Goal: Task Accomplishment & Management: Manage account settings

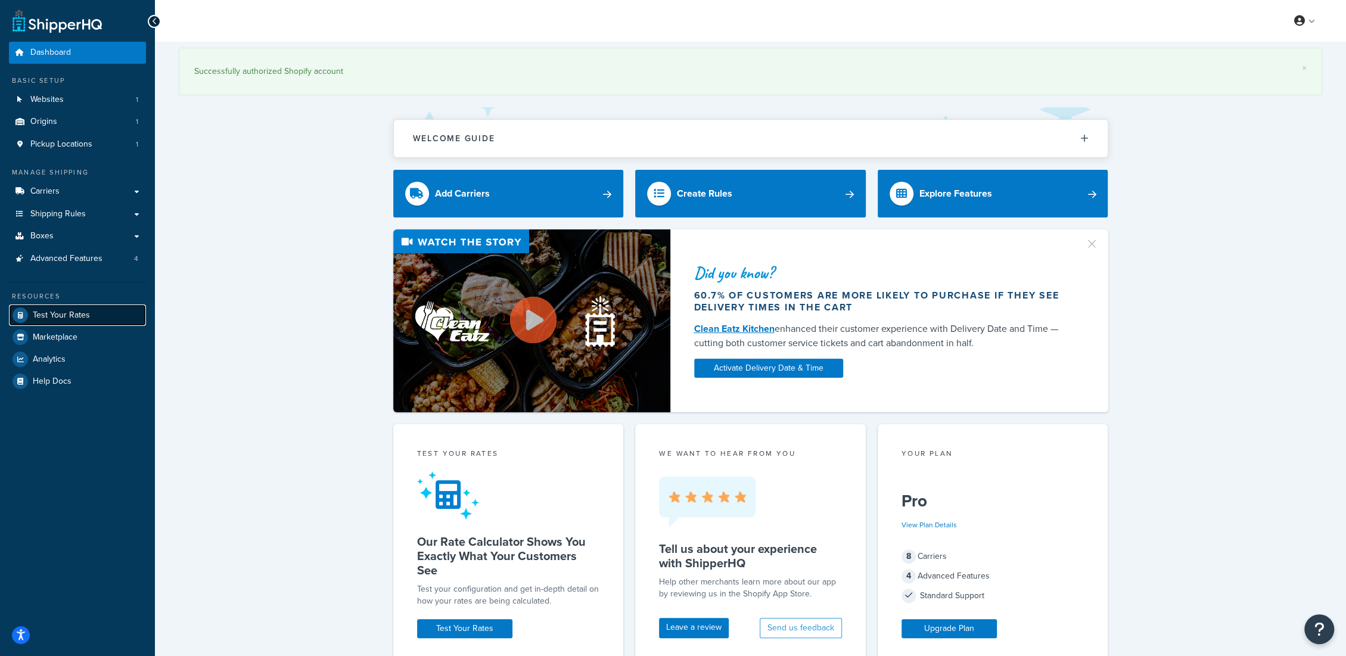
click at [101, 312] on link "Test Your Rates" at bounding box center [77, 314] width 137 height 21
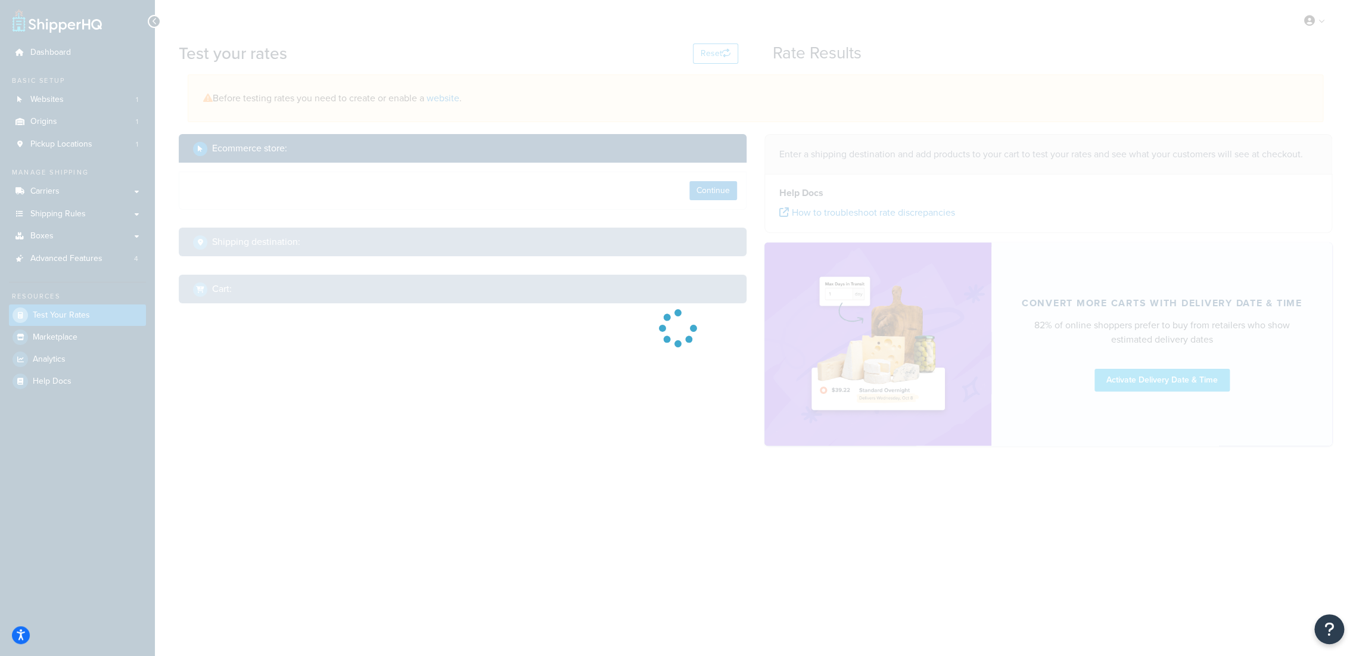
select select "TX"
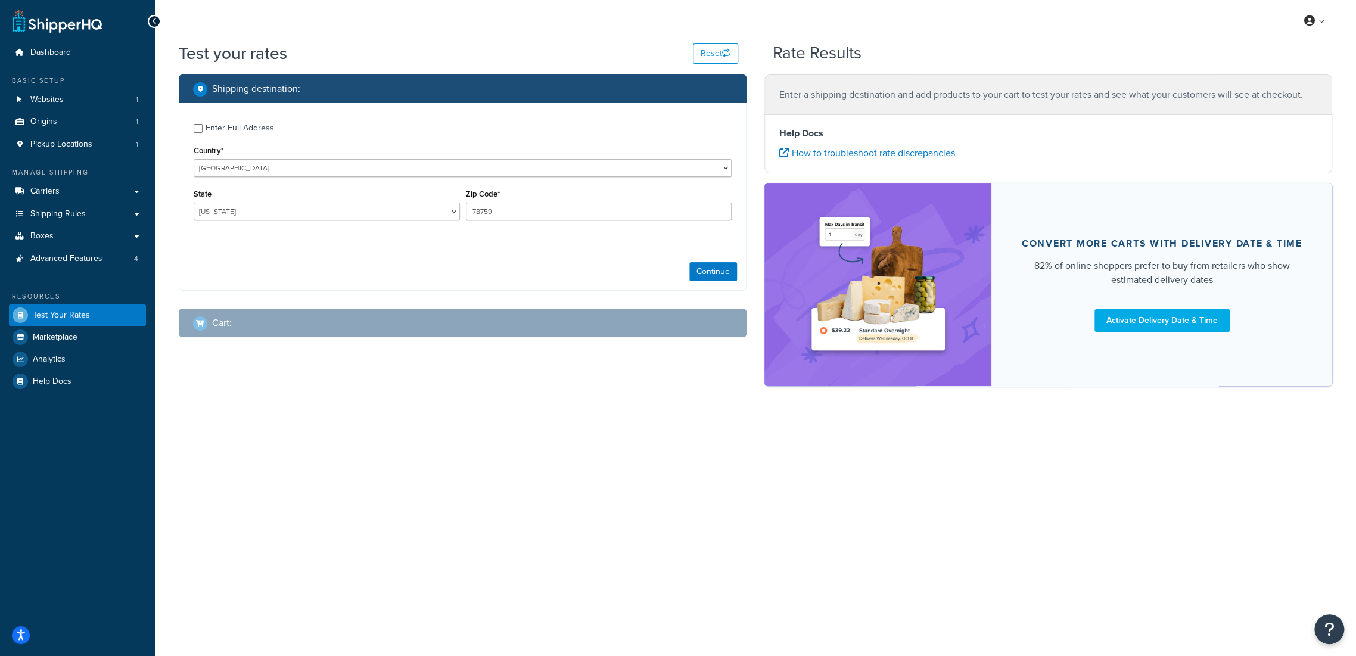
click at [216, 123] on div "Enter Full Address" at bounding box center [240, 128] width 69 height 17
click at [203, 124] on input "Enter Full Address" at bounding box center [198, 128] width 9 height 9
checkbox input "true"
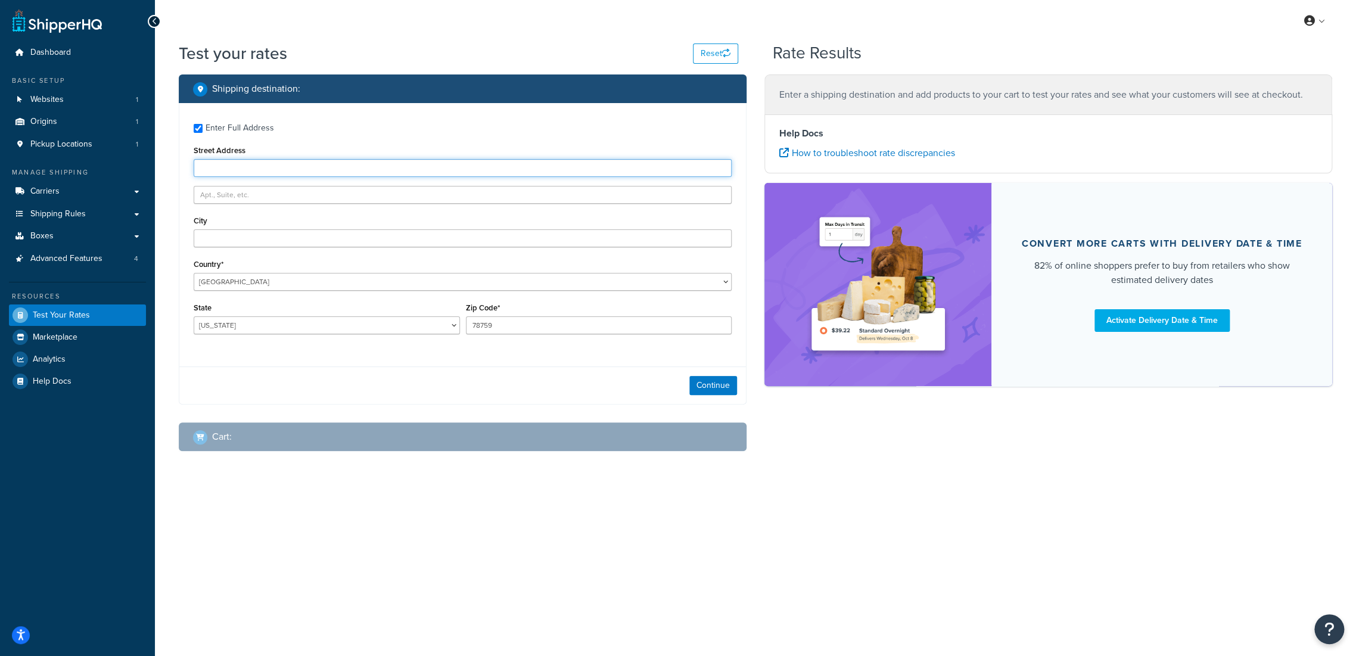
click at [266, 163] on input "Street Address" at bounding box center [463, 168] width 538 height 18
type input "918 Scheffer Ave"
type input "Saint Paul"
select select "MN"
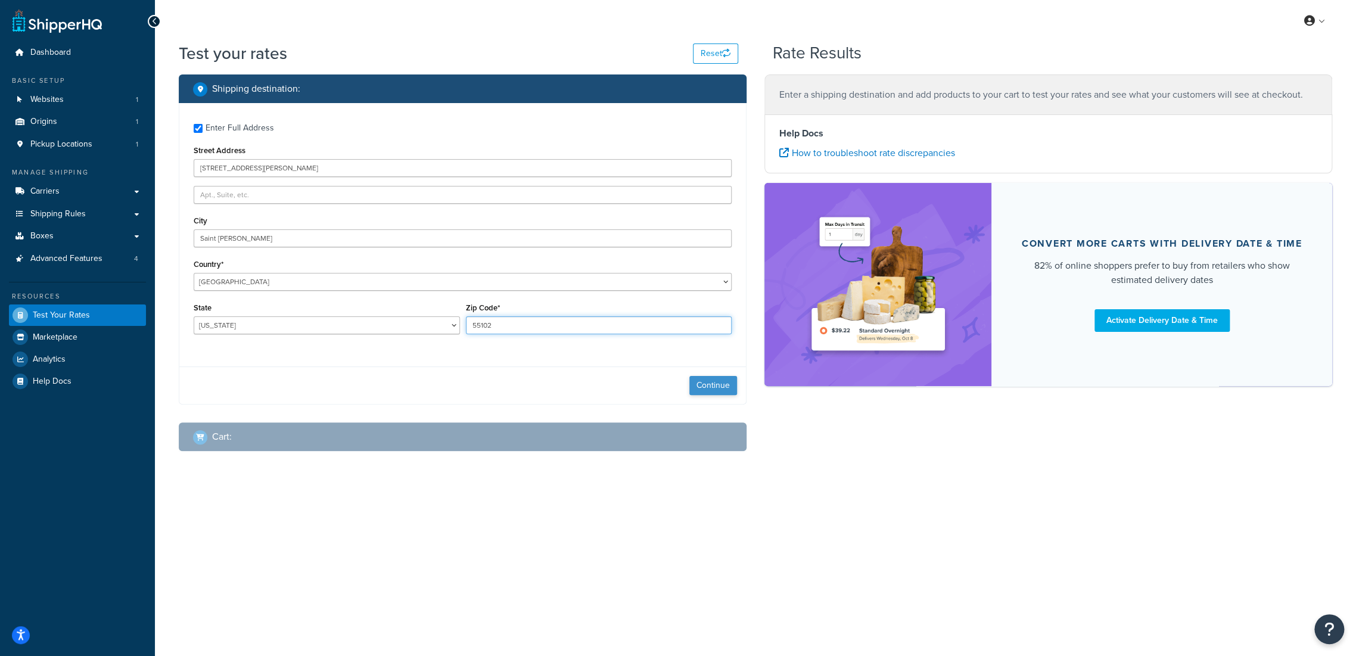
type input "55102"
click at [697, 381] on button "Continue" at bounding box center [713, 385] width 48 height 19
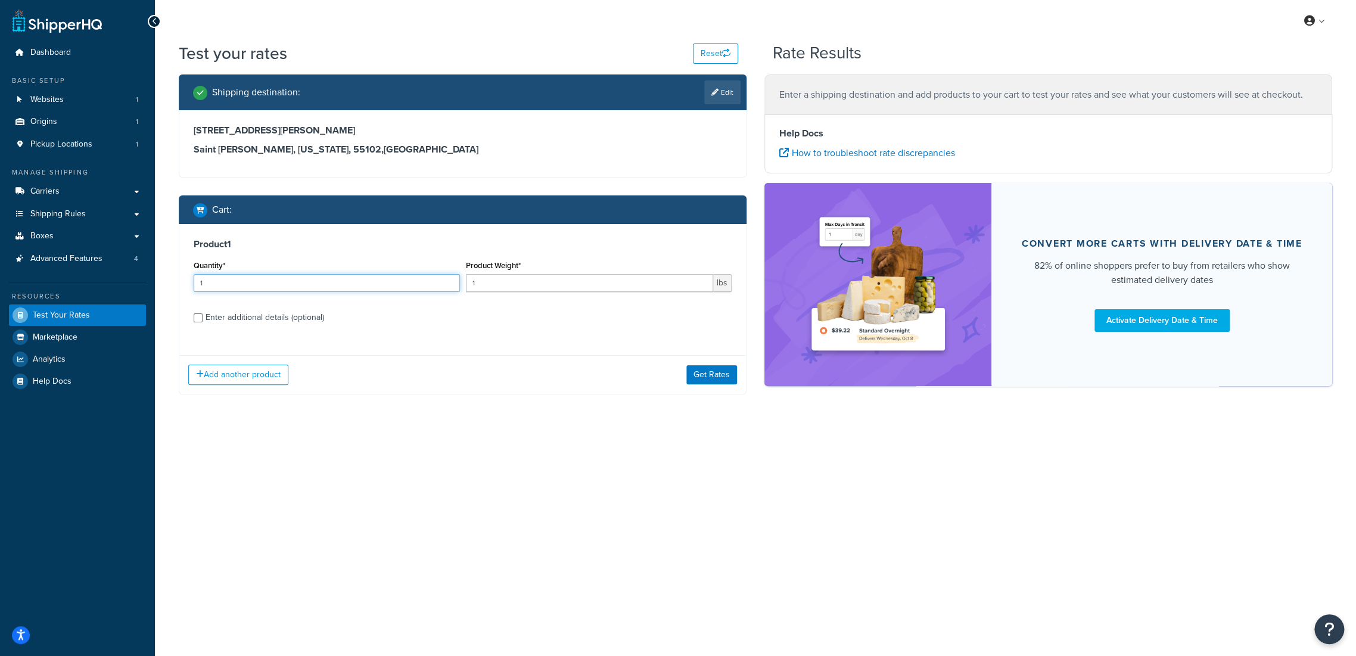
click at [316, 287] on input "1" at bounding box center [327, 283] width 266 height 18
click at [289, 318] on div "Enter additional details (optional)" at bounding box center [265, 317] width 119 height 17
click at [203, 318] on input "Enter additional details (optional)" at bounding box center [198, 317] width 9 height 9
checkbox input "true"
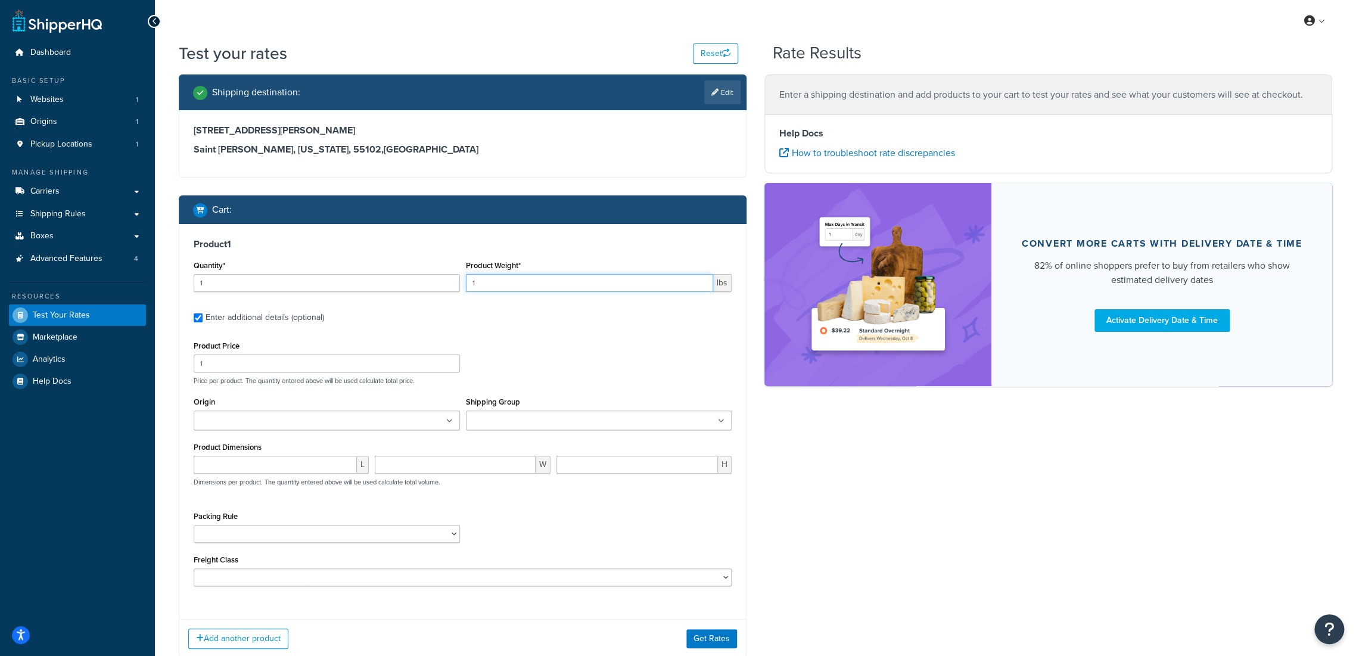
click at [562, 280] on input "1" at bounding box center [590, 283] width 248 height 18
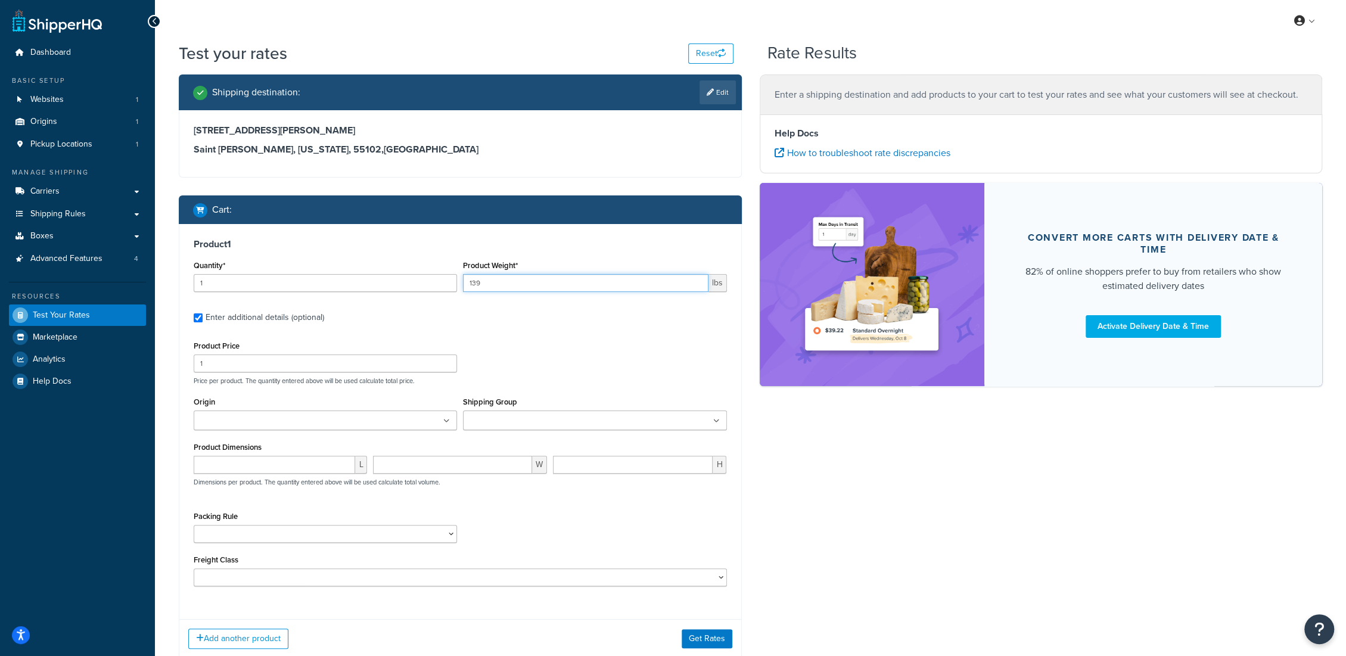
type input "139"
click at [539, 356] on div "Product Price 1 Price per product. The quantity entered above will be used calc…" at bounding box center [460, 361] width 539 height 47
click at [369, 355] on input "1" at bounding box center [325, 363] width 263 height 18
type input "1899"
click at [500, 355] on div "Product Price 1899 Price per product. The quantity entered above will be used c…" at bounding box center [460, 361] width 539 height 47
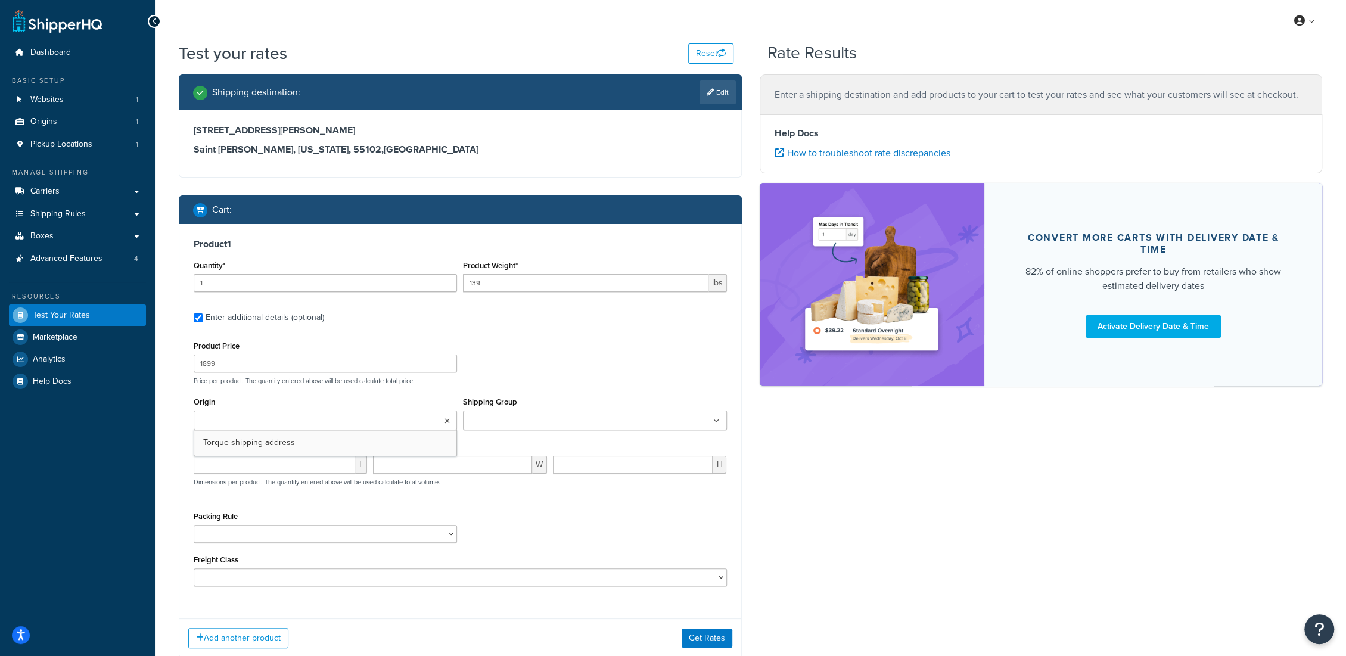
click at [444, 421] on icon at bounding box center [446, 421] width 5 height 7
click at [554, 427] on input "Shipping Group" at bounding box center [519, 421] width 105 height 13
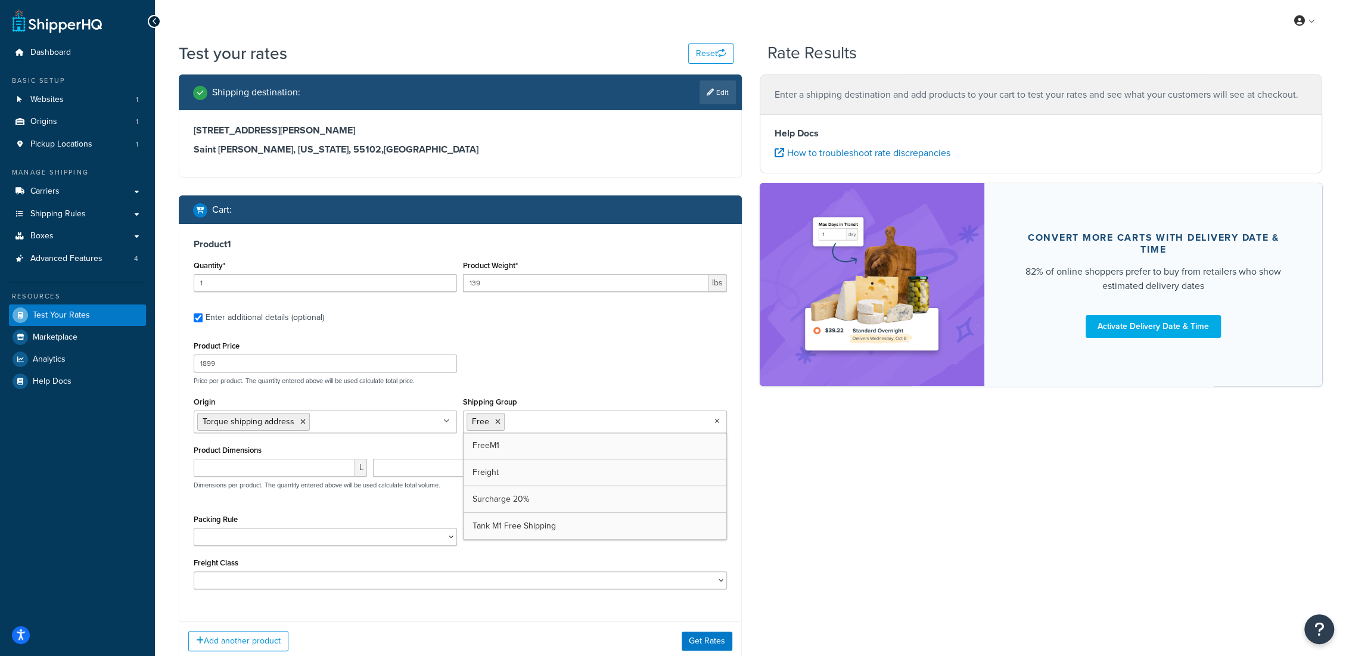
click at [576, 350] on div "Product Price 1899 Price per product. The quantity entered above will be used c…" at bounding box center [460, 361] width 539 height 47
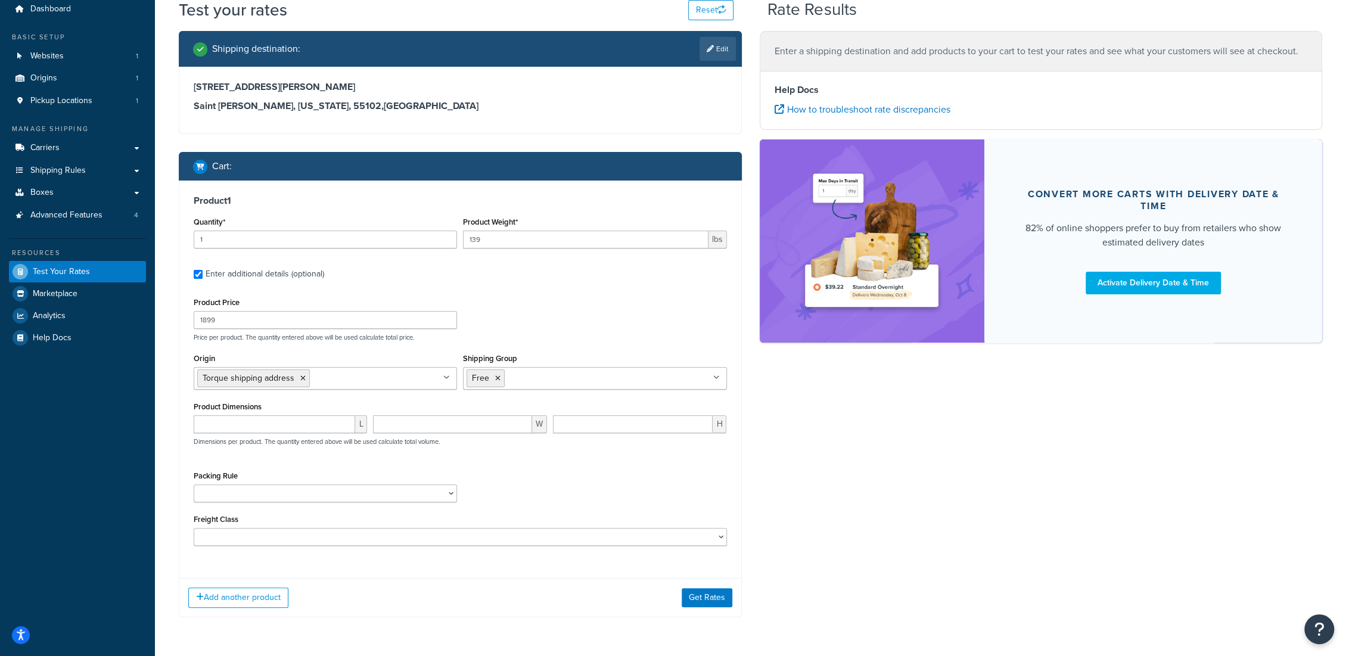
scroll to position [66, 0]
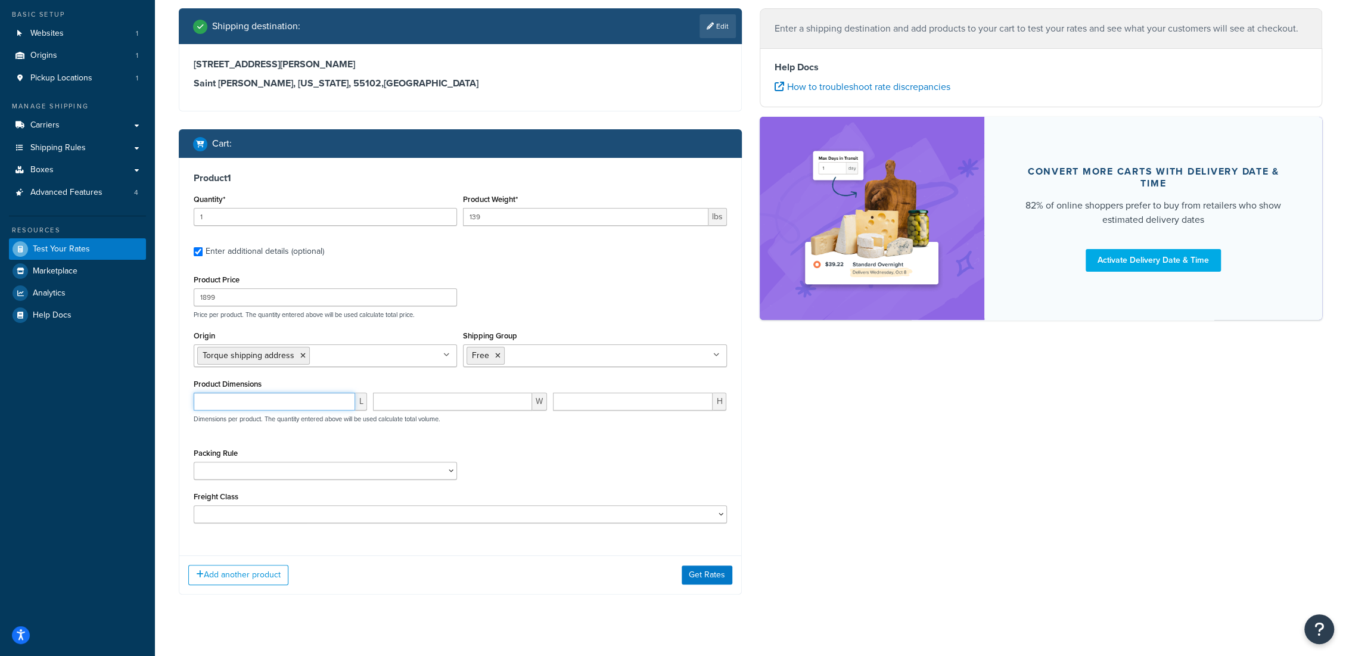
click at [304, 404] on input "number" at bounding box center [274, 402] width 161 height 18
type input "57.38"
type input "14.21"
type input "2"
type input "38.09"
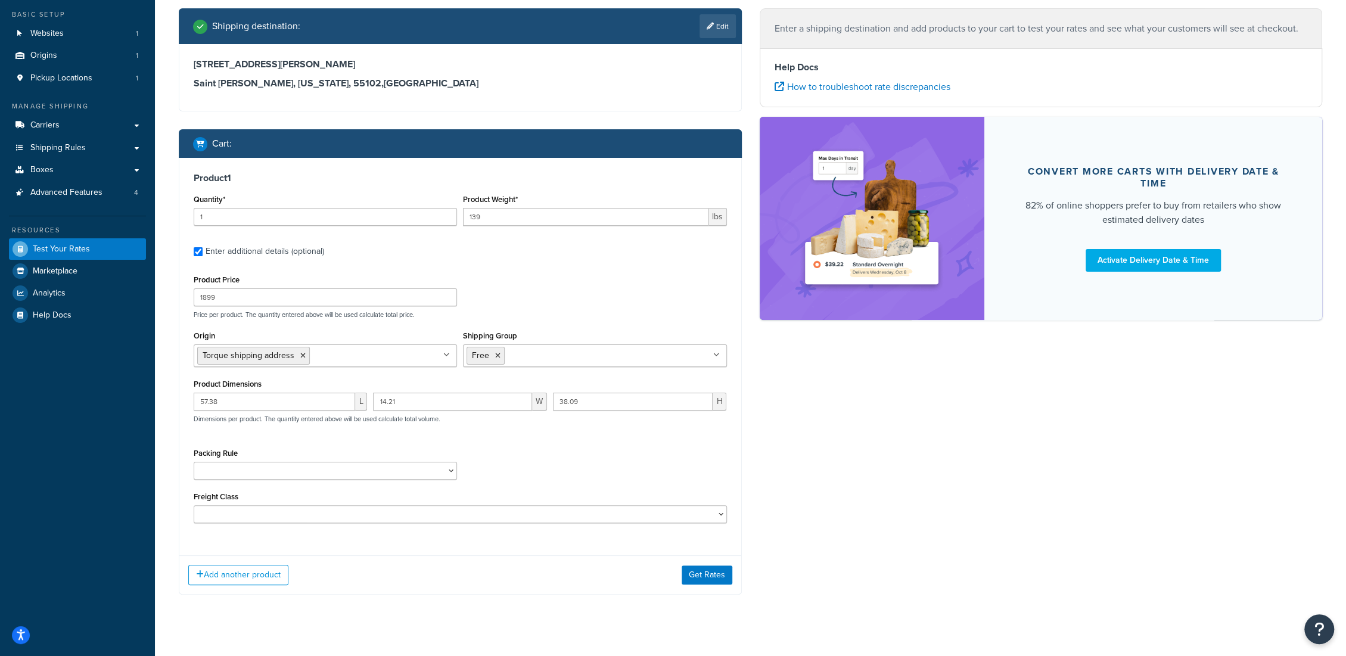
click at [320, 443] on div "Product Price 1899 Price per product. The quantity entered above will be used c…" at bounding box center [460, 397] width 533 height 251
click at [310, 464] on select "Ship Separately USPS Flat Rate Boxes" at bounding box center [325, 471] width 263 height 18
click at [499, 456] on div "Packing Rule Ship Separately USPS Flat Rate Boxes" at bounding box center [460, 466] width 539 height 43
click at [691, 576] on button "Get Rates" at bounding box center [707, 574] width 51 height 19
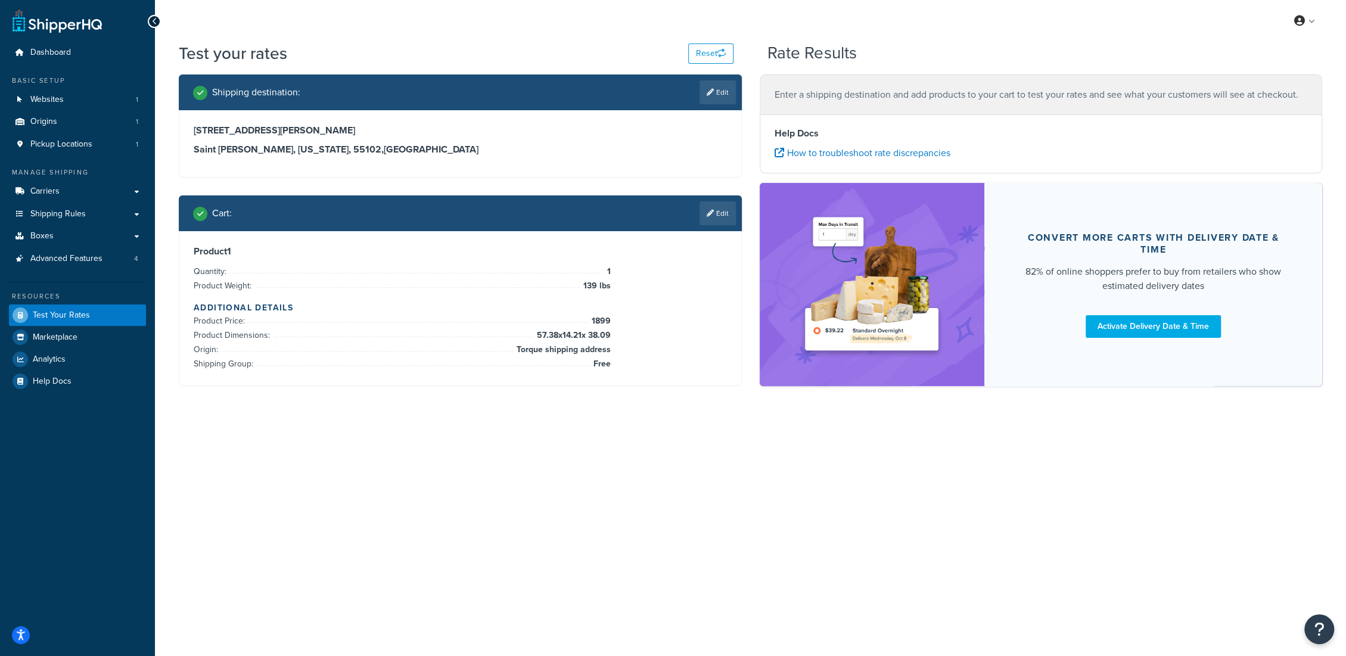
scroll to position [0, 0]
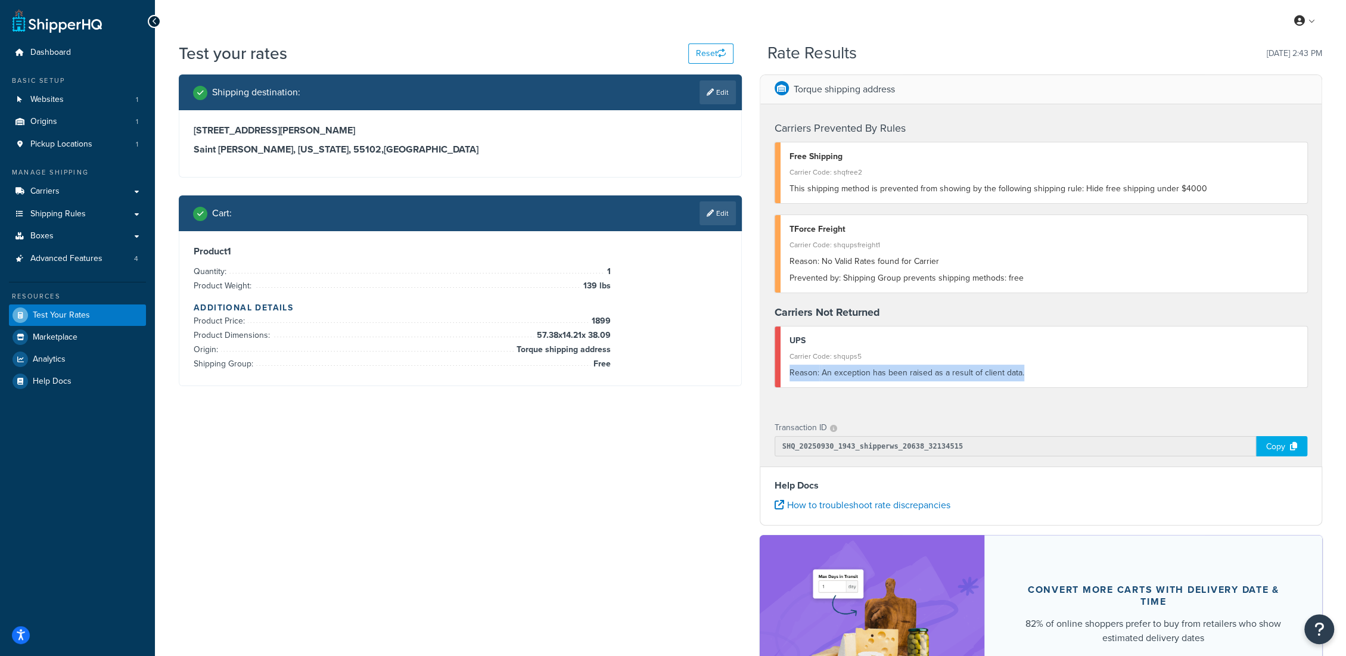
drag, startPoint x: 1022, startPoint y: 372, endPoint x: 789, endPoint y: 371, distance: 233.6
click at [789, 371] on div "Reason: An exception has been raised as a result of client data." at bounding box center [1043, 373] width 509 height 17
click at [1022, 375] on div "Reason: An exception has been raised as a result of client data." at bounding box center [1043, 373] width 509 height 17
click at [951, 371] on div "Reason: An exception has been raised as a result of client data." at bounding box center [1043, 373] width 509 height 17
click at [724, 209] on link "Edit" at bounding box center [717, 213] width 36 height 24
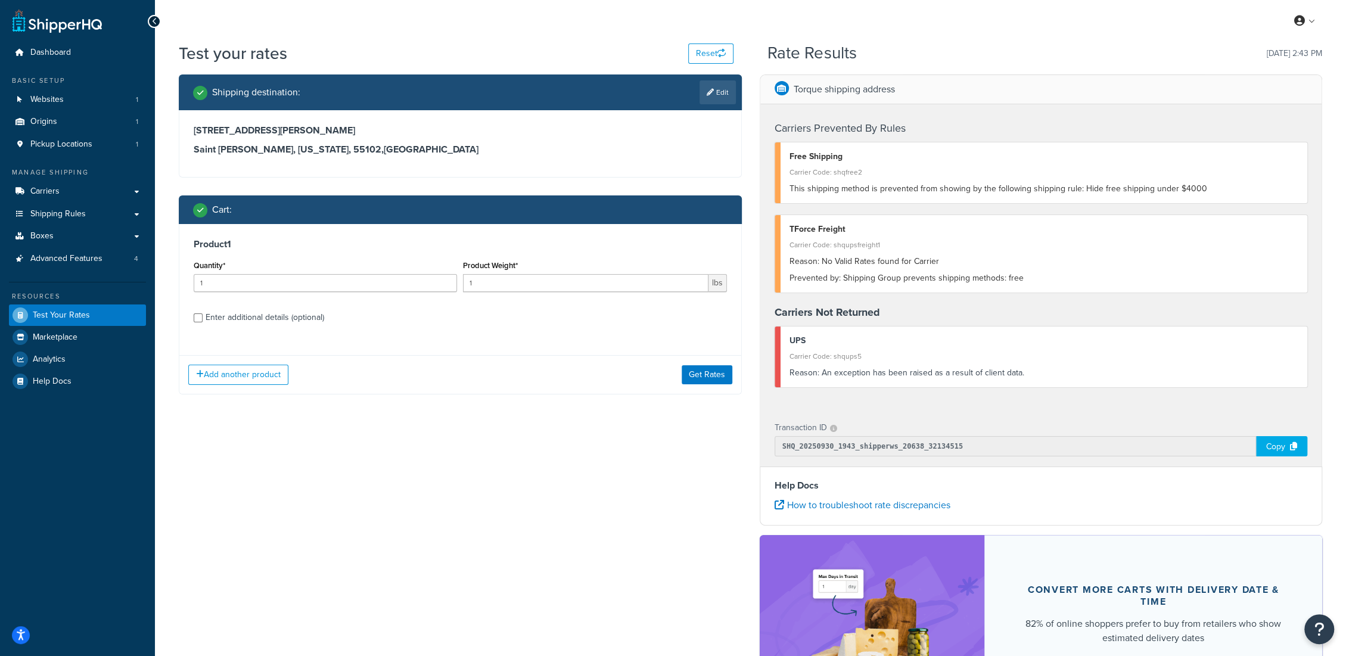
click at [230, 318] on div "Enter additional details (optional)" at bounding box center [265, 317] width 119 height 17
click at [203, 318] on input "Enter additional details (optional)" at bounding box center [198, 317] width 9 height 9
checkbox input "true"
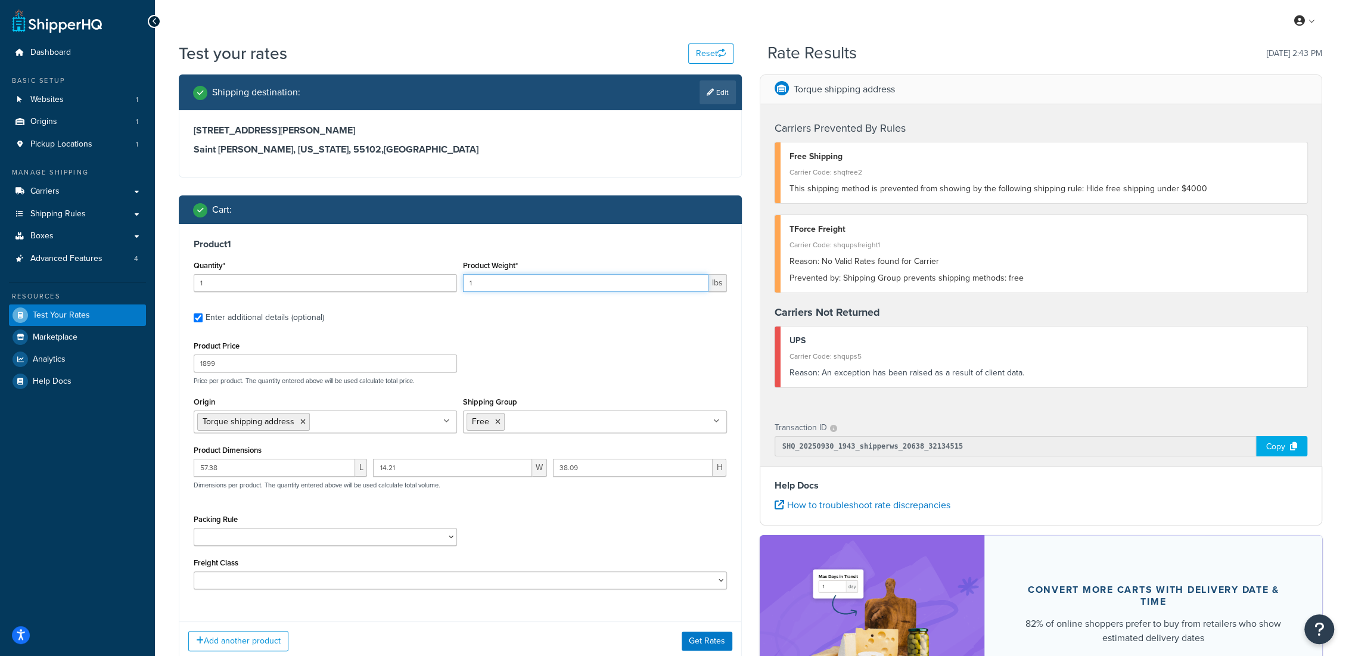
click at [520, 284] on input "1" at bounding box center [585, 283] width 245 height 18
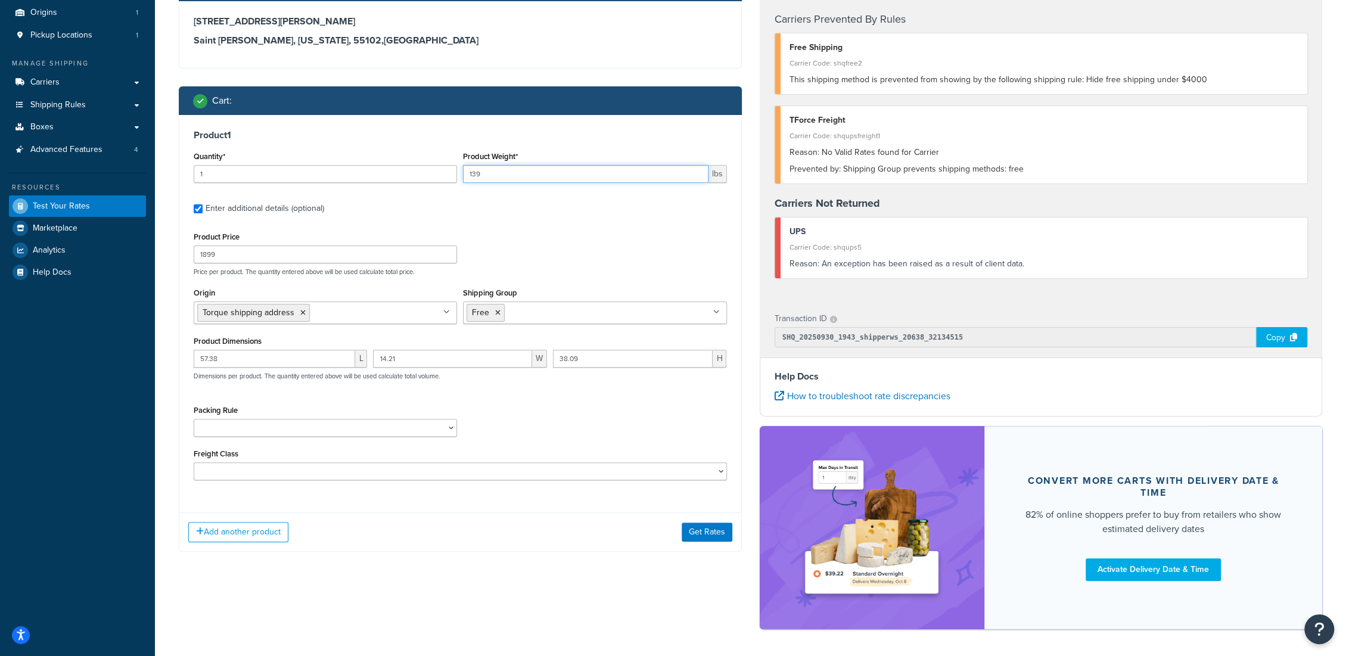
scroll to position [132, 0]
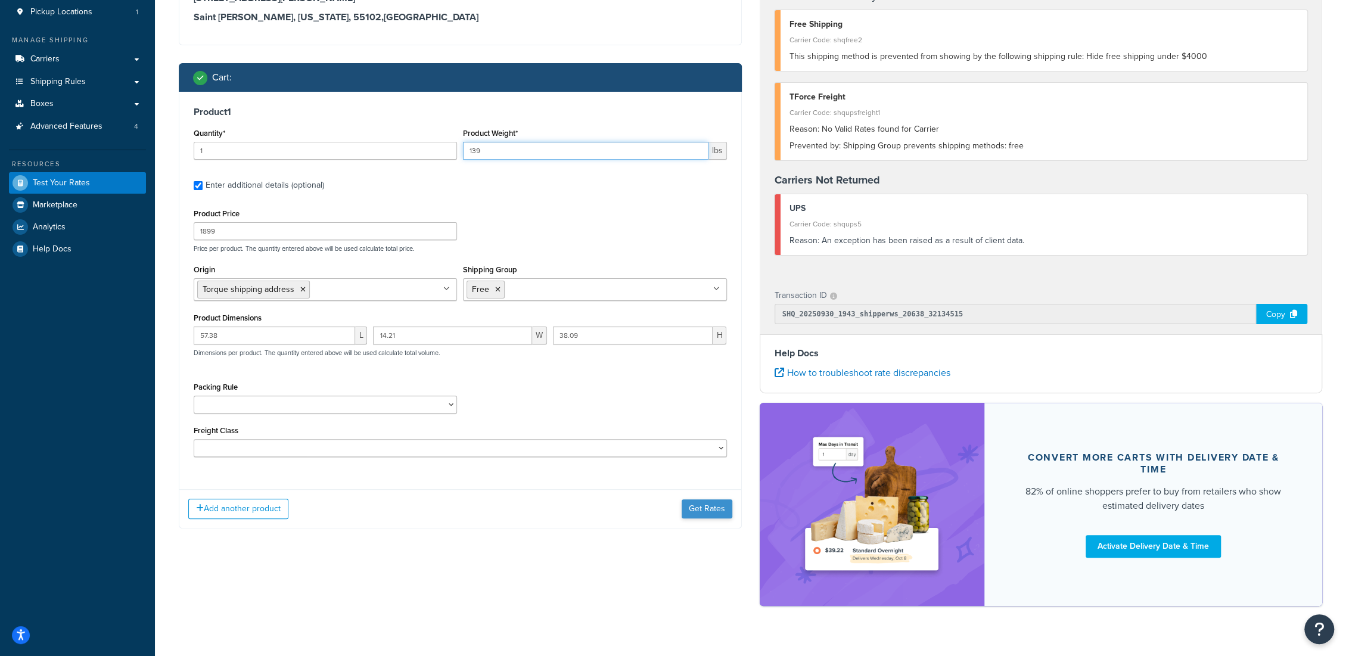
type input "139"
click at [705, 506] on button "Get Rates" at bounding box center [707, 508] width 51 height 19
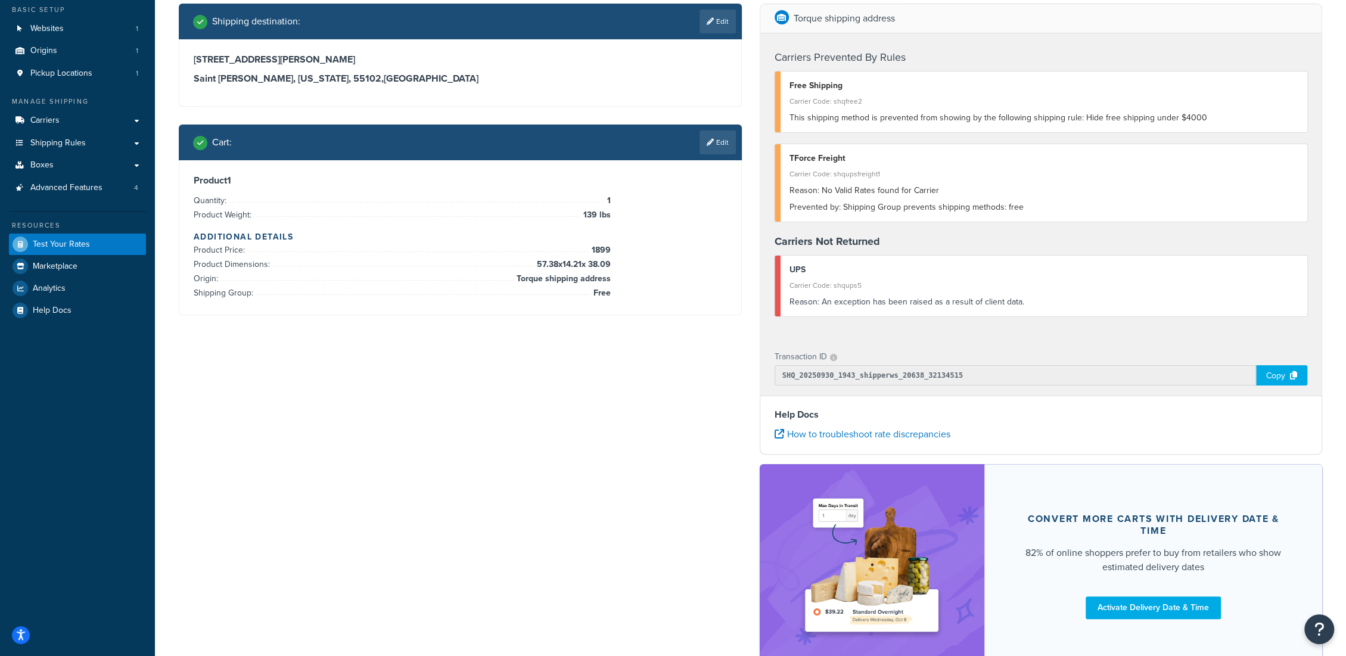
scroll to position [0, 0]
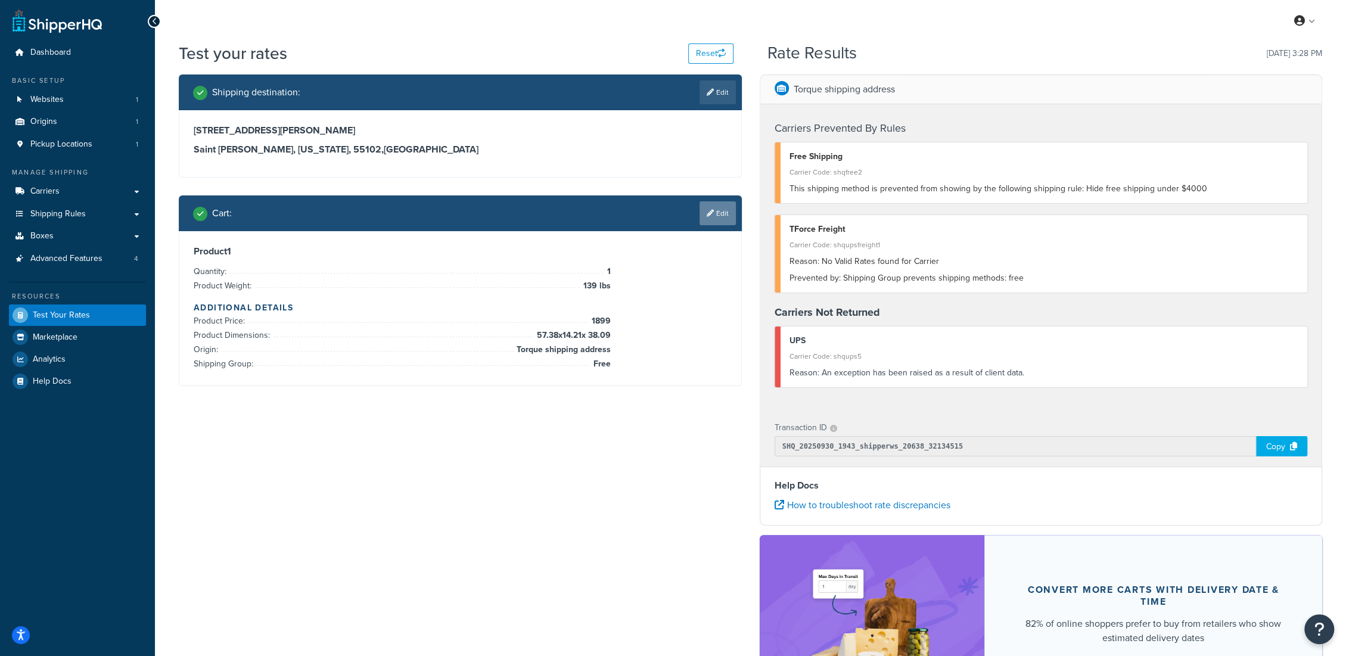
click at [730, 218] on link "Edit" at bounding box center [717, 213] width 36 height 24
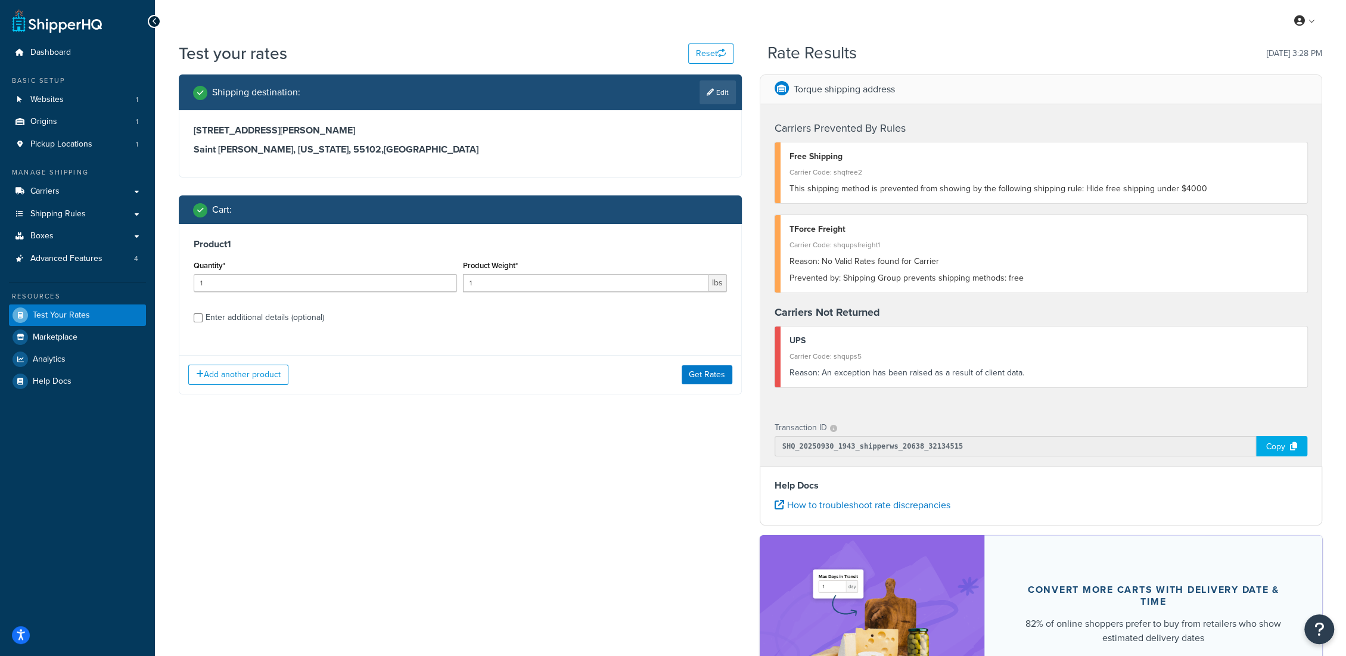
click at [268, 323] on div "Enter additional details (optional)" at bounding box center [265, 317] width 119 height 17
click at [203, 322] on input "Enter additional details (optional)" at bounding box center [198, 317] width 9 height 9
checkbox input "true"
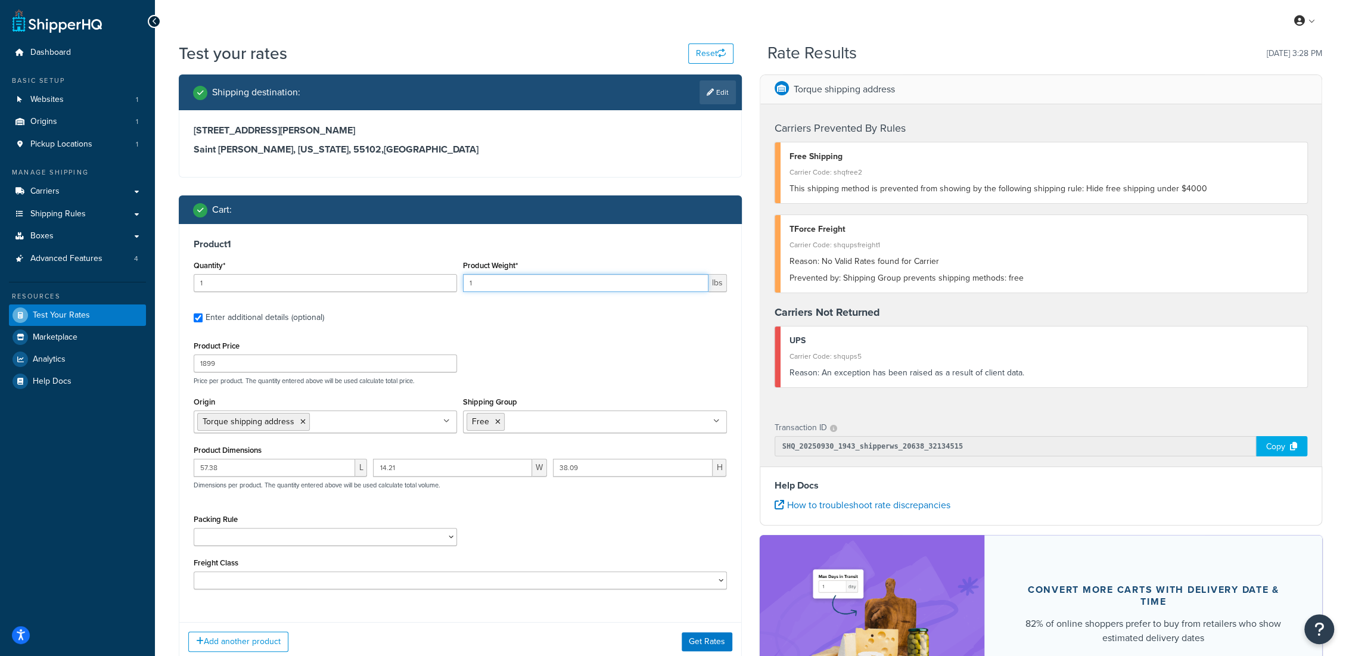
click at [499, 286] on input "1" at bounding box center [585, 283] width 245 height 18
type input "138"
click at [706, 647] on button "Get Rates" at bounding box center [707, 641] width 51 height 19
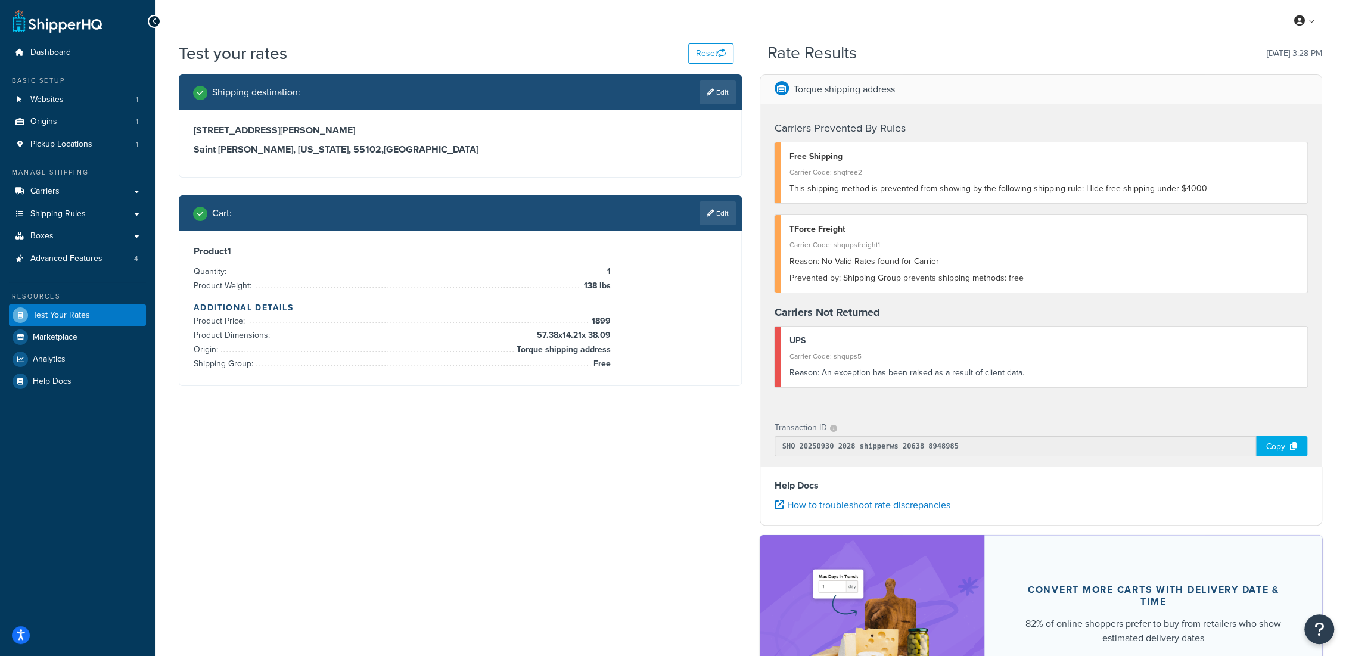
click at [869, 375] on div "Reason: An exception has been raised as a result of client data." at bounding box center [1043, 373] width 509 height 17
click at [716, 216] on link "Edit" at bounding box center [717, 213] width 36 height 24
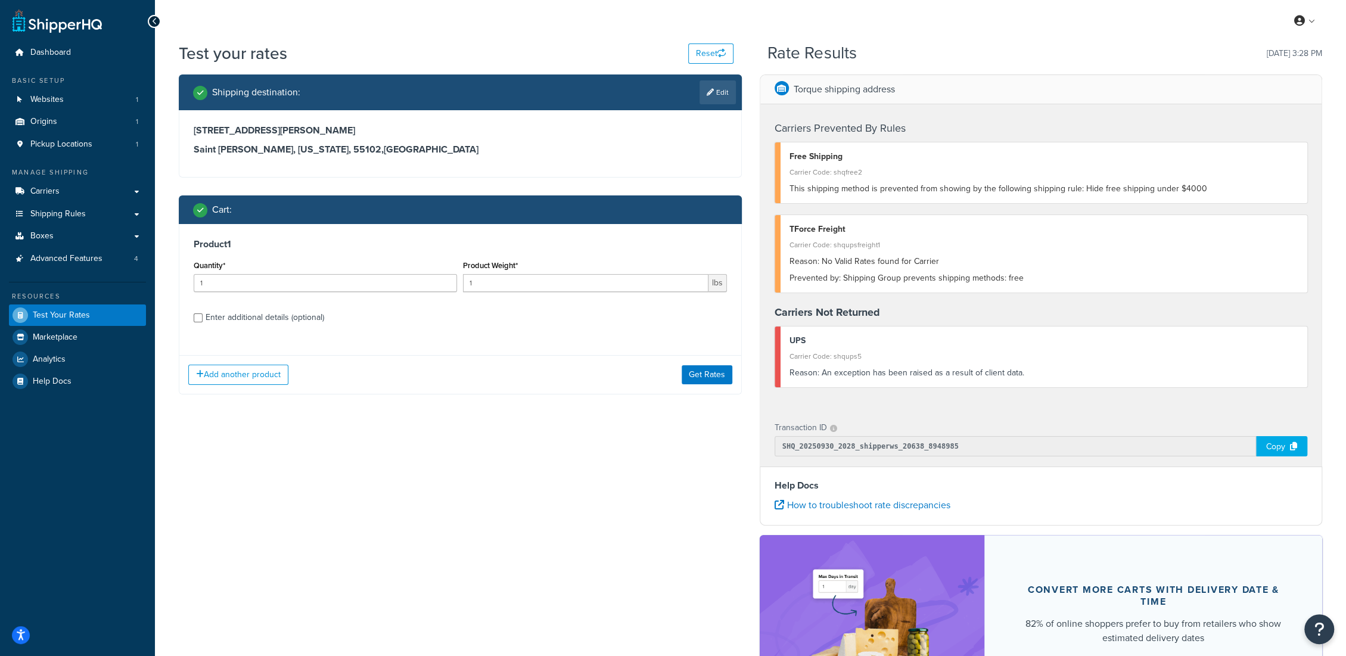
click at [290, 315] on div "Enter additional details (optional)" at bounding box center [265, 317] width 119 height 17
click at [203, 315] on input "Enter additional details (optional)" at bounding box center [198, 317] width 9 height 9
checkbox input "true"
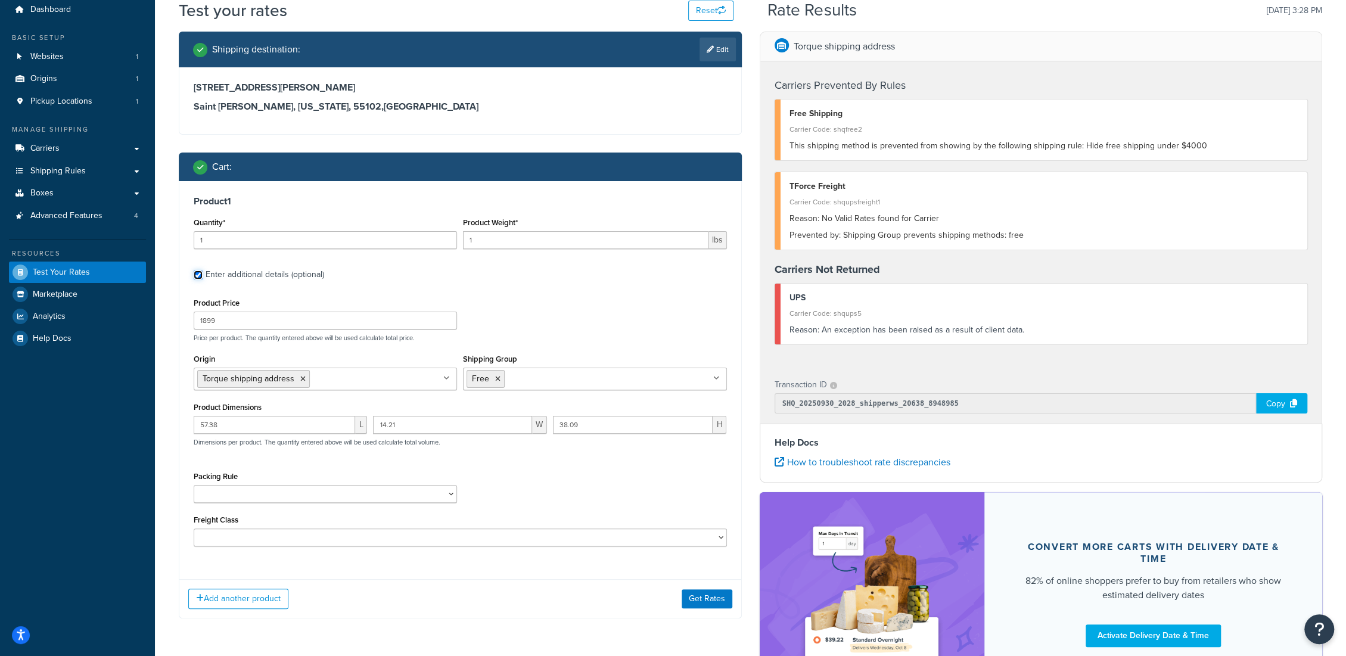
scroll to position [66, 0]
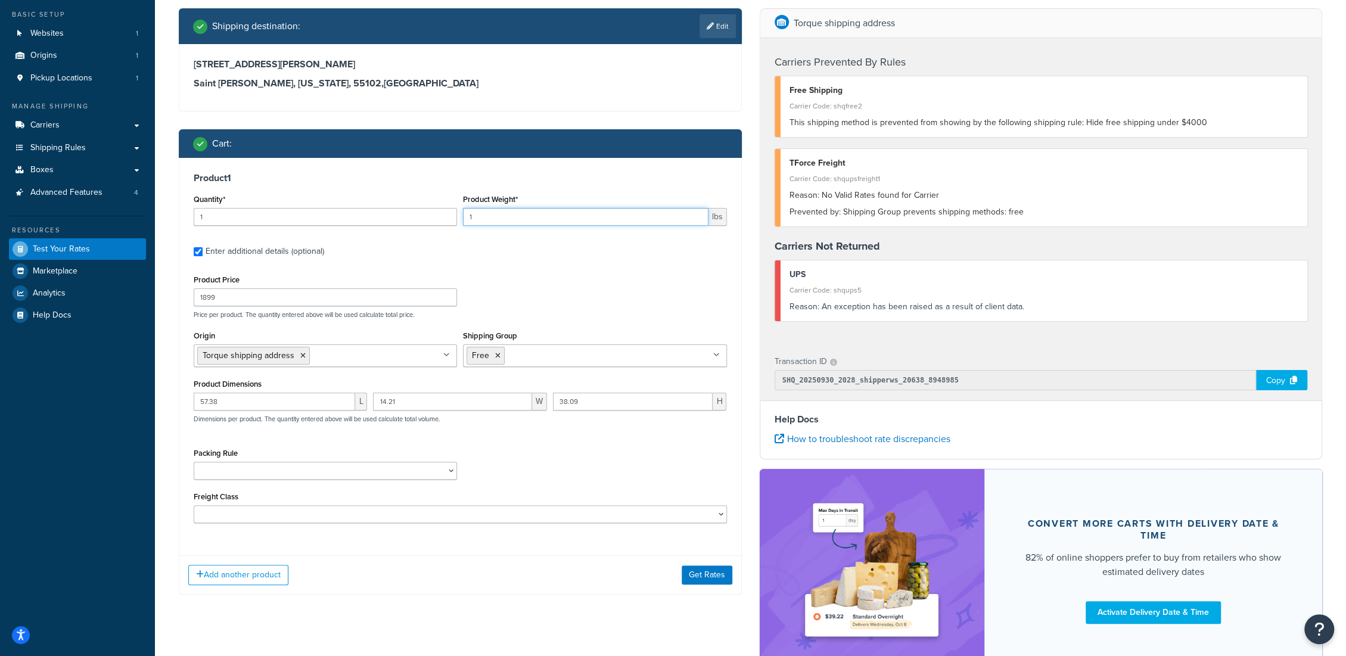
click at [523, 219] on input "1" at bounding box center [585, 217] width 245 height 18
type input "139"
click at [534, 265] on div "Product 1 Quantity* 1 Product Weight* 139 lbs Enter additional details (optiona…" at bounding box center [460, 352] width 562 height 388
click at [719, 23] on link "Edit" at bounding box center [717, 26] width 36 height 24
select select "MN"
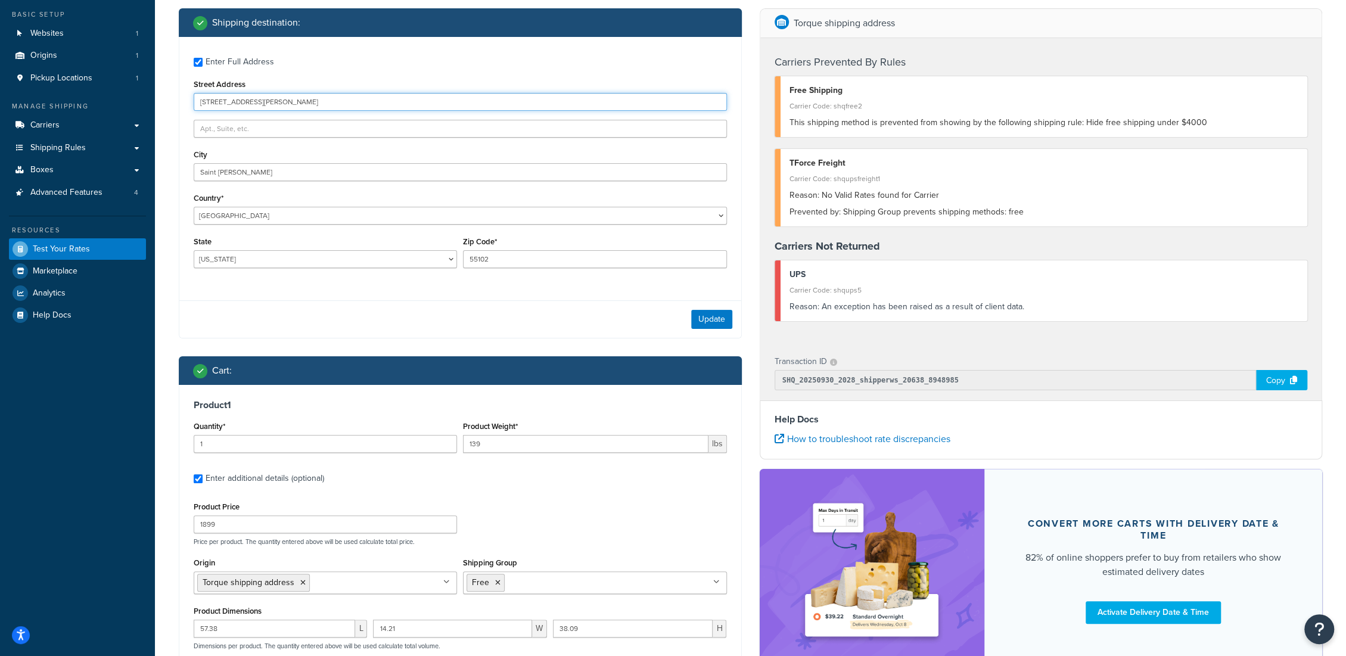
click at [312, 97] on input "918 Scheffer Ave" at bounding box center [460, 102] width 533 height 18
type input "4455 Empress Way N"
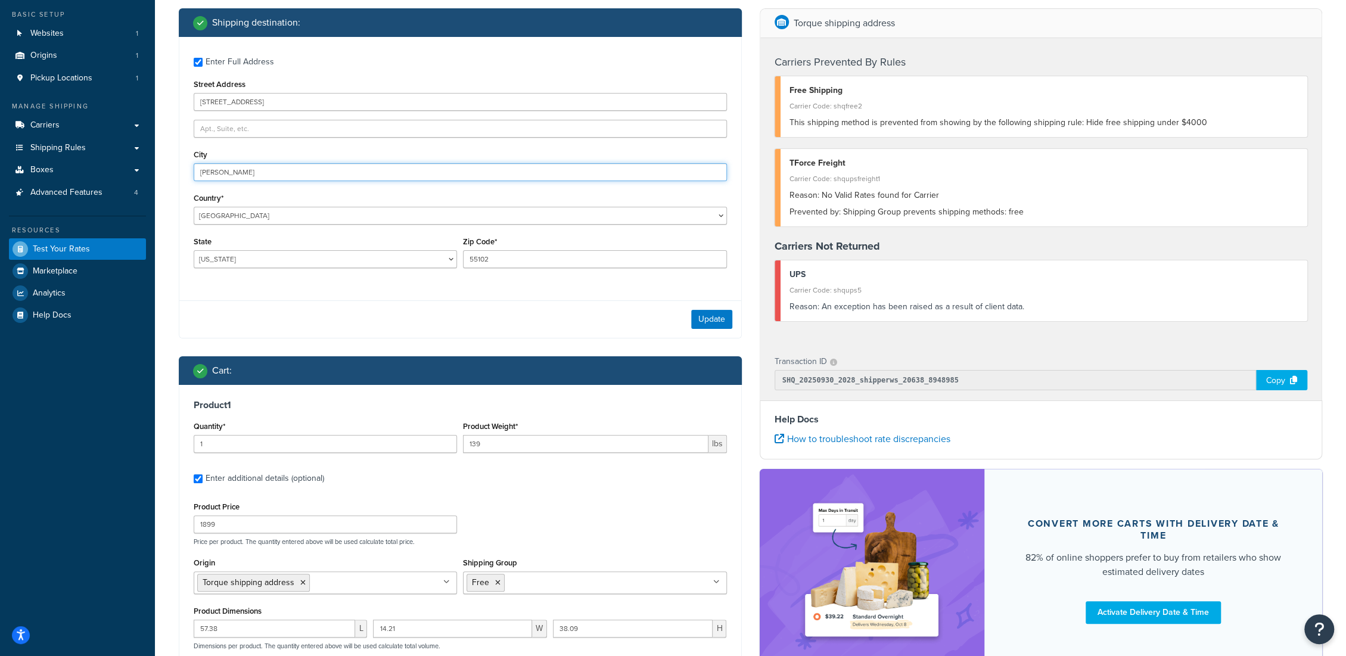
type input "Hugo"
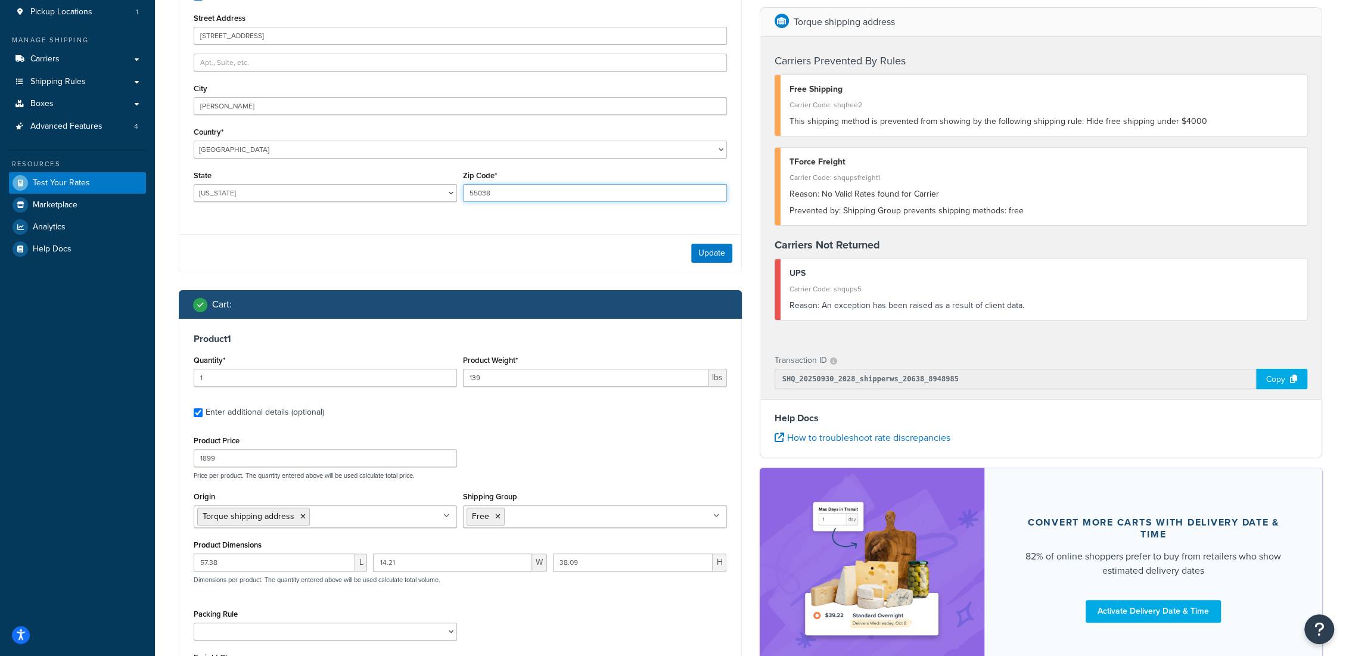
scroll to position [198, 0]
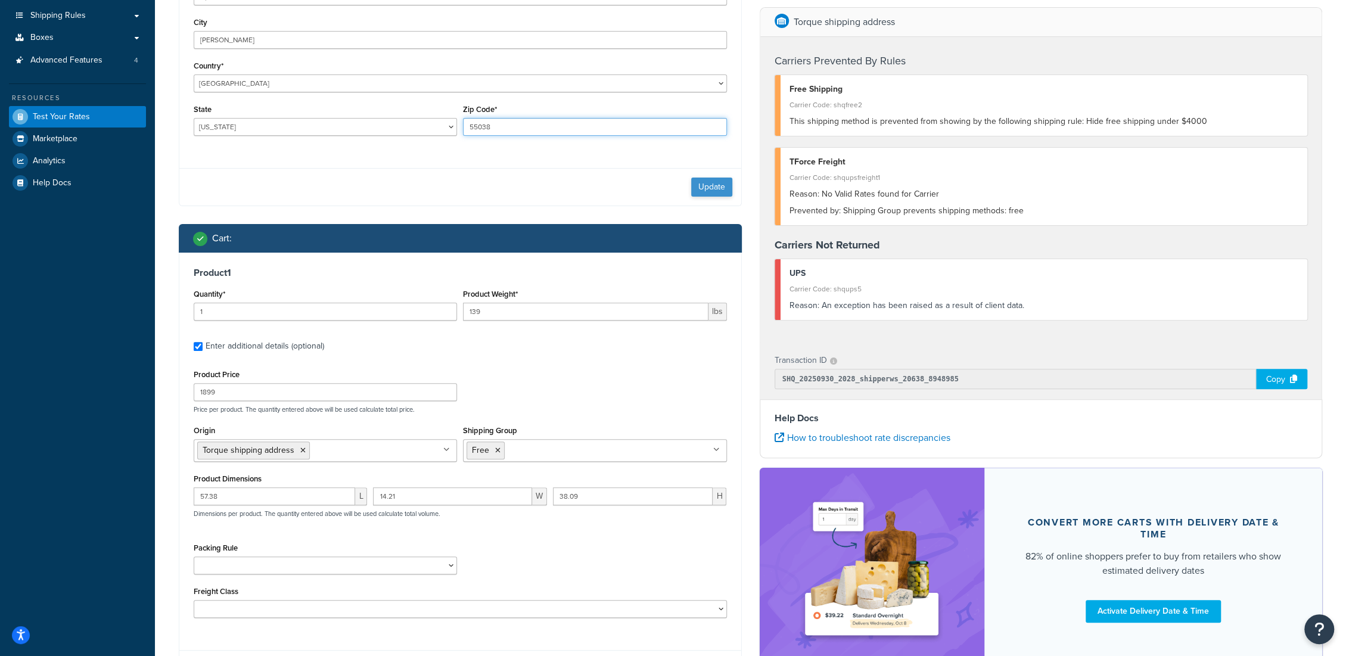
type input "55038"
click at [730, 183] on button "Update" at bounding box center [711, 187] width 41 height 19
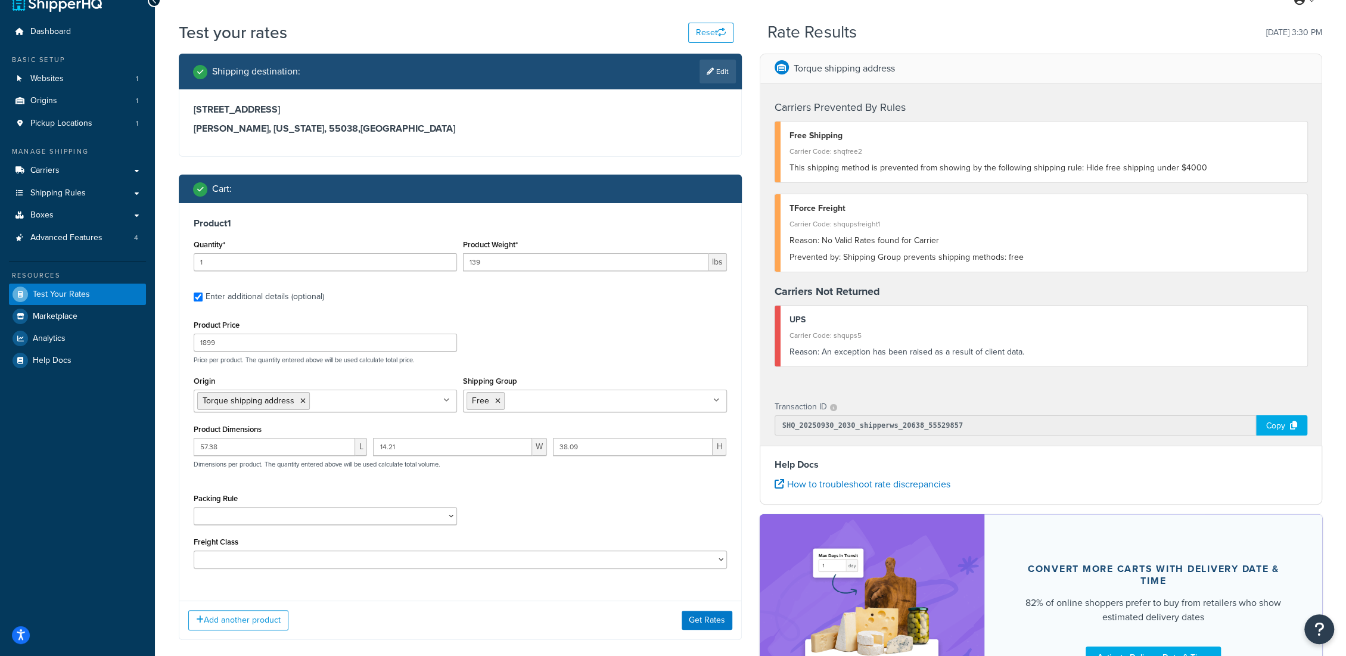
scroll to position [87, 0]
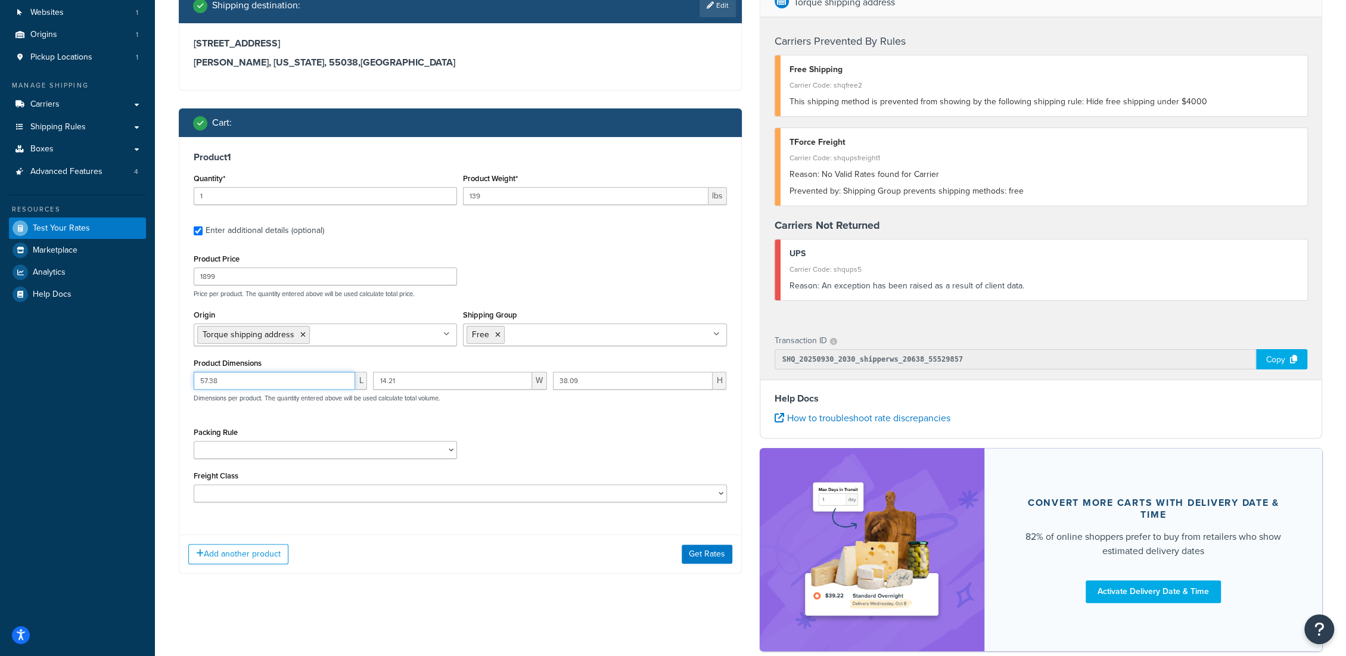
click at [305, 378] on input "57.38" at bounding box center [274, 381] width 161 height 18
drag, startPoint x: 273, startPoint y: 380, endPoint x: 204, endPoint y: 384, distance: 68.6
click at [204, 384] on input "57.38" at bounding box center [274, 381] width 161 height 18
type input "5"
type input "20"
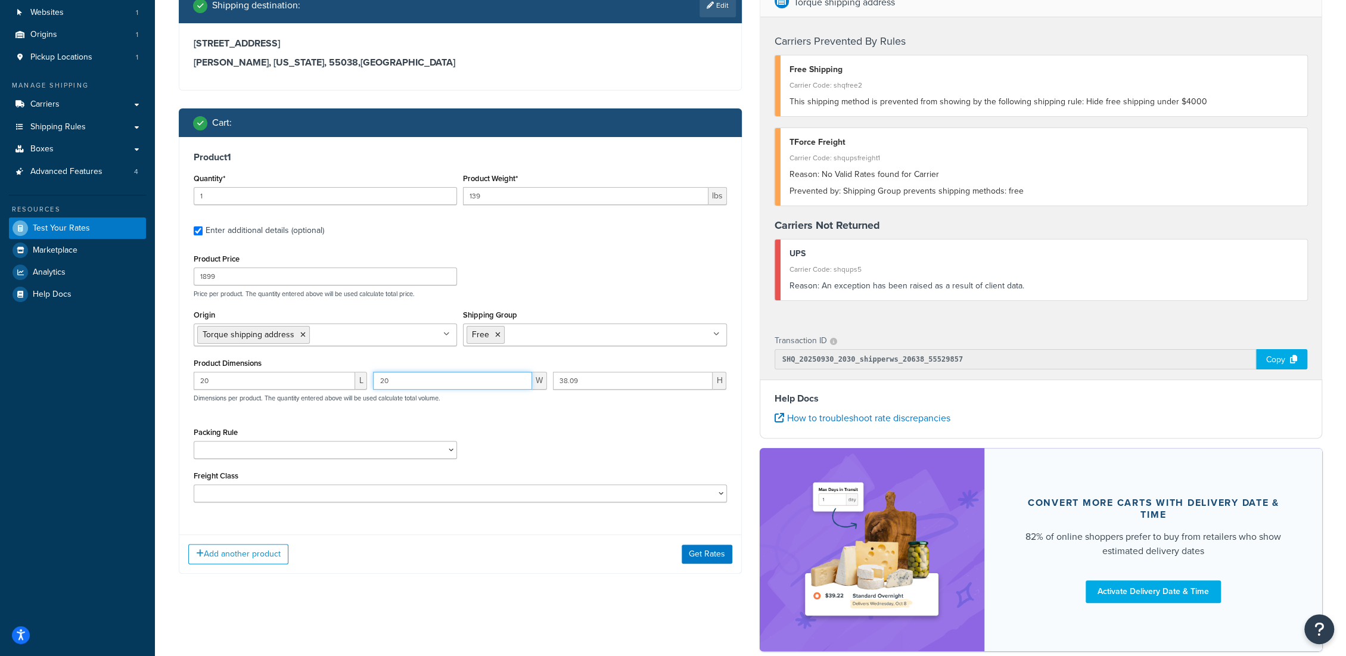
type input "20"
click at [713, 558] on button "Get Rates" at bounding box center [707, 554] width 51 height 19
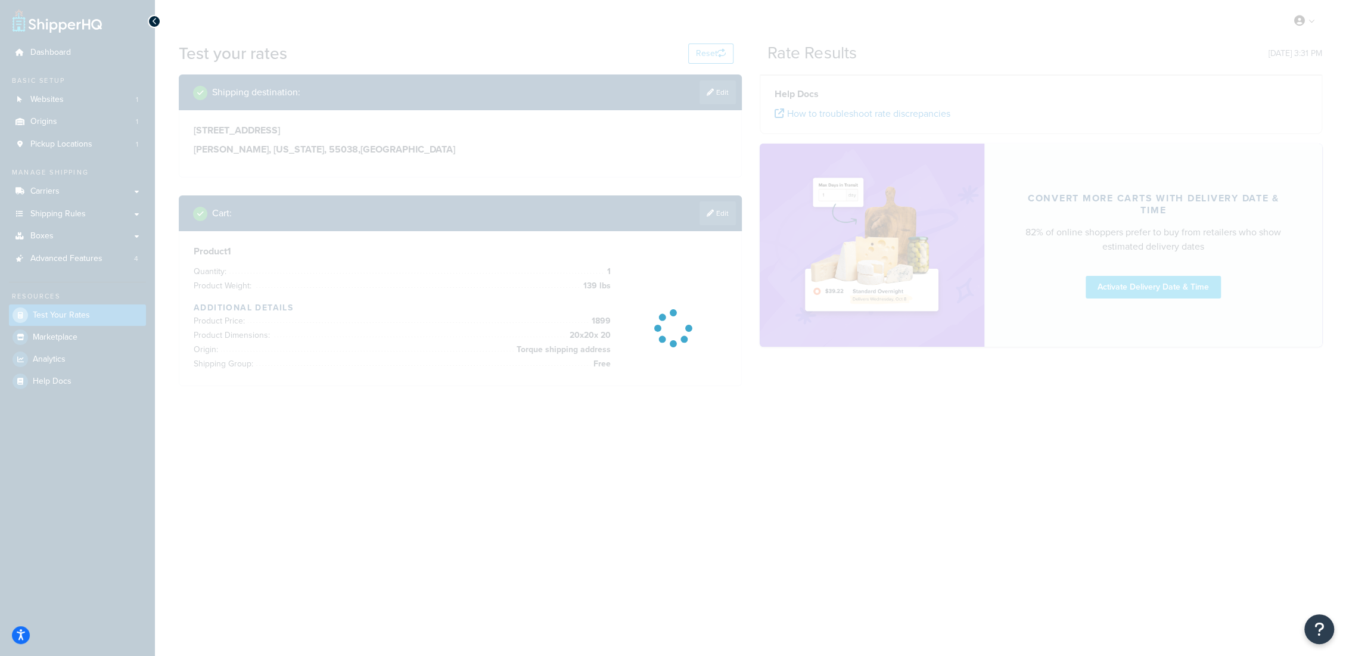
scroll to position [0, 0]
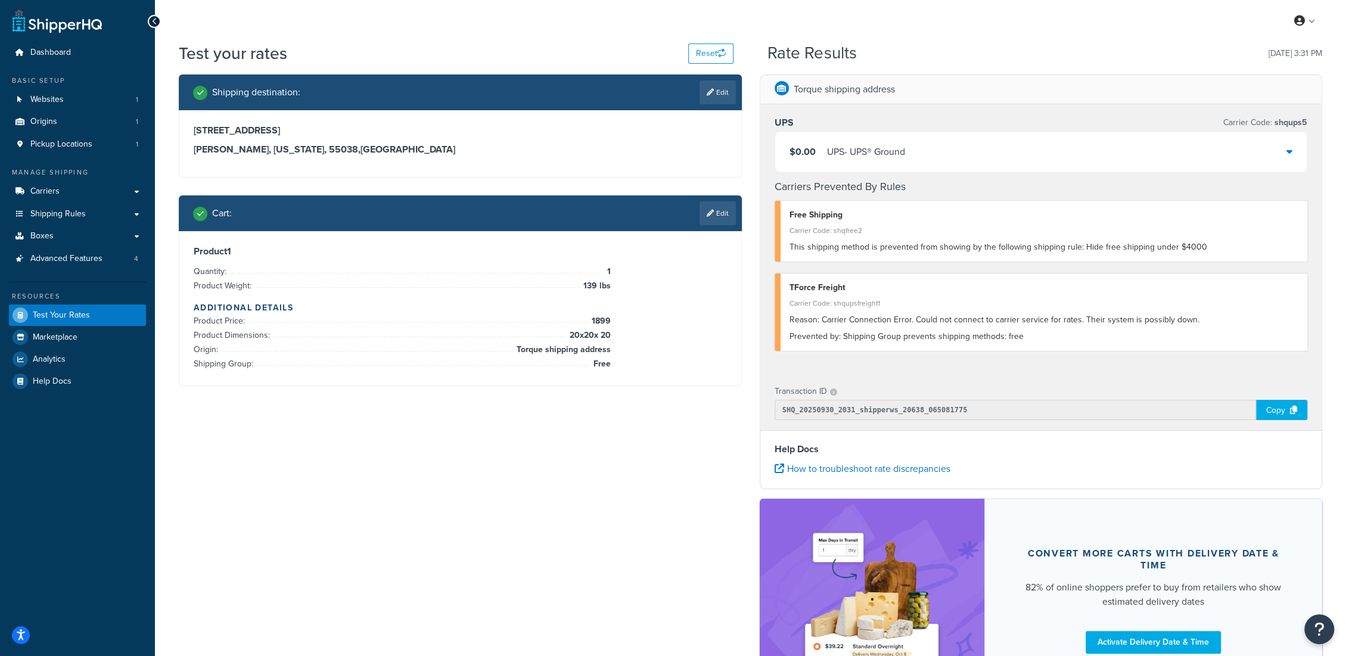
click at [920, 153] on div "$0.00 UPS - UPS® Ground" at bounding box center [1041, 152] width 532 height 41
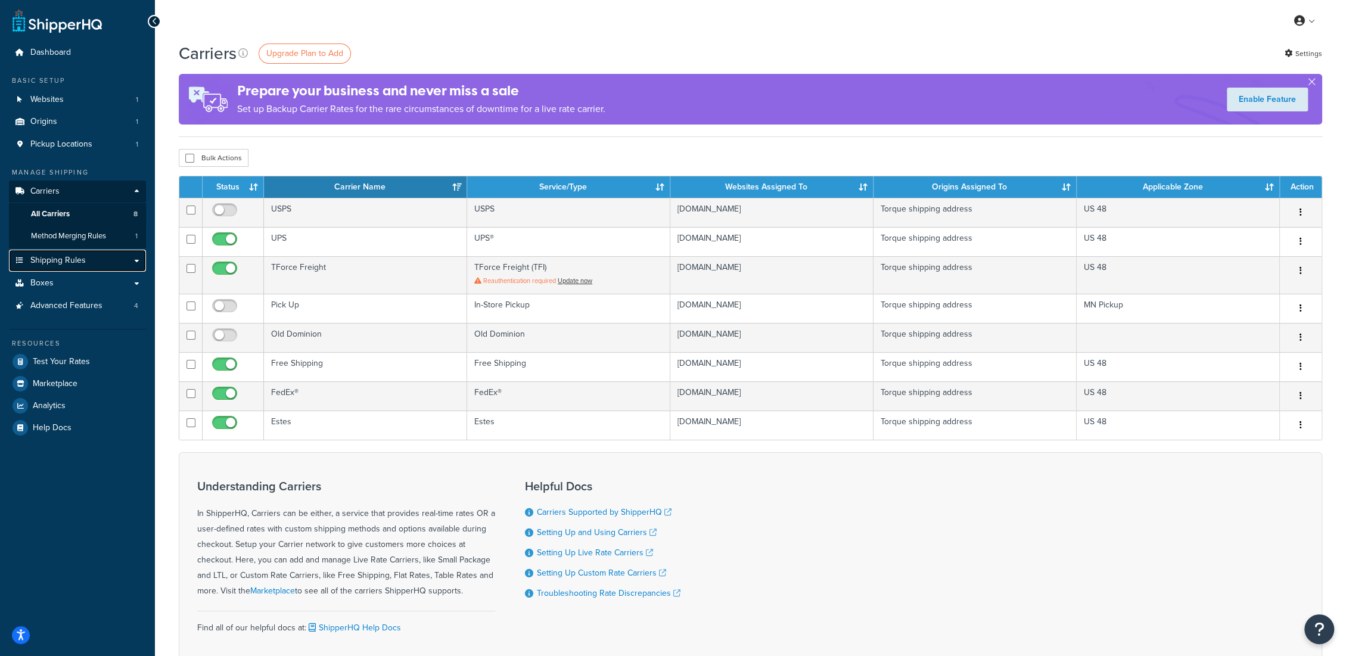
click at [72, 257] on span "Shipping Rules" at bounding box center [57, 261] width 55 height 10
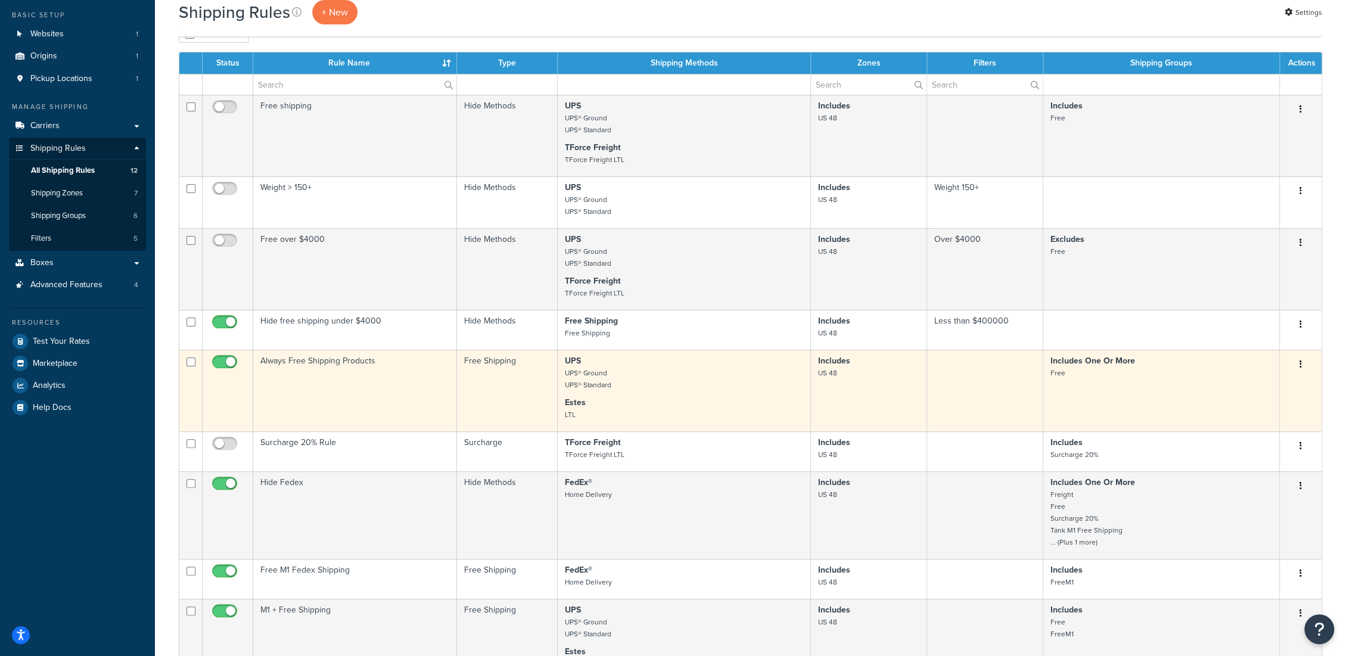
scroll to position [66, 0]
click at [699, 398] on p "Estes LTL" at bounding box center [684, 408] width 238 height 24
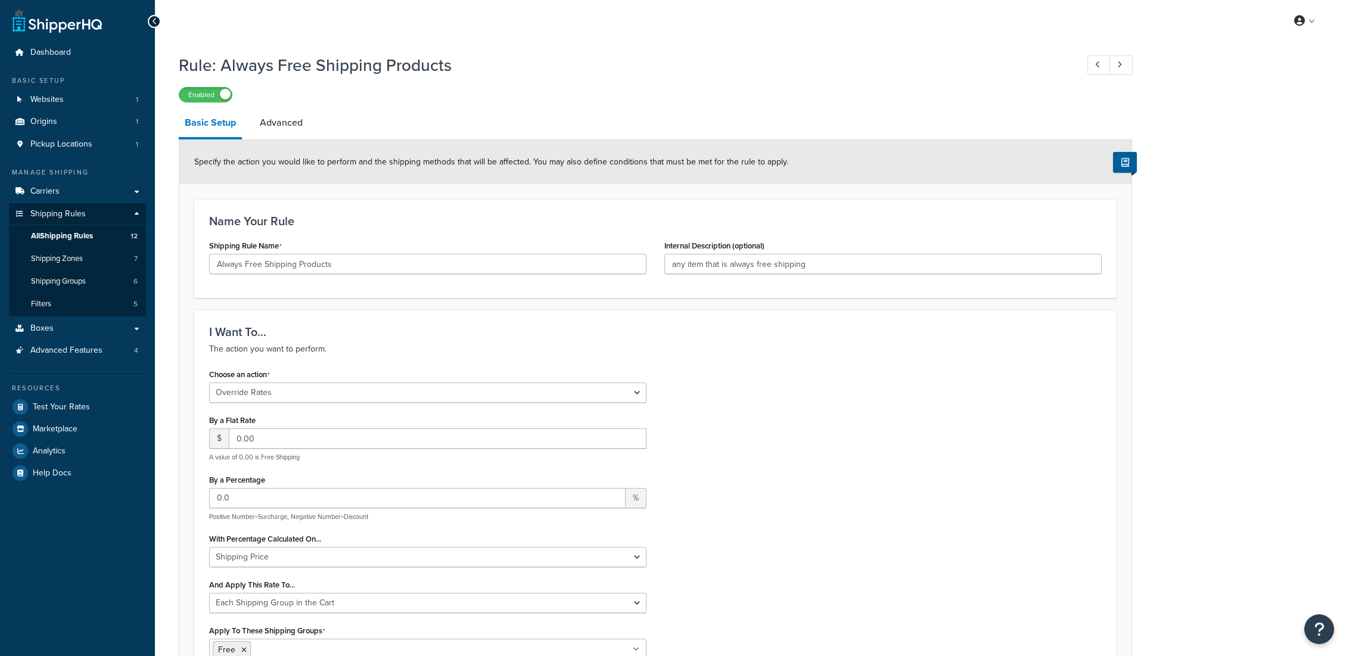
select select "OVERRIDE"
select select "SHIPPING_GROUP"
click at [278, 123] on link "Advanced" at bounding box center [281, 122] width 55 height 29
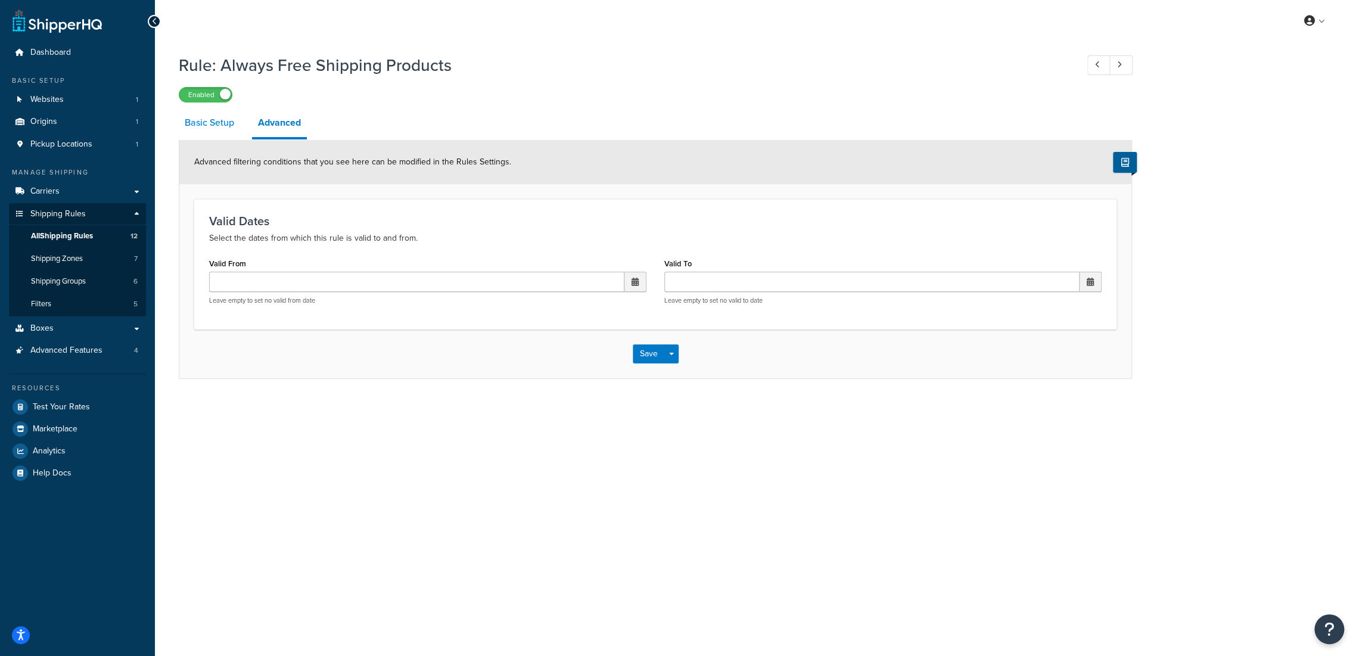
click at [217, 129] on link "Basic Setup" at bounding box center [209, 122] width 61 height 29
select select "OVERRIDE"
select select "SHIPPING_GROUP"
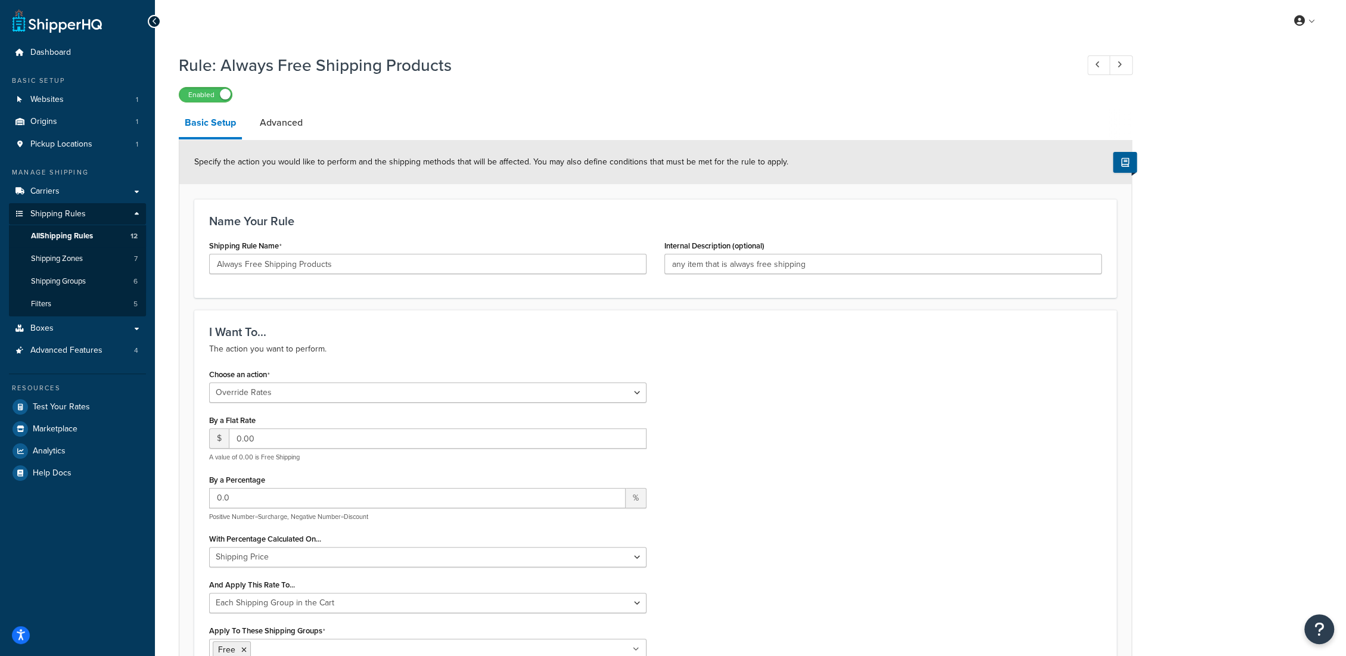
click at [777, 441] on div "Choose an action Choose an action Override Rates Surcharge or discount rates Hi…" at bounding box center [655, 529] width 910 height 327
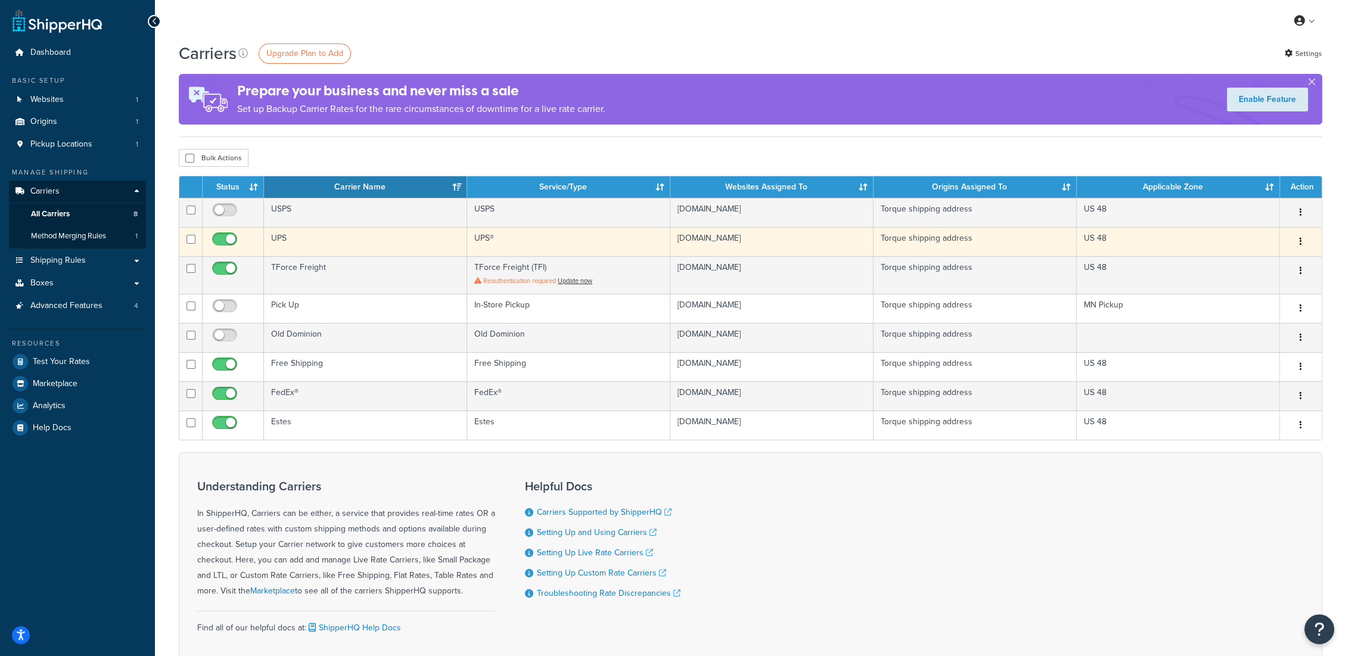
click at [1293, 240] on button "button" at bounding box center [1300, 241] width 17 height 19
click at [1273, 259] on link "Edit" at bounding box center [1252, 265] width 94 height 24
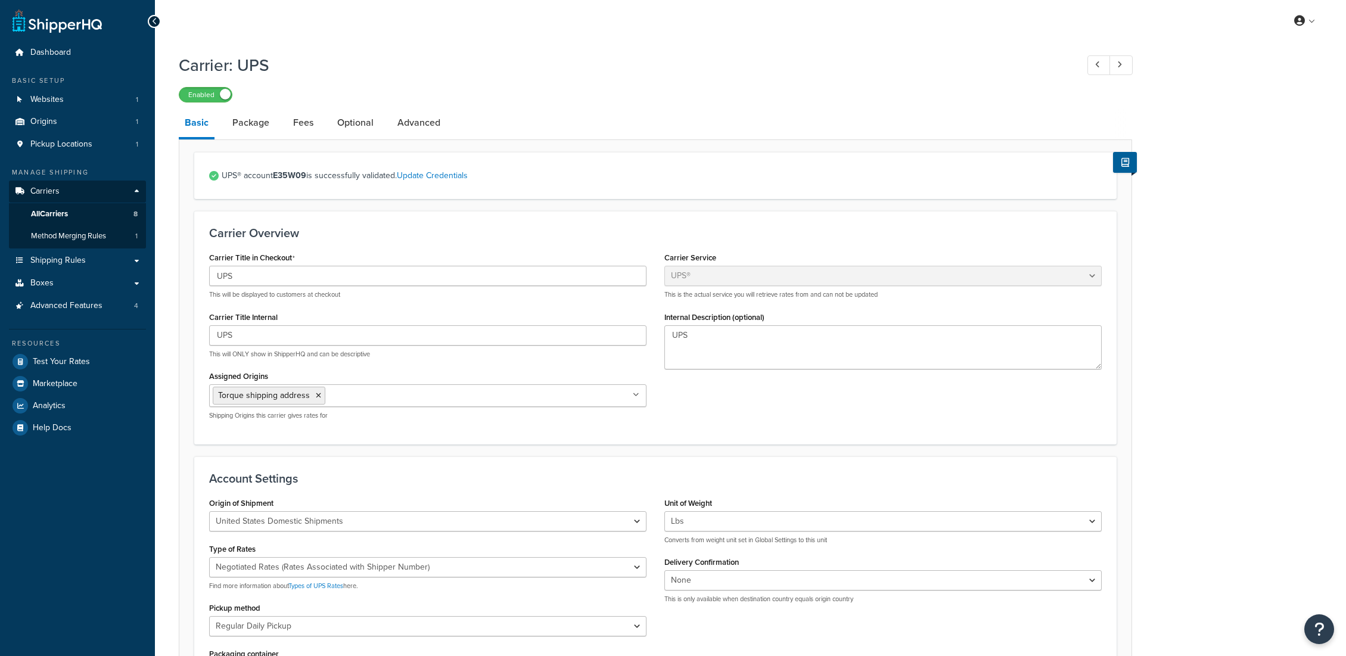
select select "ups"
click at [300, 179] on strong "E35W09" at bounding box center [289, 175] width 33 height 13
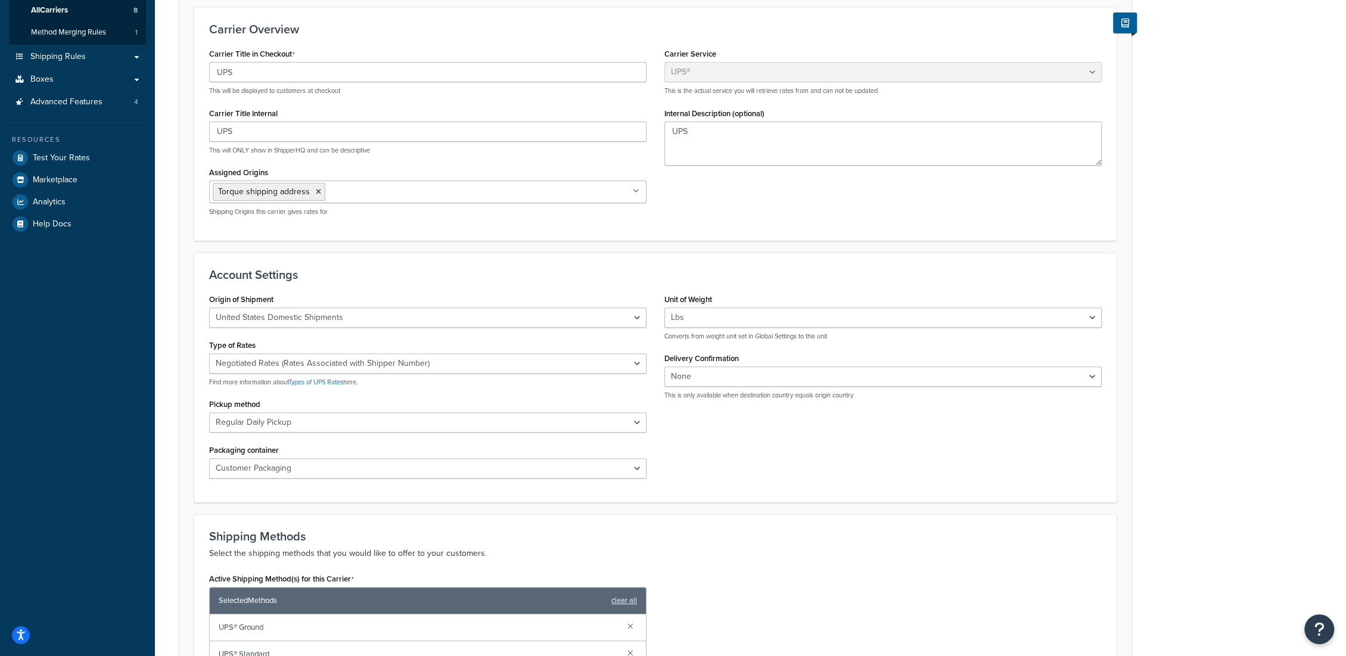
scroll to position [265, 0]
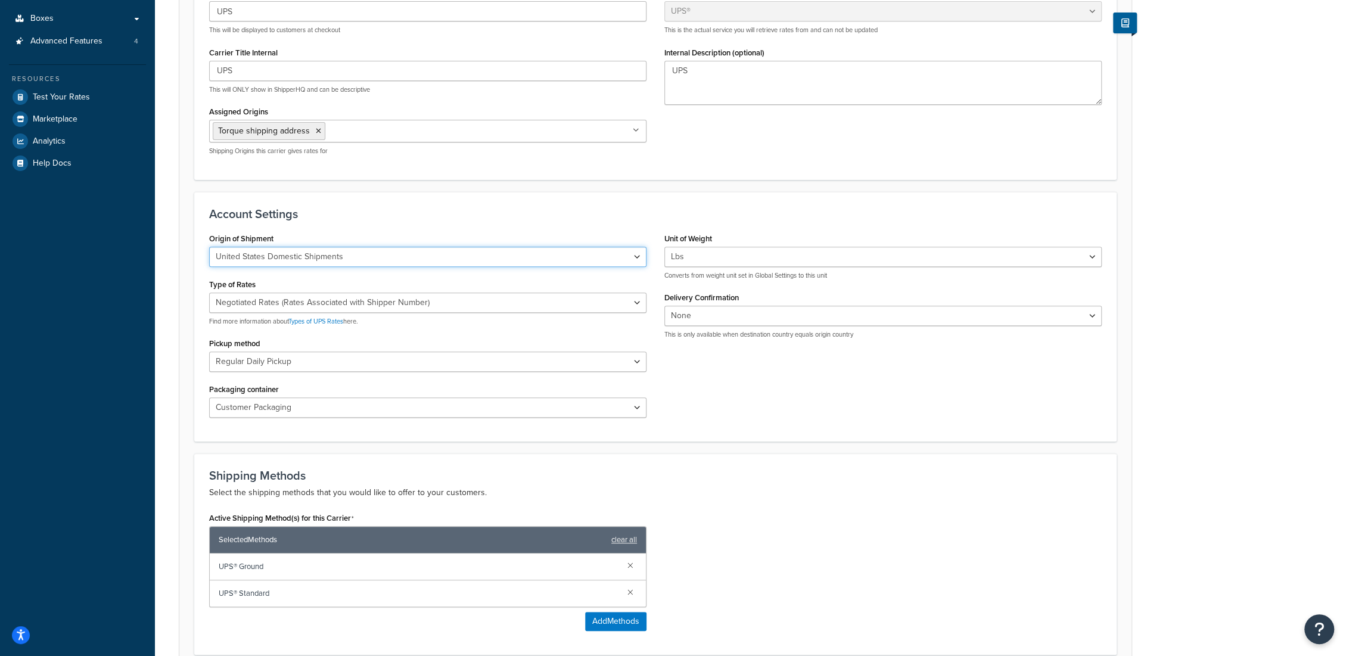
click at [409, 253] on select "United States Domestic Shipments Shipments Originating in United States Shipmen…" at bounding box center [427, 257] width 437 height 20
click at [437, 214] on h3 "Account Settings" at bounding box center [655, 213] width 892 height 13
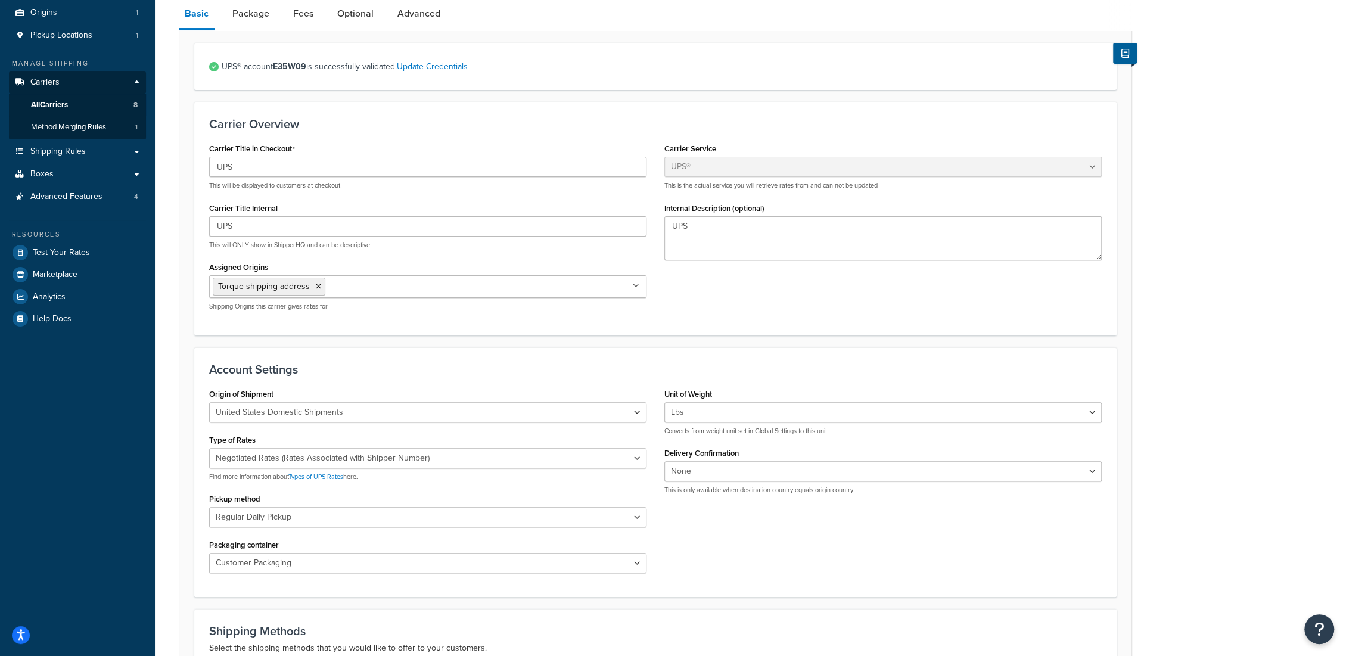
scroll to position [43, 0]
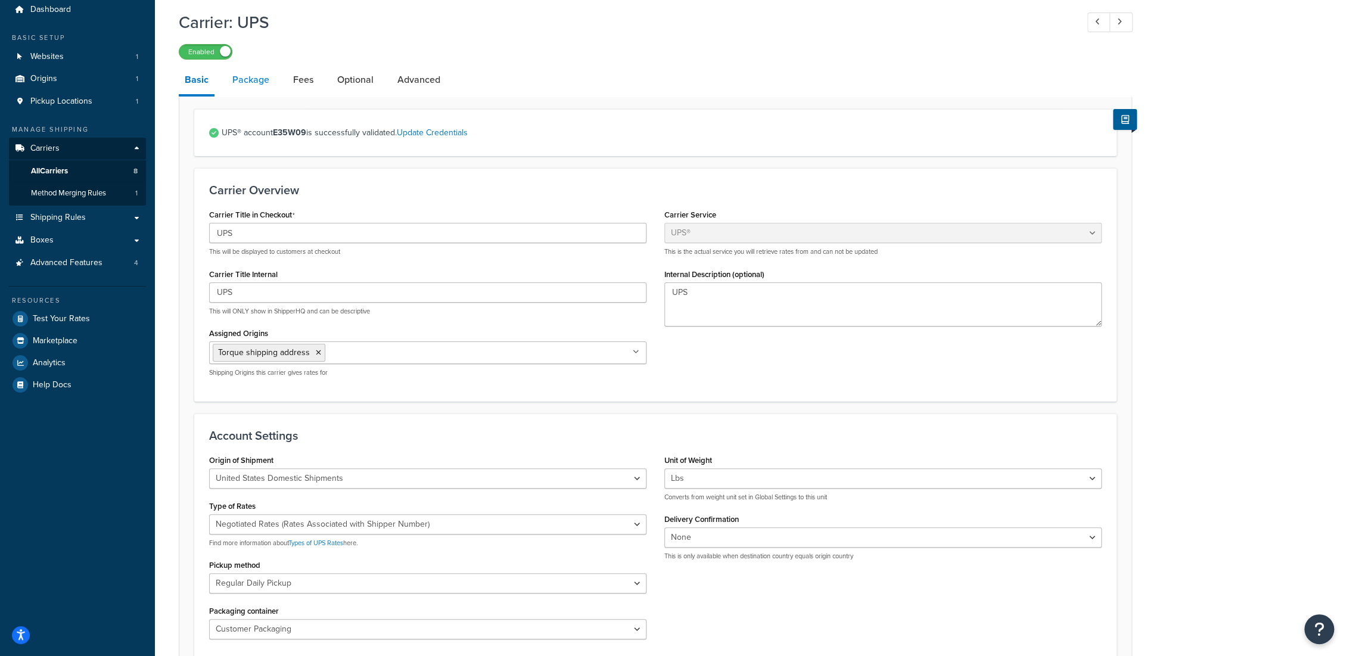
click at [264, 73] on link "Package" at bounding box center [250, 80] width 49 height 29
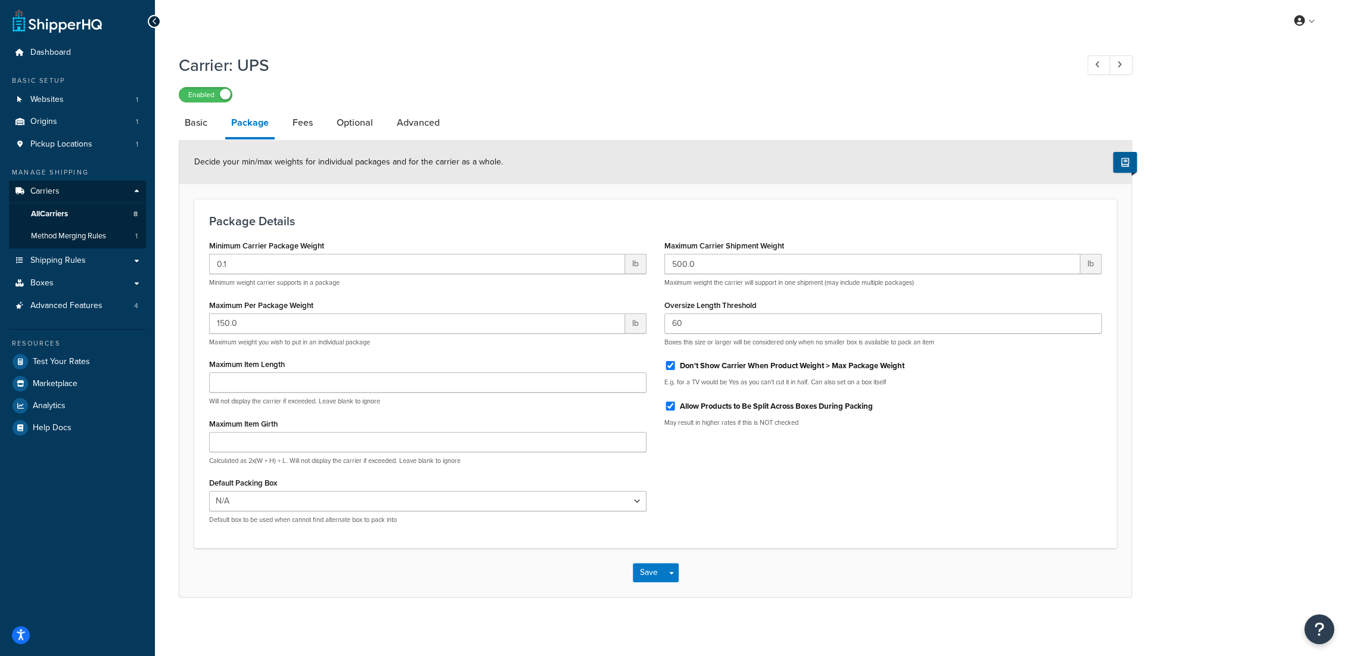
click at [443, 515] on p "Default box to be used when cannot find alternate box to pack into" at bounding box center [427, 519] width 437 height 9
click at [458, 503] on select "N/A USPS Small Flat Rate Box USPS Medium Flat Rate Box USPS Large Flat Rate Box…" at bounding box center [427, 501] width 437 height 20
click at [839, 481] on div "Minimum Carrier Package Weight 0.1 lb Minimum weight carrier supports in a pack…" at bounding box center [655, 385] width 910 height 296
click at [313, 125] on link "Fees" at bounding box center [303, 122] width 32 height 29
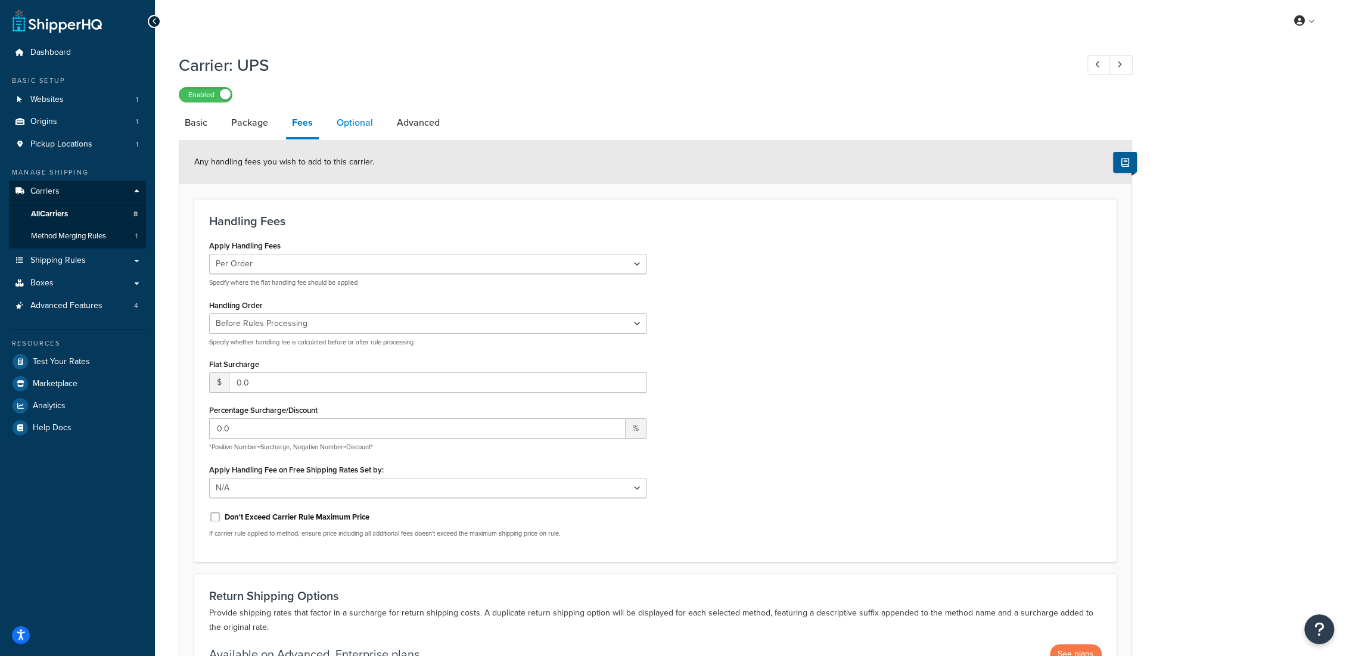
click at [362, 119] on link "Optional" at bounding box center [355, 122] width 48 height 29
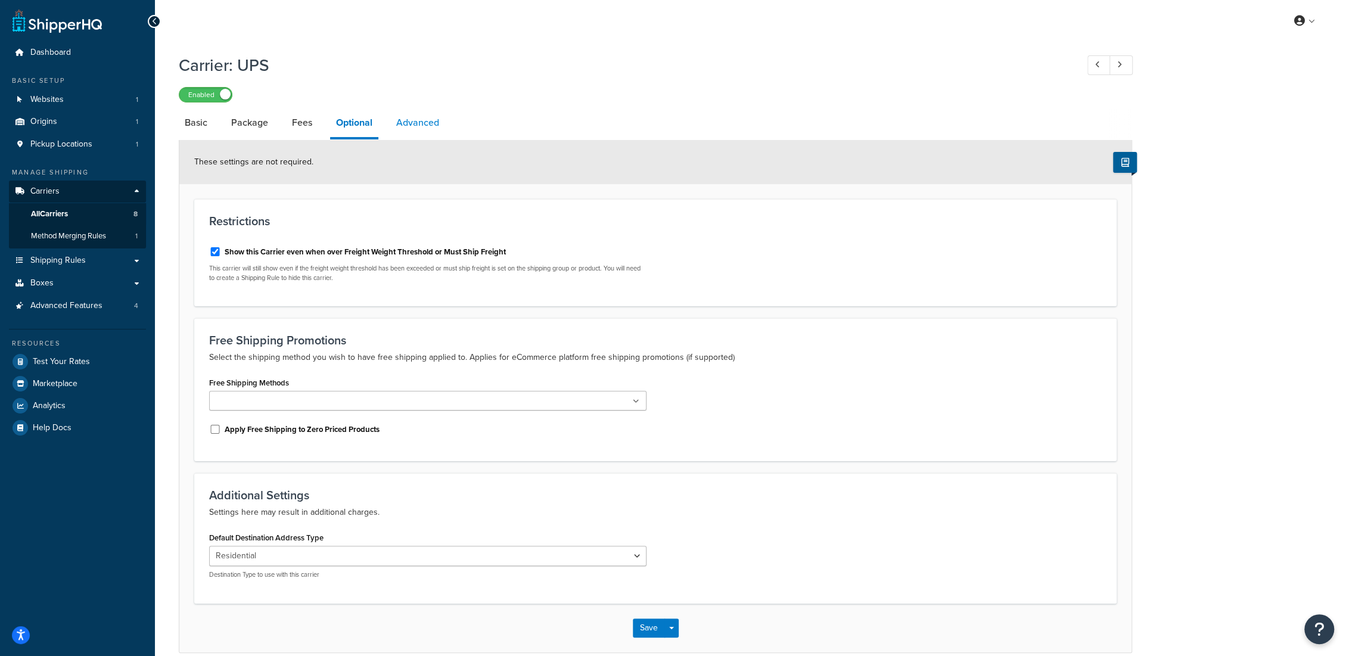
click at [414, 126] on link "Advanced" at bounding box center [417, 122] width 55 height 29
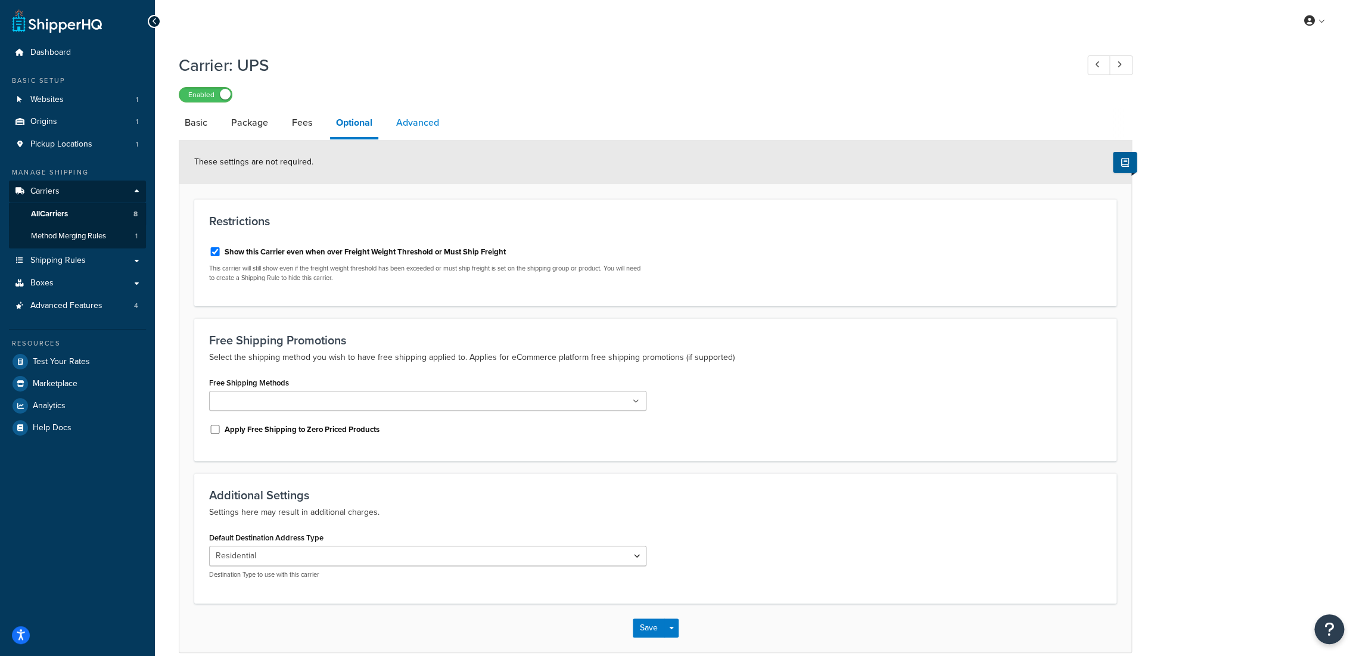
select select "false"
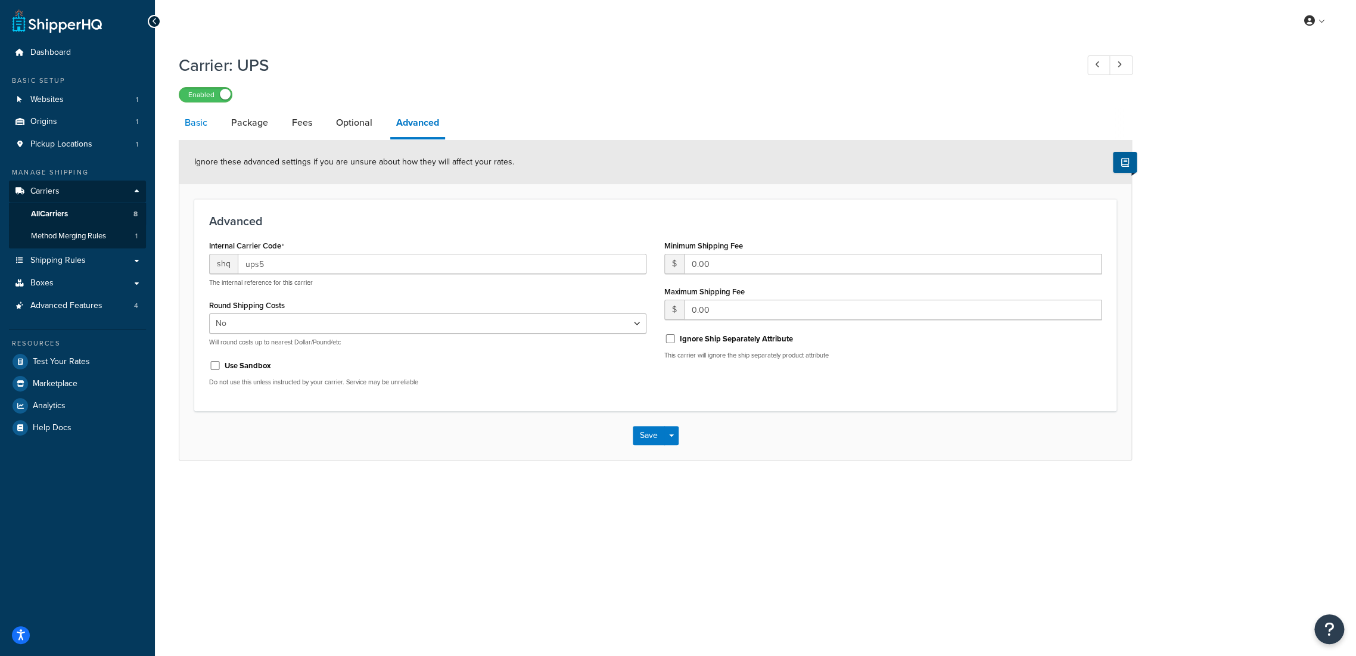
click at [191, 123] on link "Basic" at bounding box center [196, 122] width 35 height 29
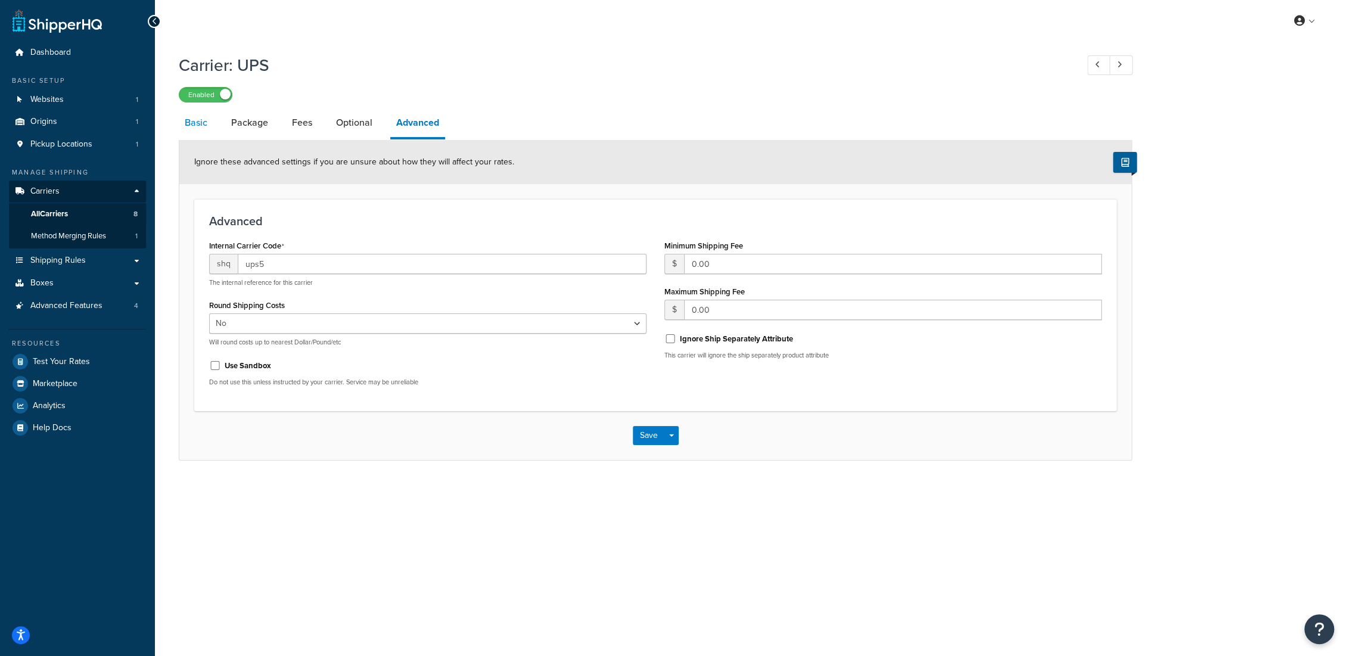
select select "ups"
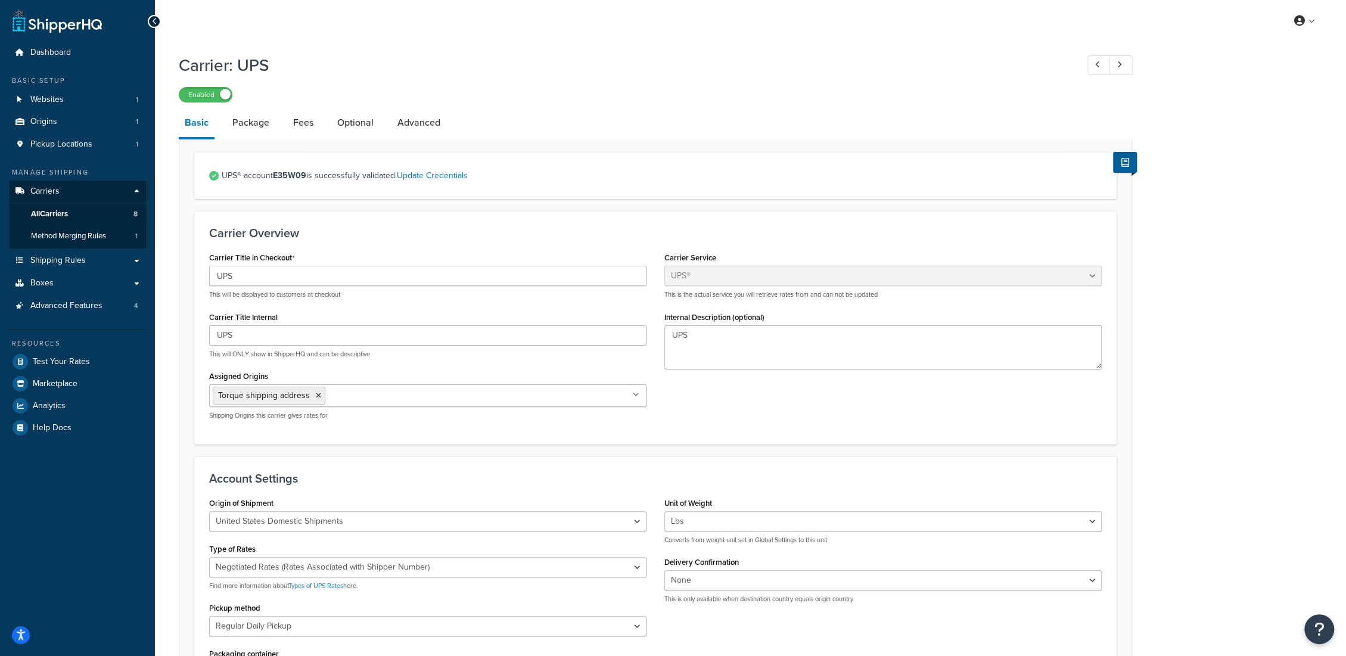
click at [1130, 196] on form "UPS® account E35W09 is successfully validated. Update Credentials Carrier Overv…" at bounding box center [655, 627] width 952 height 951
click at [279, 204] on form "UPS® account E35W09 is successfully validated. Update Credentials Carrier Overv…" at bounding box center [655, 627] width 952 height 951
click at [643, 75] on h1 "Carrier: UPS" at bounding box center [622, 65] width 887 height 23
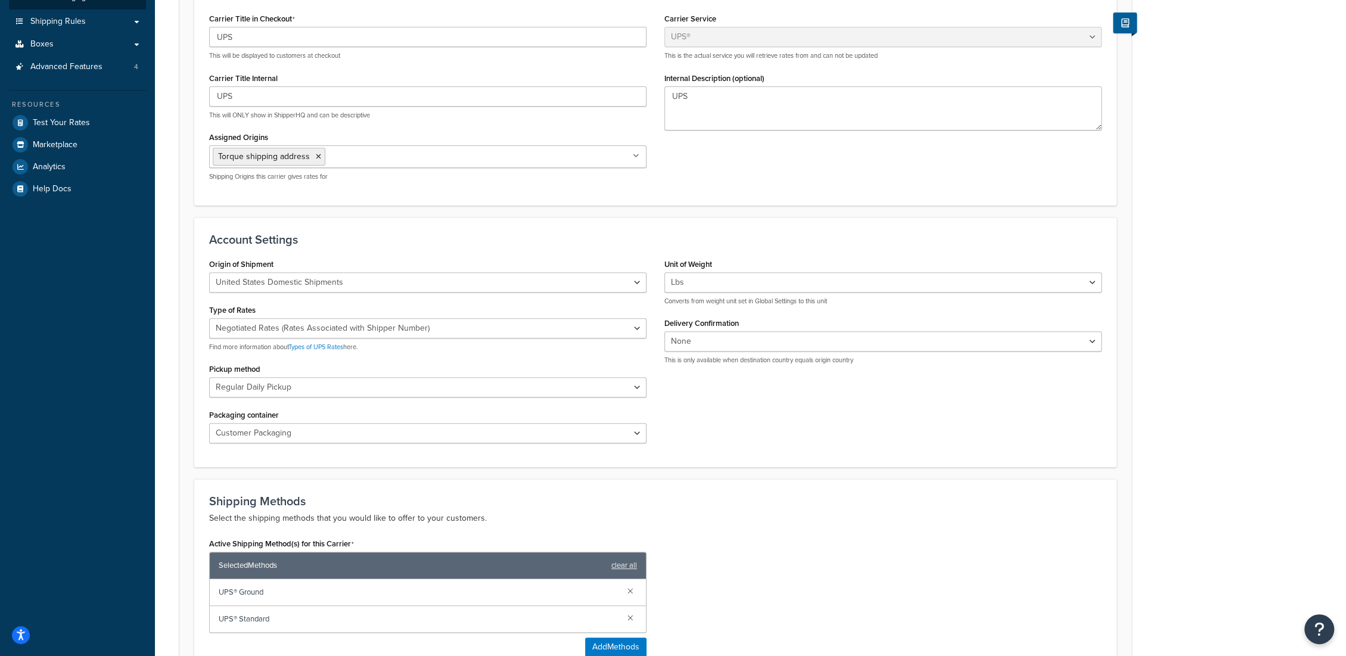
scroll to position [109, 0]
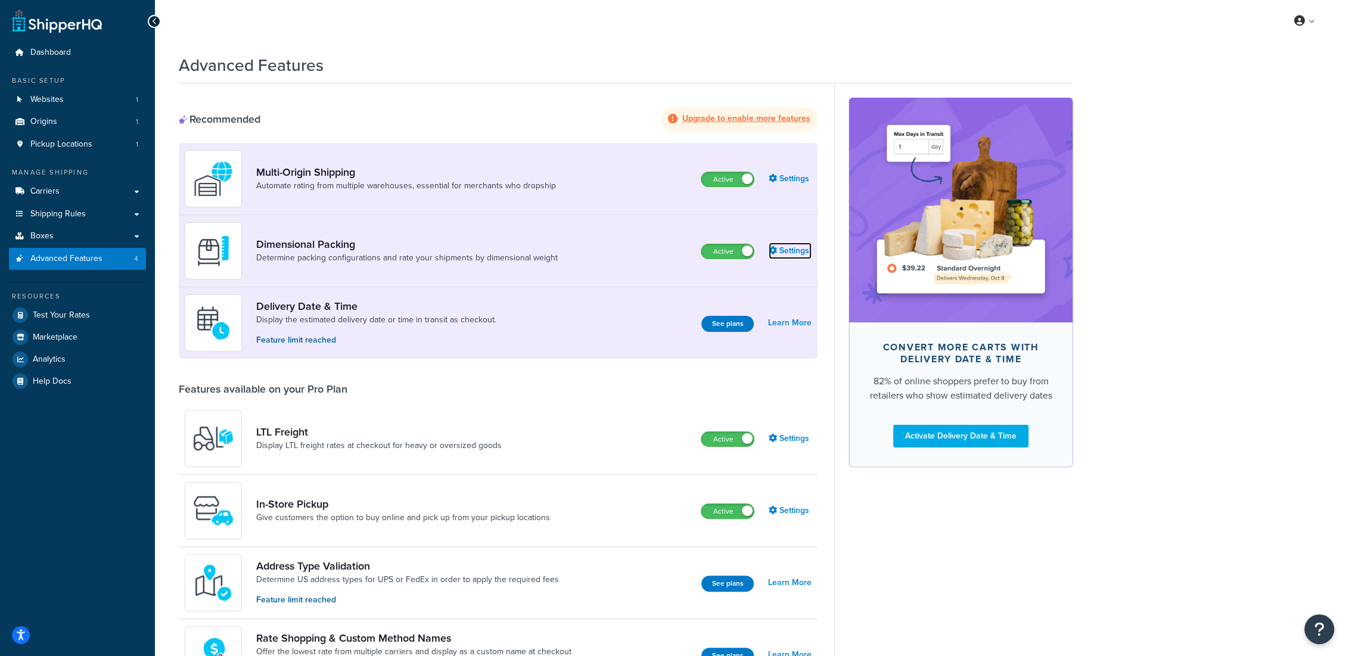
click at [798, 250] on link "Settings" at bounding box center [790, 250] width 43 height 17
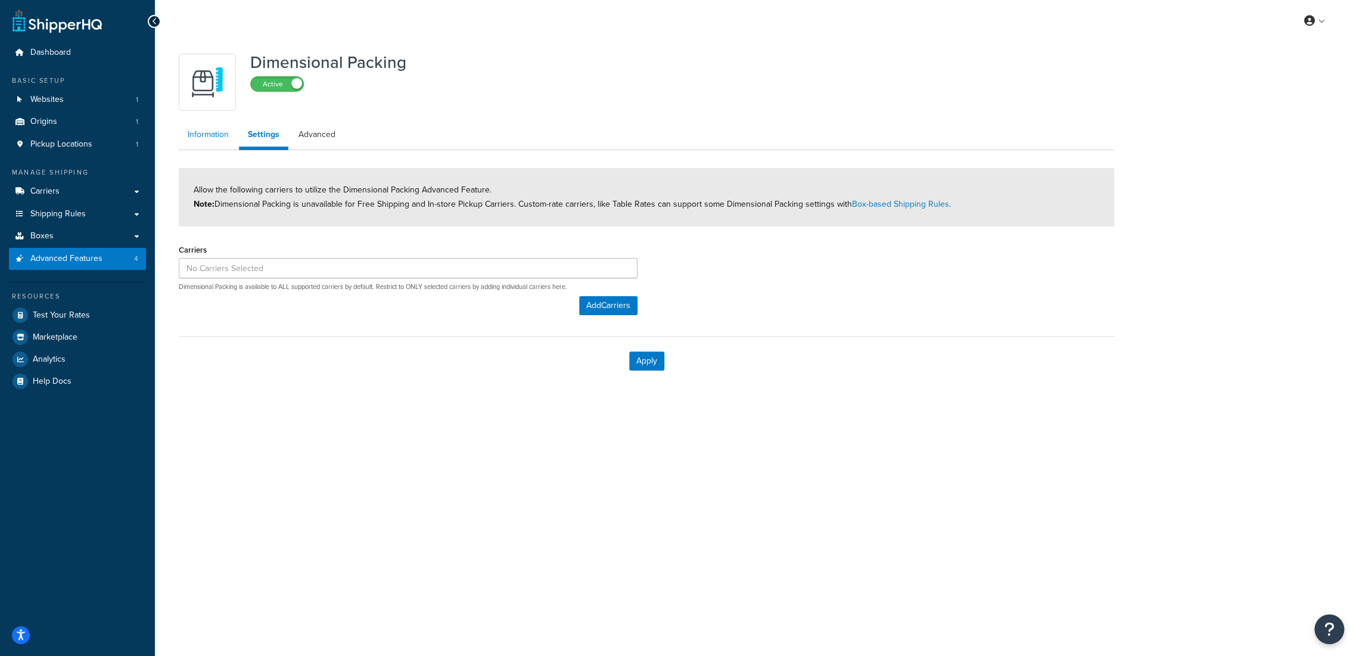
click at [207, 134] on link "Information" at bounding box center [208, 135] width 59 height 24
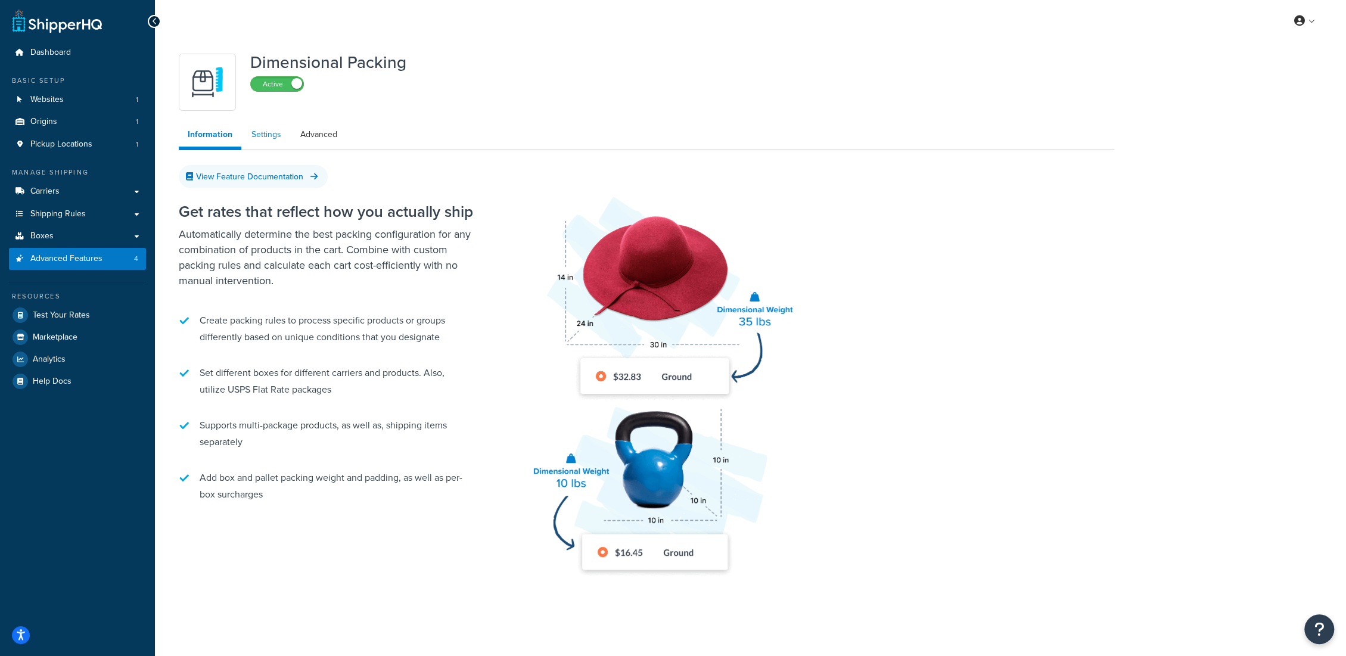
click at [288, 138] on link "Settings" at bounding box center [266, 135] width 48 height 24
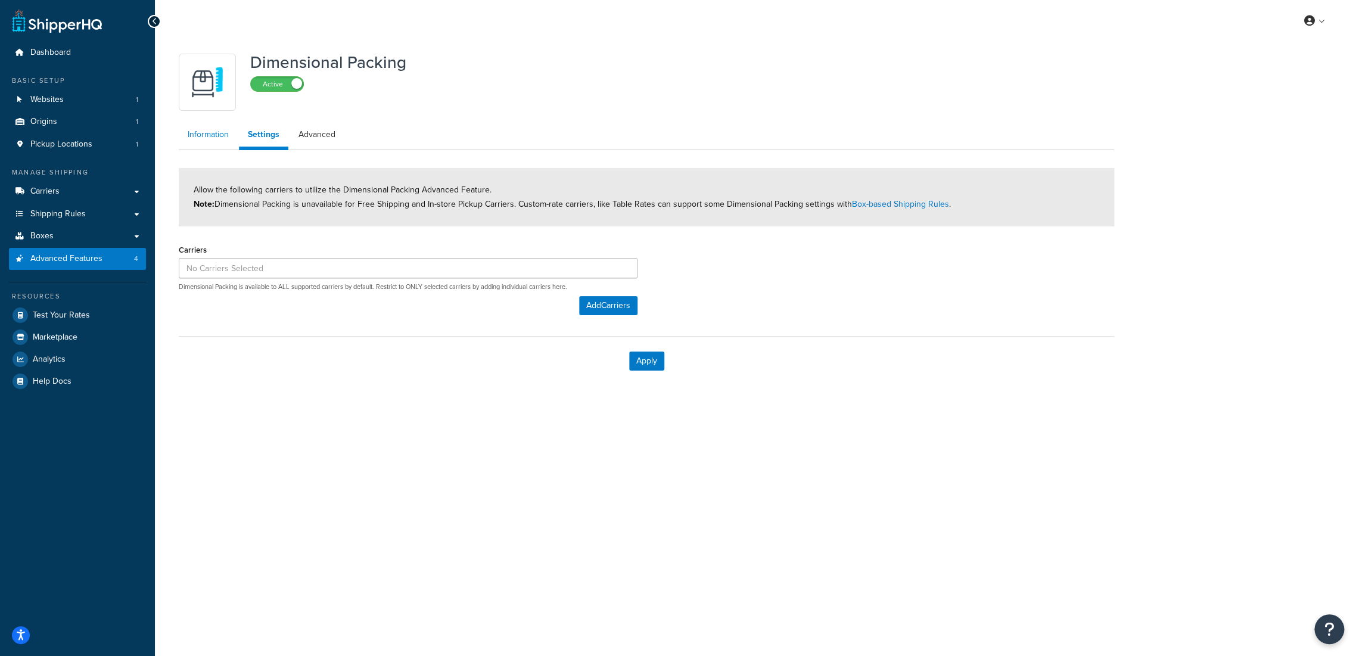
click at [214, 133] on link "Information" at bounding box center [208, 135] width 59 height 24
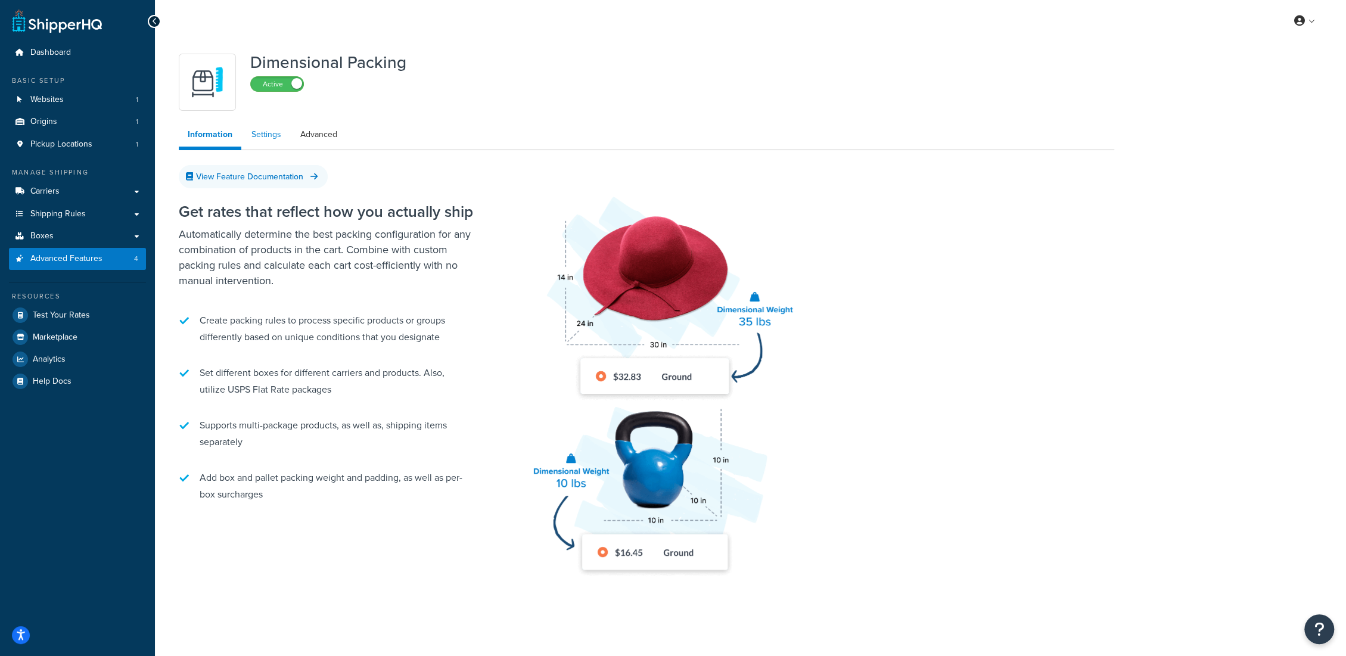
click at [257, 136] on link "Settings" at bounding box center [266, 135] width 48 height 24
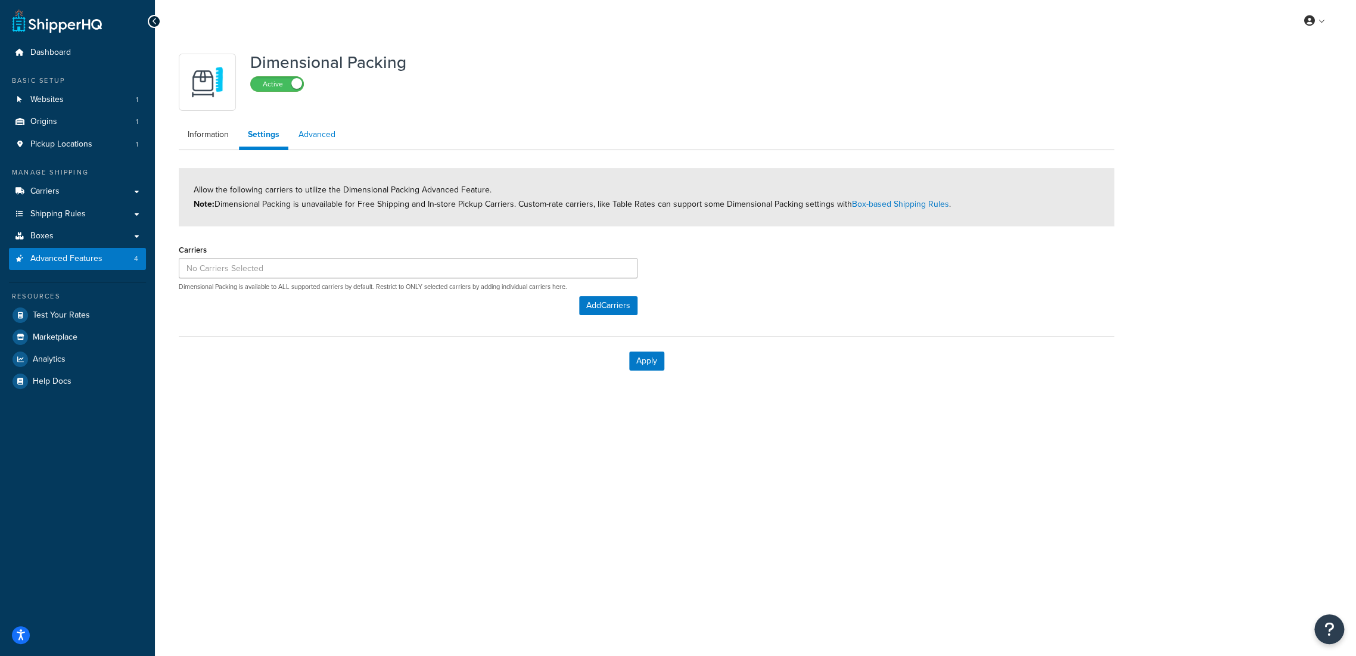
click at [332, 134] on link "Advanced" at bounding box center [317, 135] width 55 height 24
select select "false"
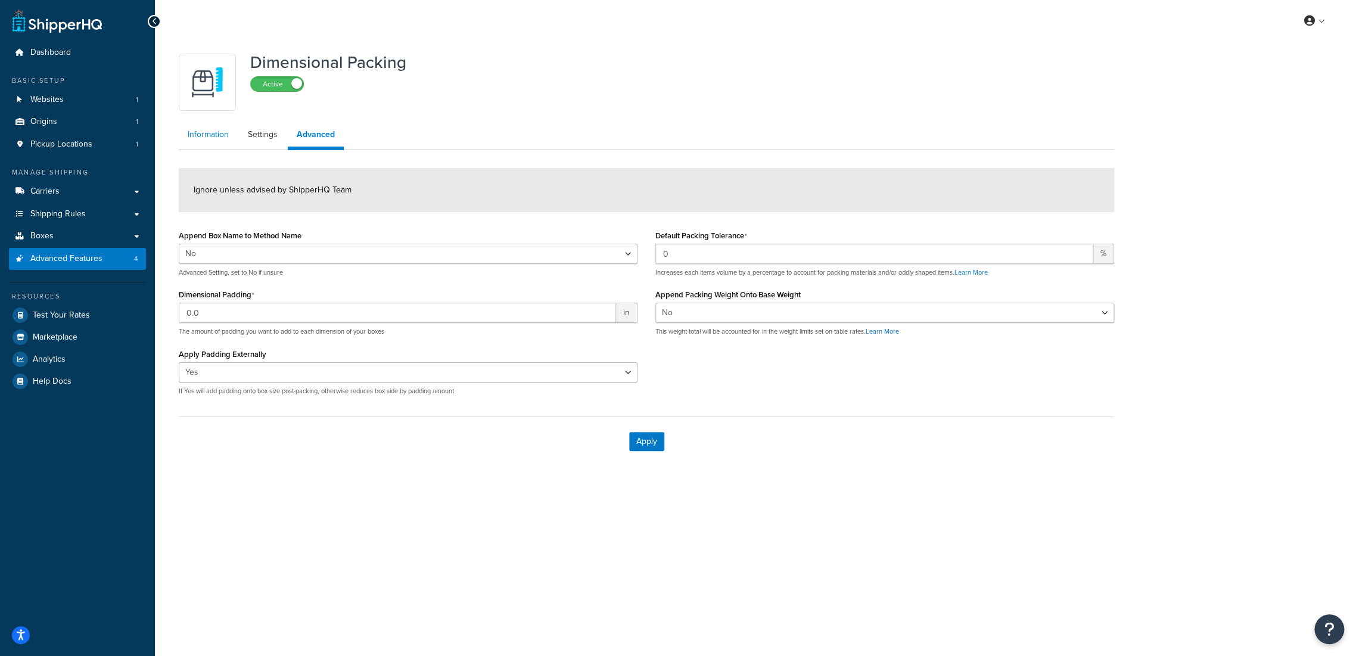
click at [222, 132] on link "Information" at bounding box center [208, 135] width 59 height 24
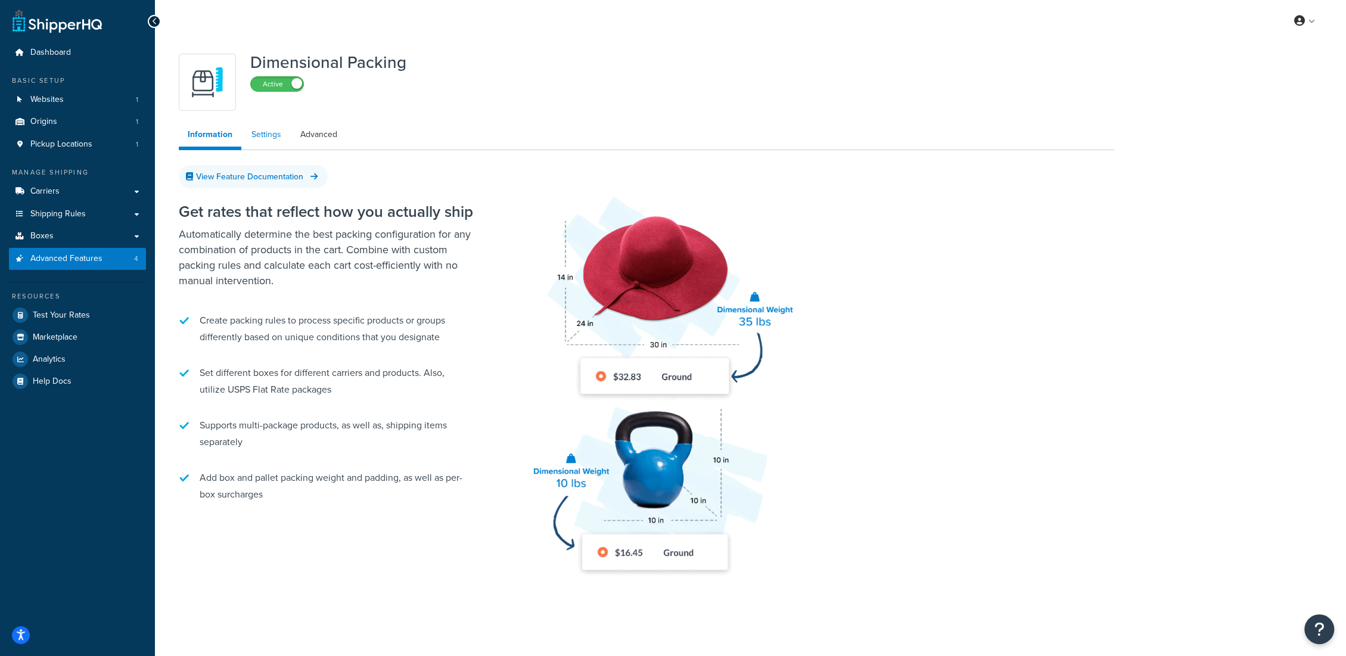
click at [269, 132] on link "Settings" at bounding box center [266, 135] width 48 height 24
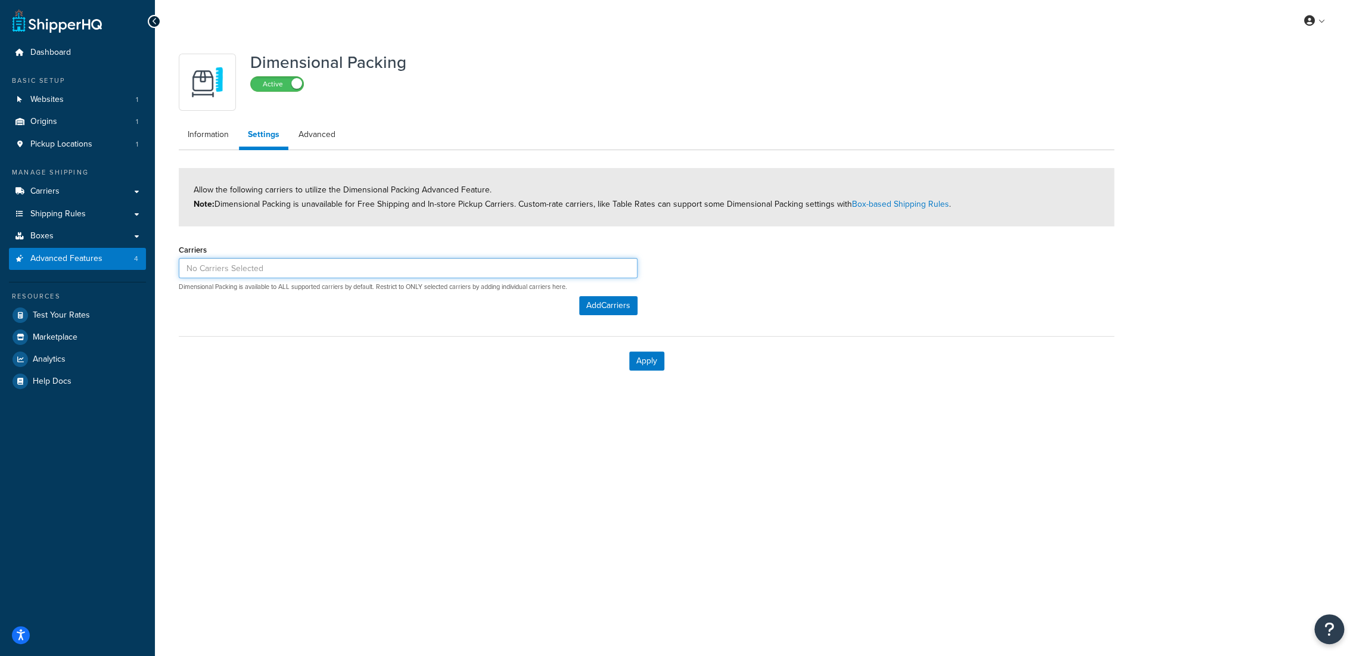
click at [268, 269] on input at bounding box center [408, 268] width 459 height 20
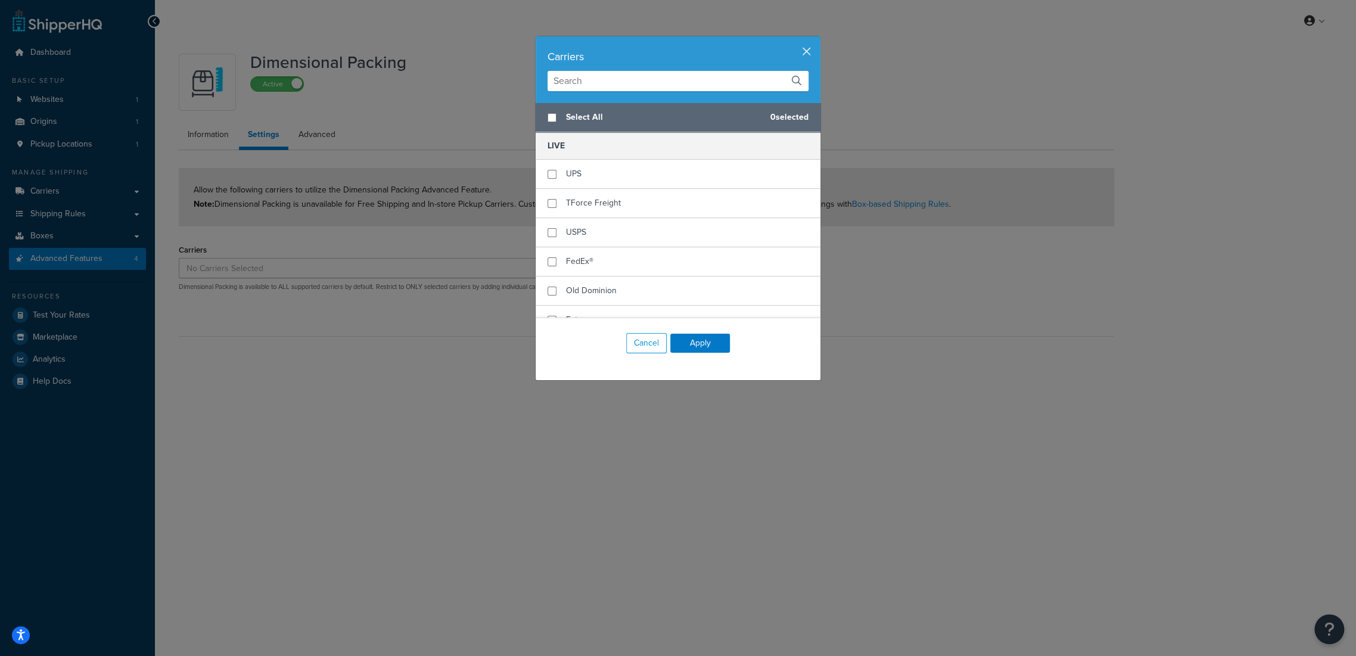
click at [817, 39] on button "button" at bounding box center [818, 37] width 3 height 3
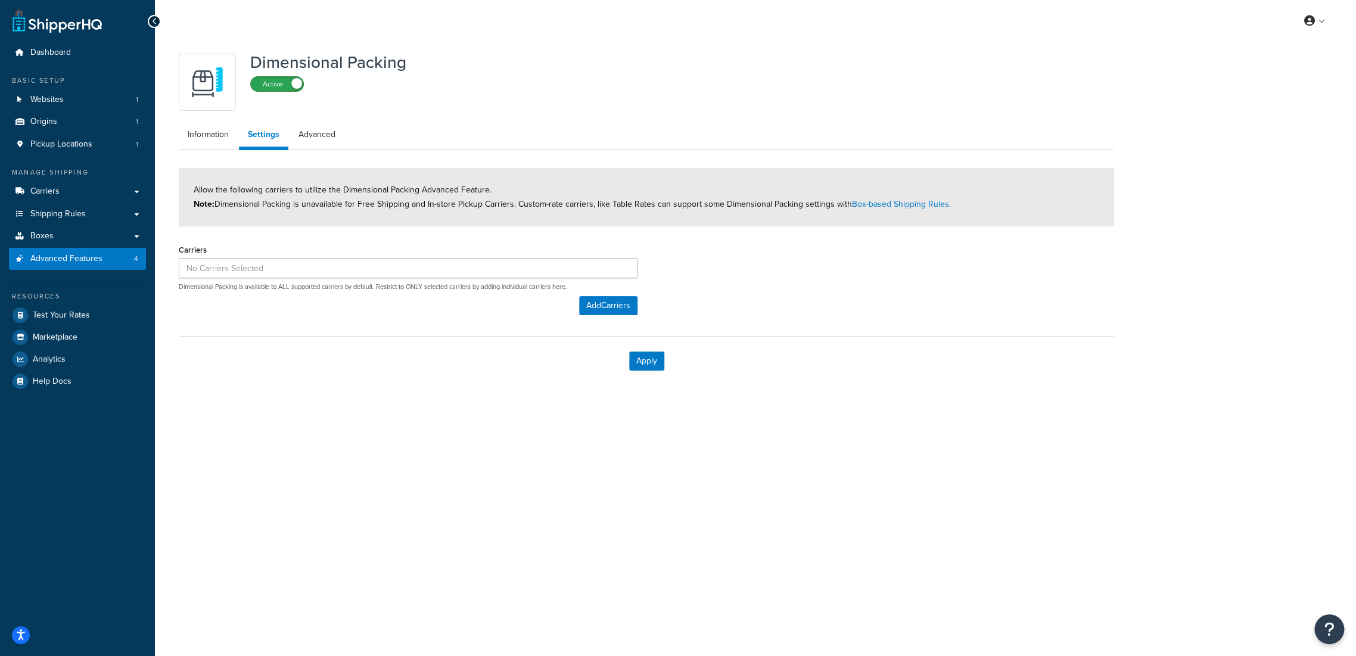
click at [278, 85] on label "Active" at bounding box center [277, 84] width 52 height 14
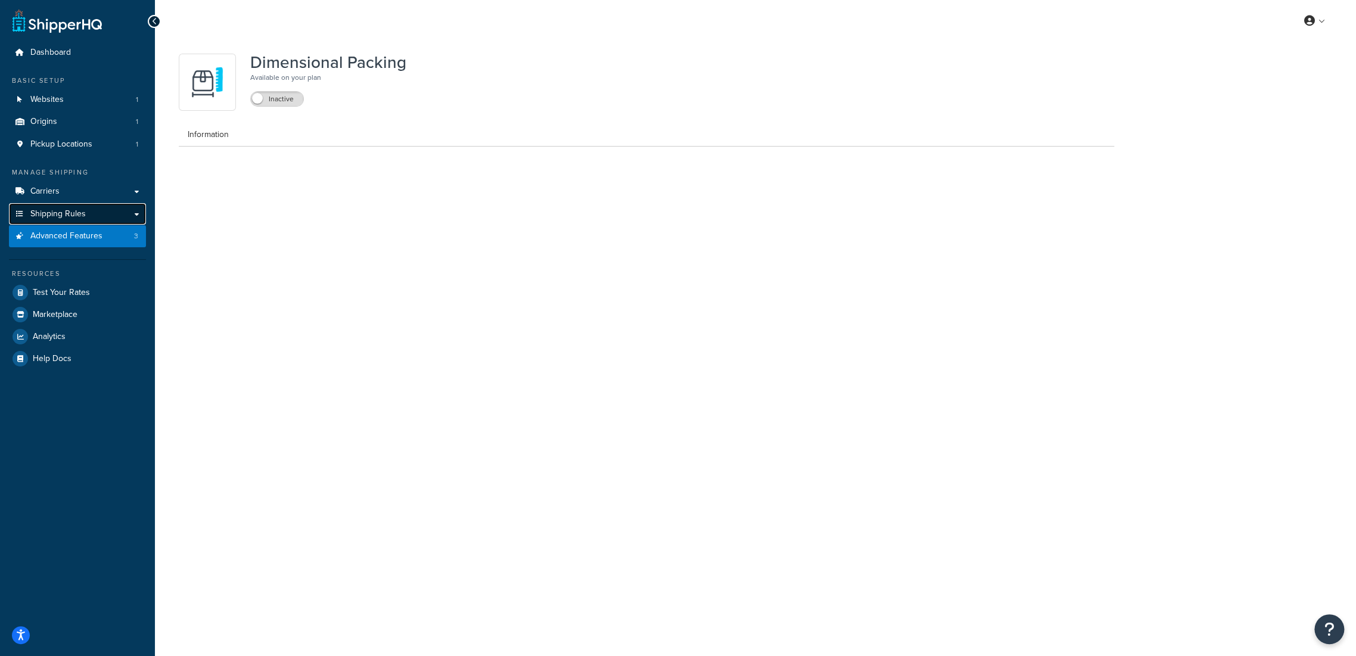
click at [81, 213] on span "Shipping Rules" at bounding box center [57, 214] width 55 height 10
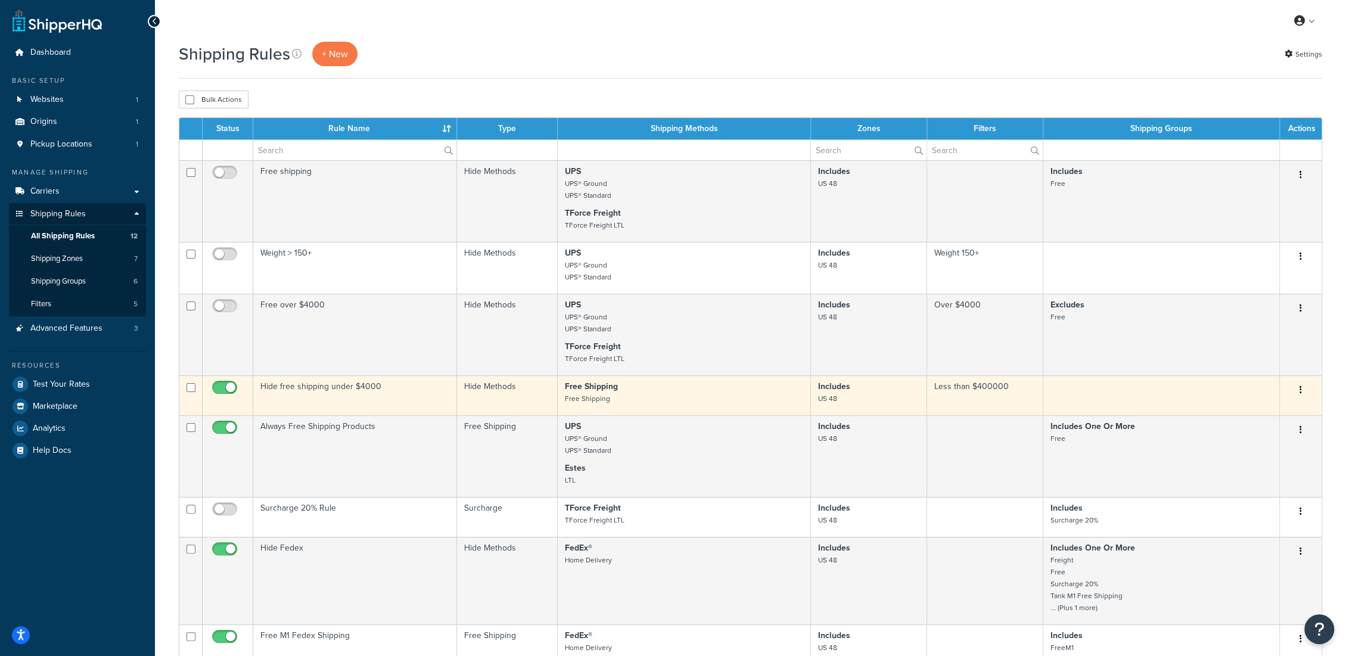
click at [1300, 388] on icon "button" at bounding box center [1300, 389] width 2 height 8
click at [1273, 418] on link "Edit" at bounding box center [1261, 412] width 94 height 24
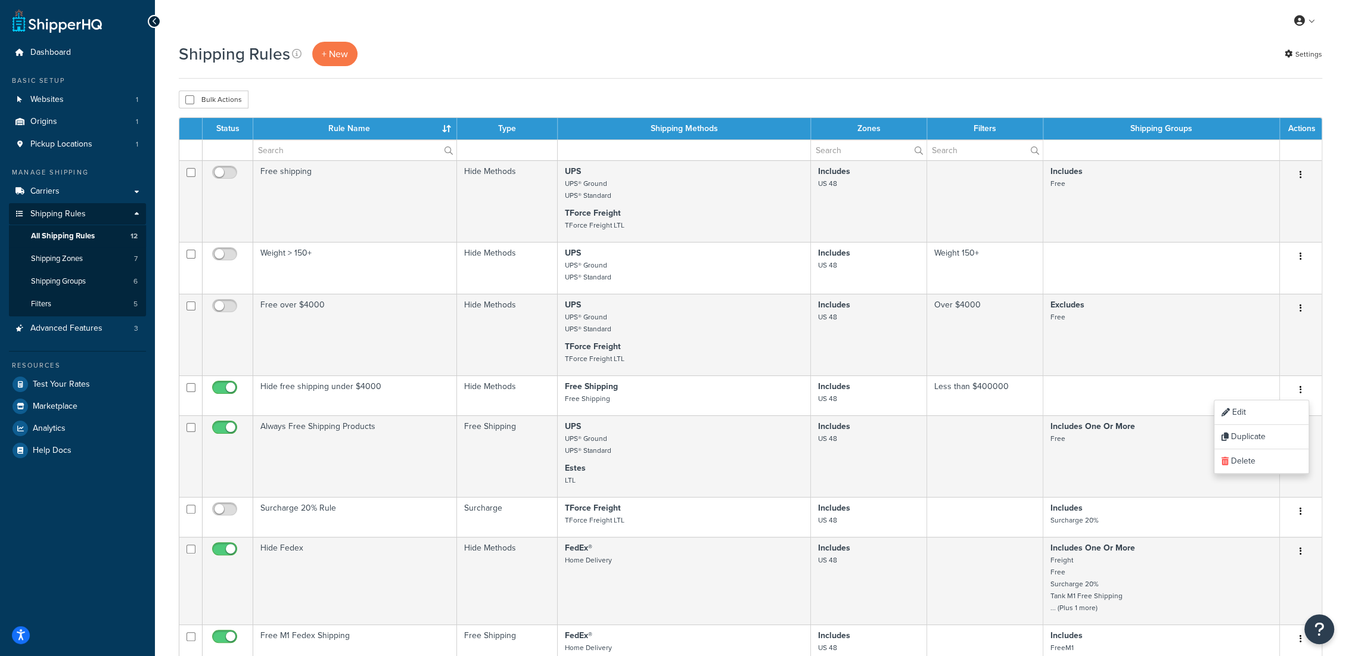
click at [537, 88] on div "Shipping Rules + New Settings Bulk Actions Duplicate [GEOGRAPHIC_DATA] Contact …" at bounding box center [750, 601] width 1191 height 1119
click at [86, 301] on link "Filters 5" at bounding box center [77, 304] width 137 height 22
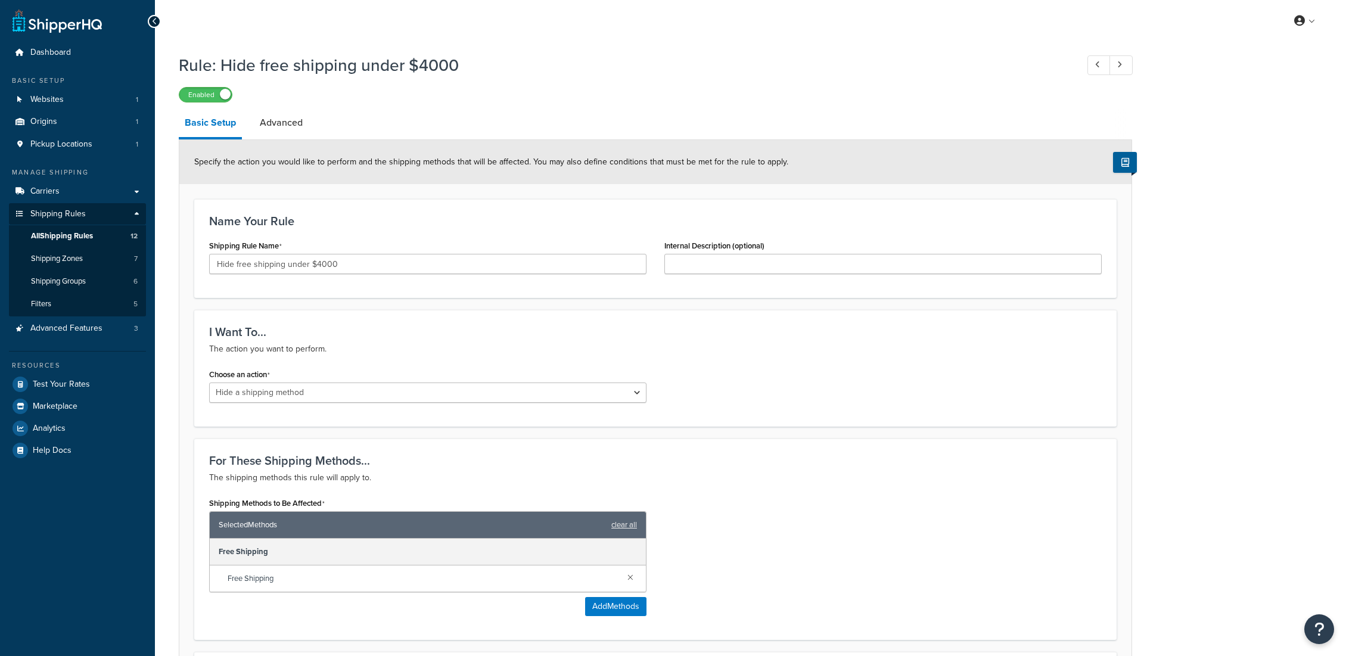
select select "HIDE"
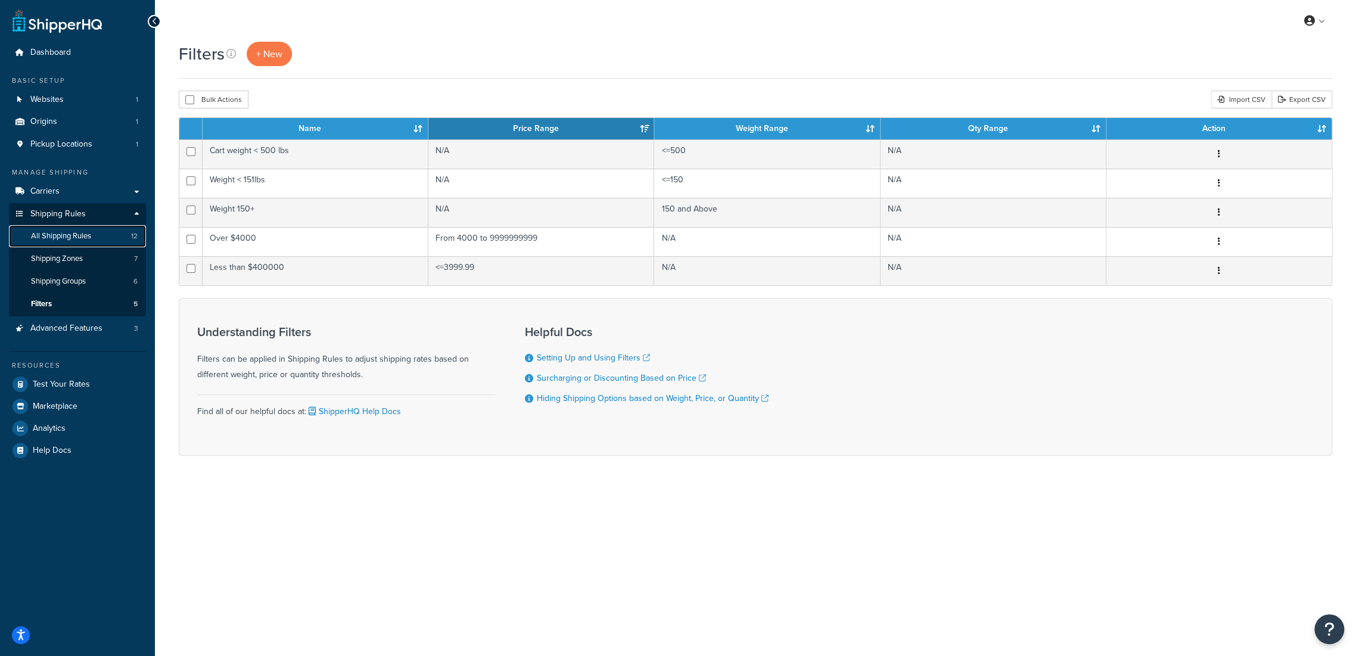
click at [85, 236] on span "All Shipping Rules" at bounding box center [61, 236] width 60 height 10
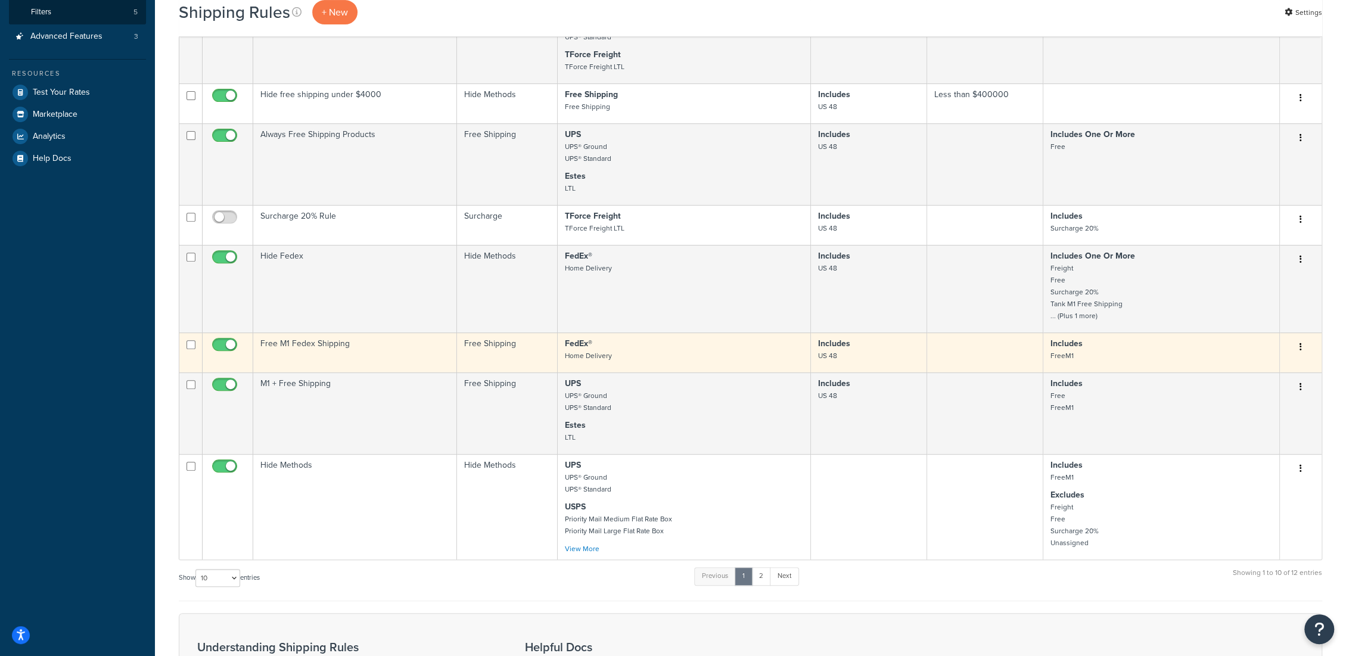
scroll to position [331, 0]
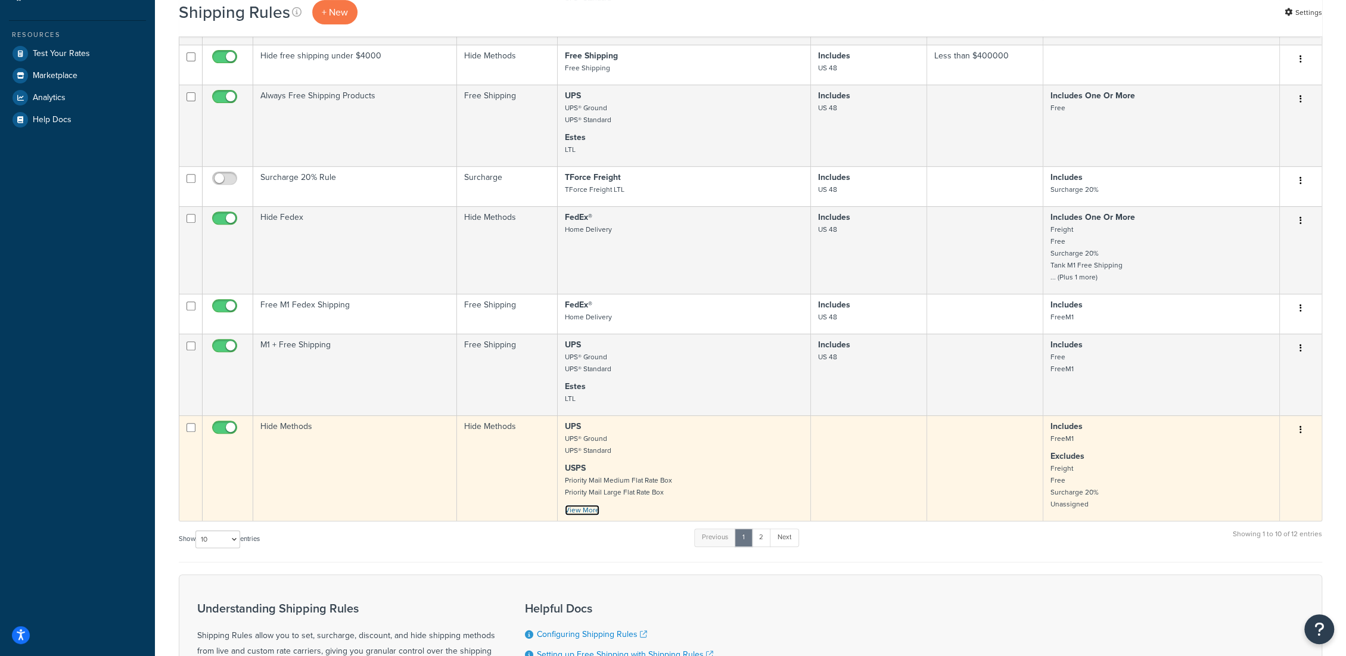
click at [581, 511] on link "View More" at bounding box center [582, 510] width 35 height 11
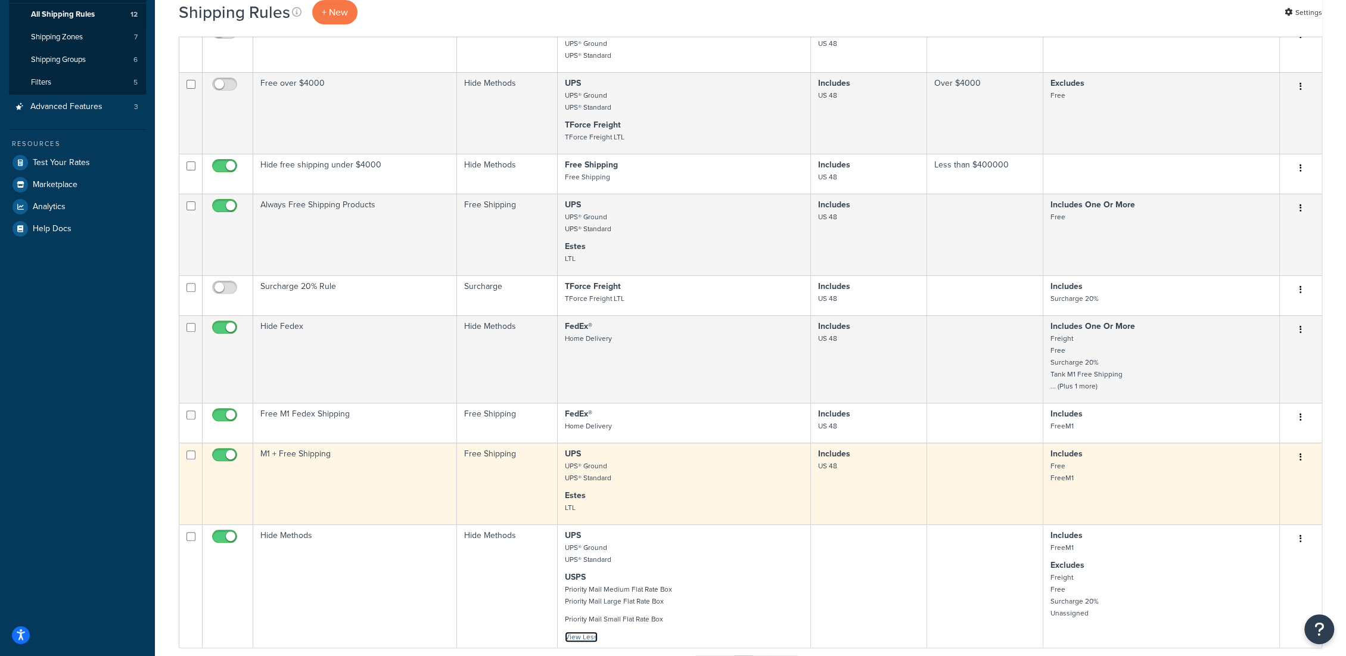
scroll to position [198, 0]
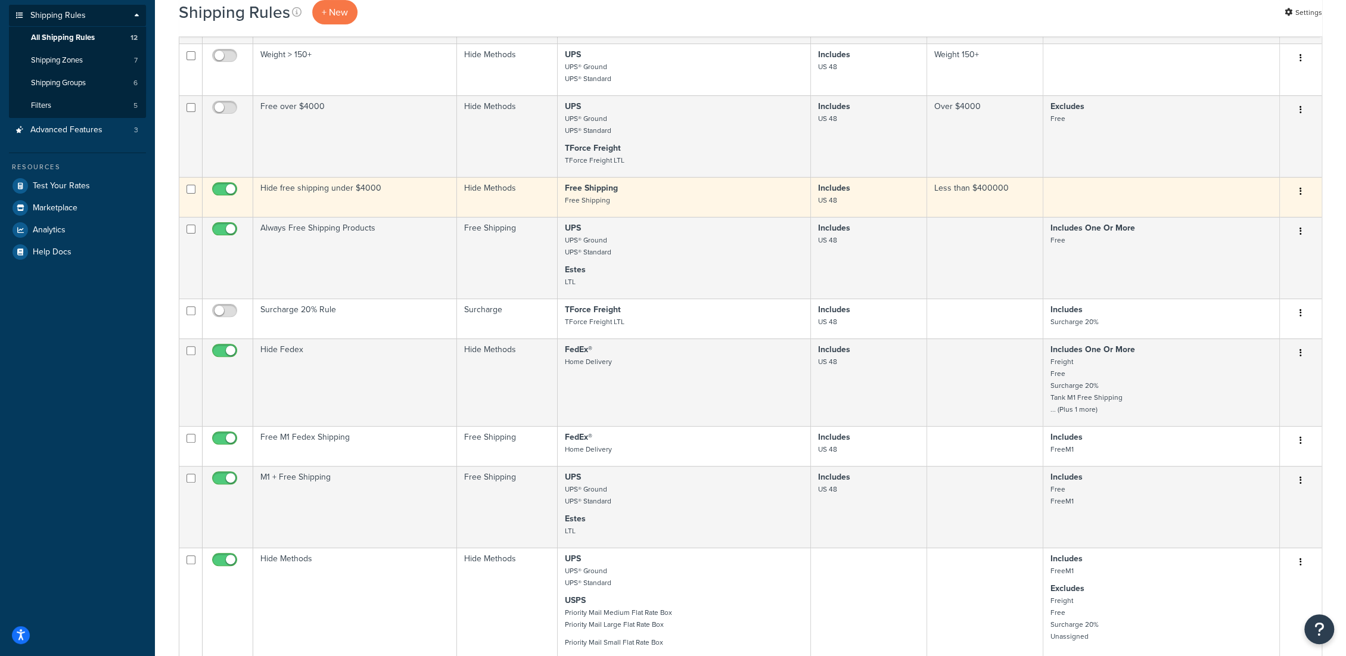
click at [1297, 191] on button "button" at bounding box center [1300, 191] width 17 height 19
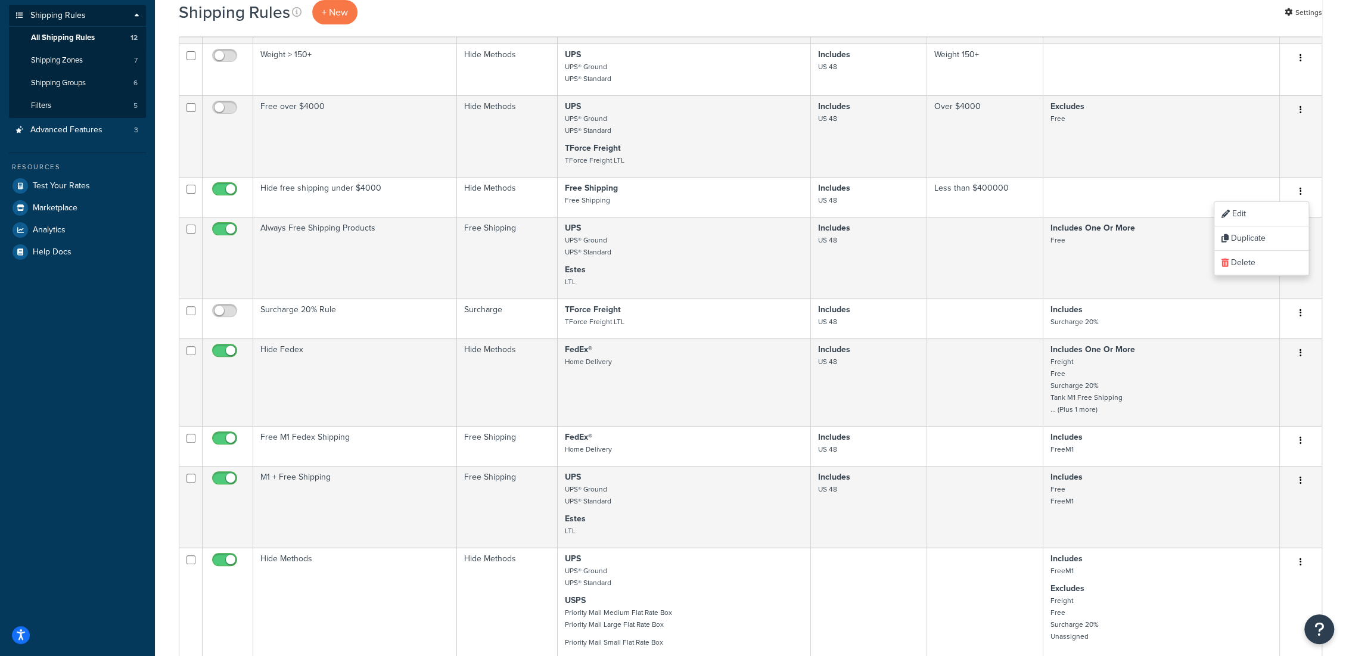
click at [1338, 189] on div "Shipping Rules + New Settings Bulk Actions Duplicate Delete Contact Us Send Us …" at bounding box center [750, 411] width 1191 height 1137
click at [99, 101] on link "Filters 5" at bounding box center [77, 106] width 137 height 22
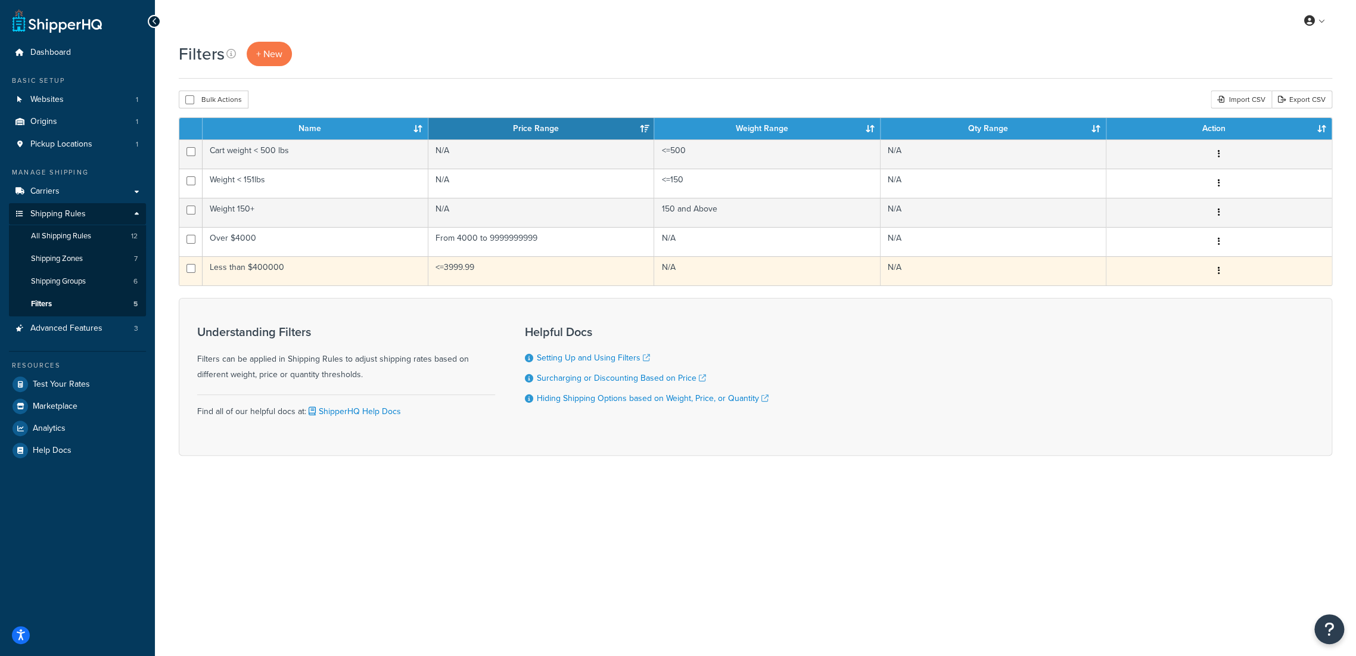
click at [264, 268] on td "Less than $400000" at bounding box center [316, 270] width 226 height 29
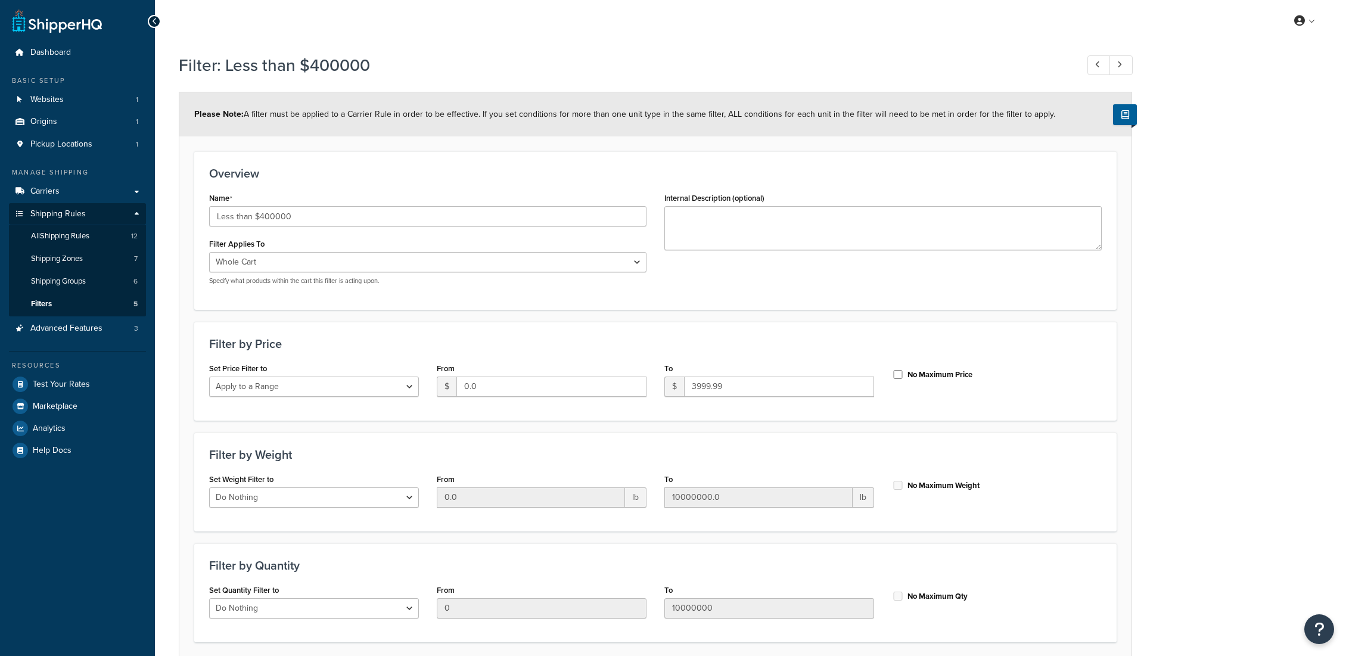
select select "range"
click at [296, 213] on input "Less than $400000" at bounding box center [427, 216] width 437 height 20
click at [343, 183] on div "Overview Name Less than $4000 Filter Applies To Whole Cart Everything in Shippi…" at bounding box center [655, 230] width 922 height 158
click at [263, 213] on input "Less than $4000" at bounding box center [427, 216] width 437 height 20
type input "Less than $3000"
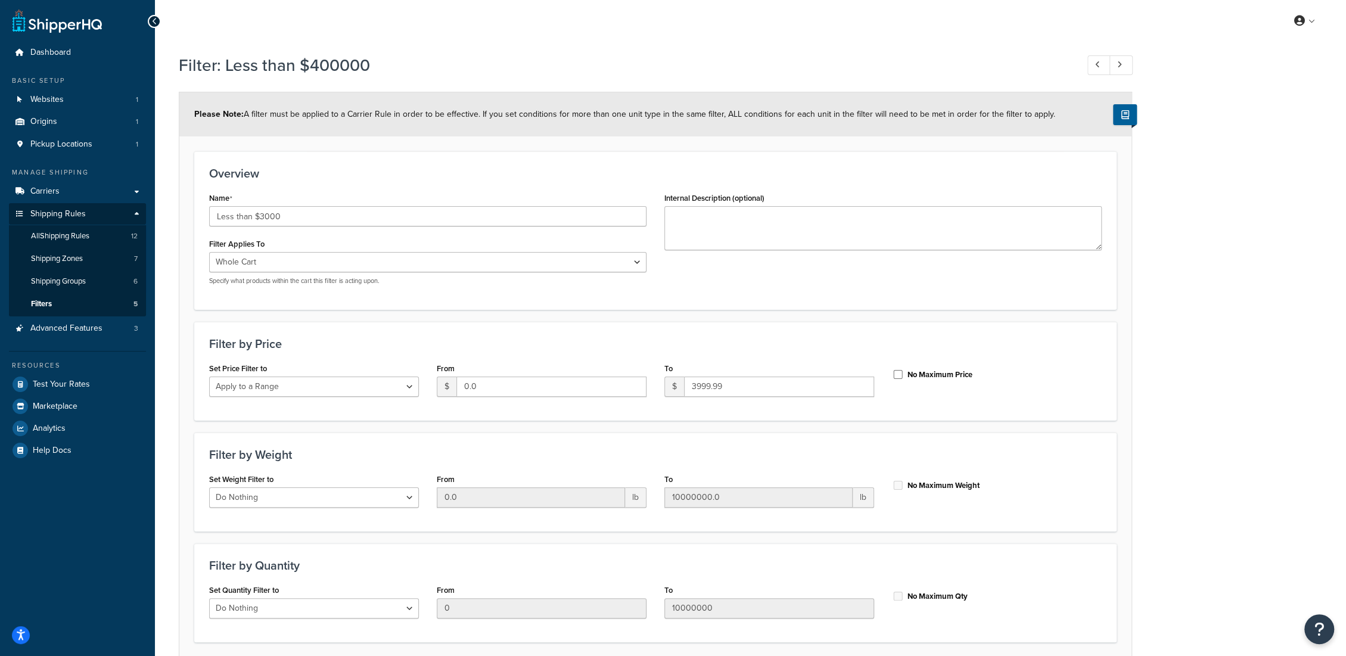
click at [335, 164] on div "Overview Name Less than $3000 Filter Applies To Whole Cart Everything in Shippi…" at bounding box center [655, 230] width 922 height 158
drag, startPoint x: 695, startPoint y: 386, endPoint x: 729, endPoint y: 385, distance: 34.6
click at [729, 385] on input "3999.99" at bounding box center [779, 387] width 190 height 20
type input "3000"
click at [767, 344] on h3 "Filter by Price" at bounding box center [655, 343] width 892 height 13
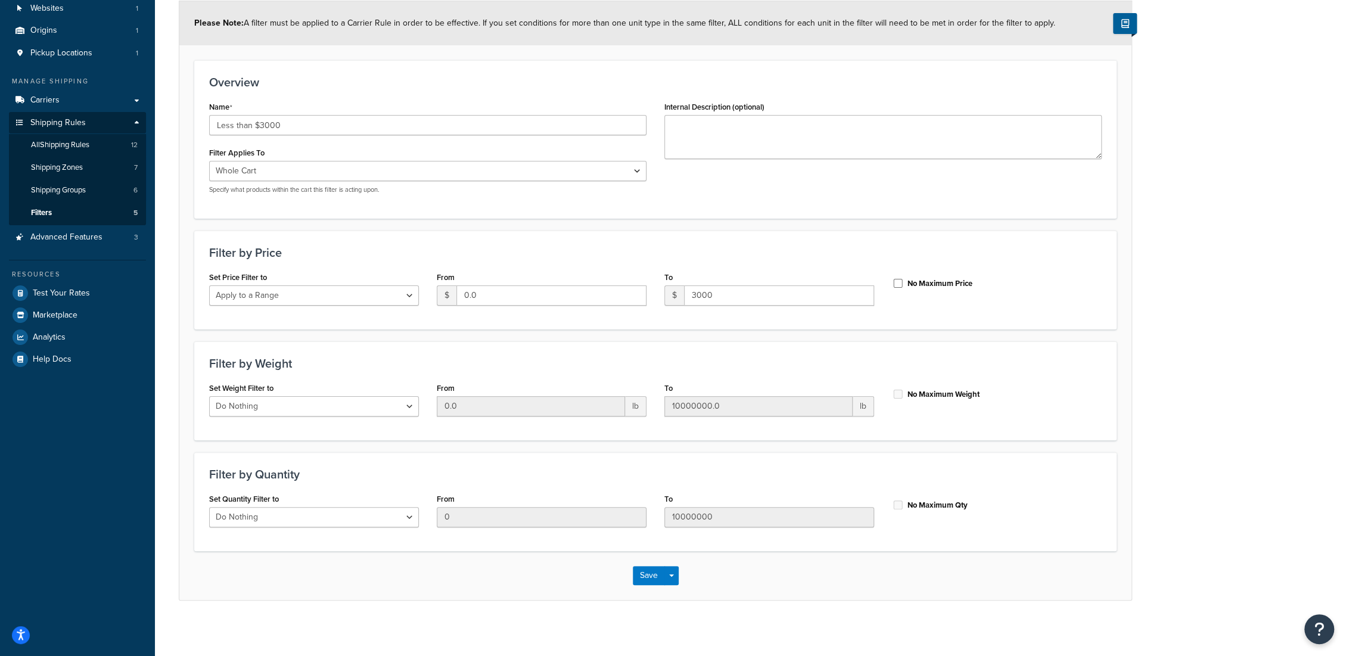
scroll to position [94, 0]
click at [646, 173] on div "Name Less than $3000 Filter Applies To Whole Cart Everything in Shipping Group …" at bounding box center [427, 147] width 455 height 105
click at [639, 172] on select "Whole Cart Everything in Shipping Group Everything at Origin Each Item within S…" at bounding box center [427, 168] width 437 height 20
click at [889, 195] on div "Name Less than $3000 Filter Applies To Whole Cart Everything in Shipping Group …" at bounding box center [655, 147] width 910 height 105
click at [640, 573] on button "Save" at bounding box center [649, 572] width 32 height 19
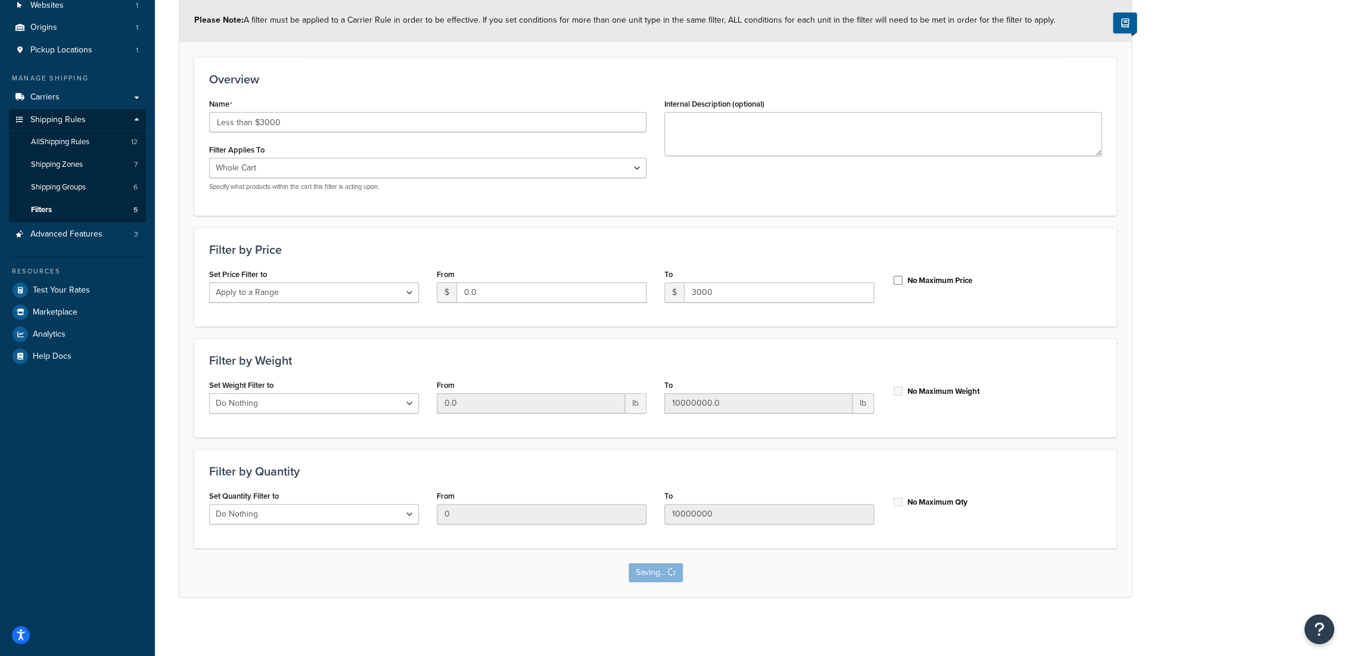
scroll to position [0, 0]
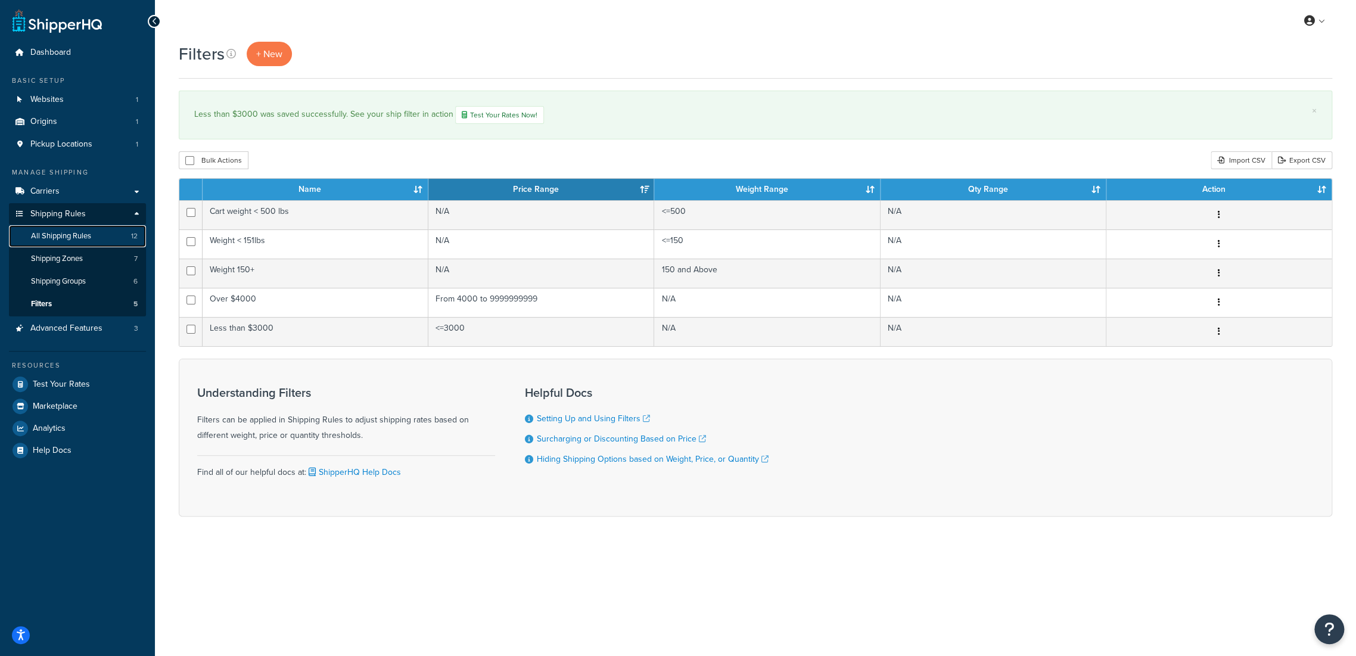
click at [95, 235] on link "All Shipping Rules 12" at bounding box center [77, 236] width 137 height 22
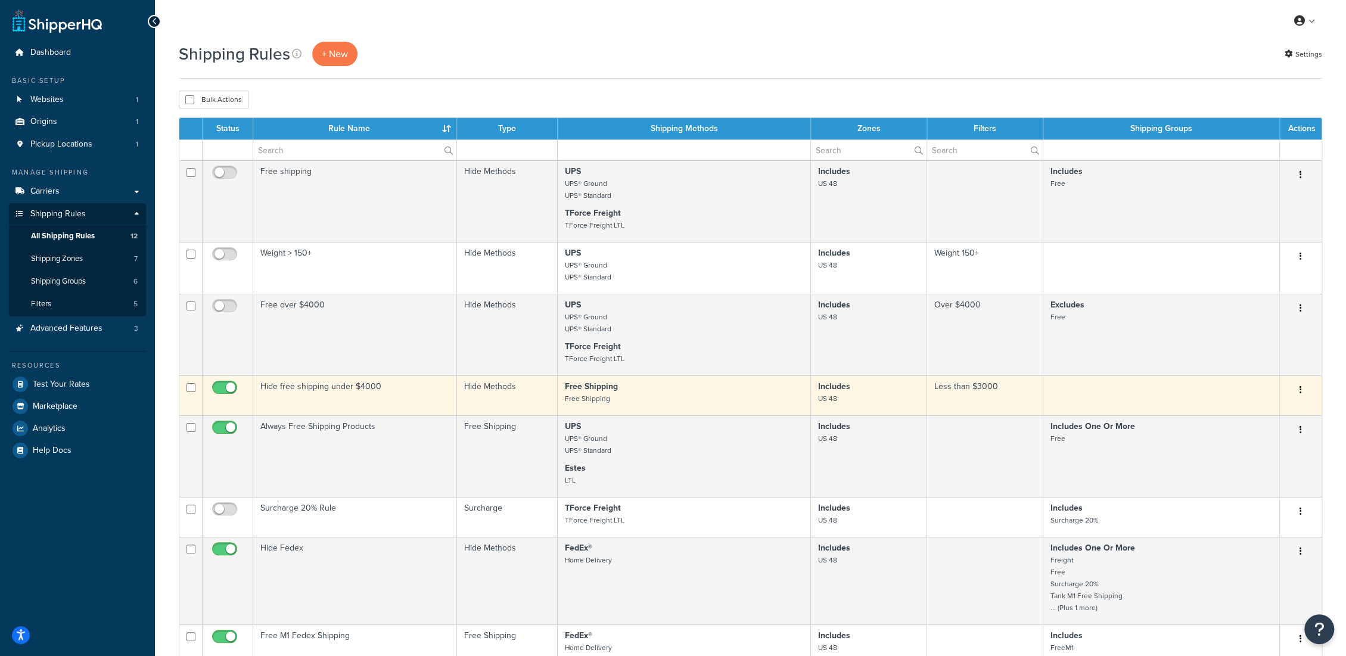
click at [303, 388] on td "Hide free shipping under $4000" at bounding box center [355, 395] width 204 height 40
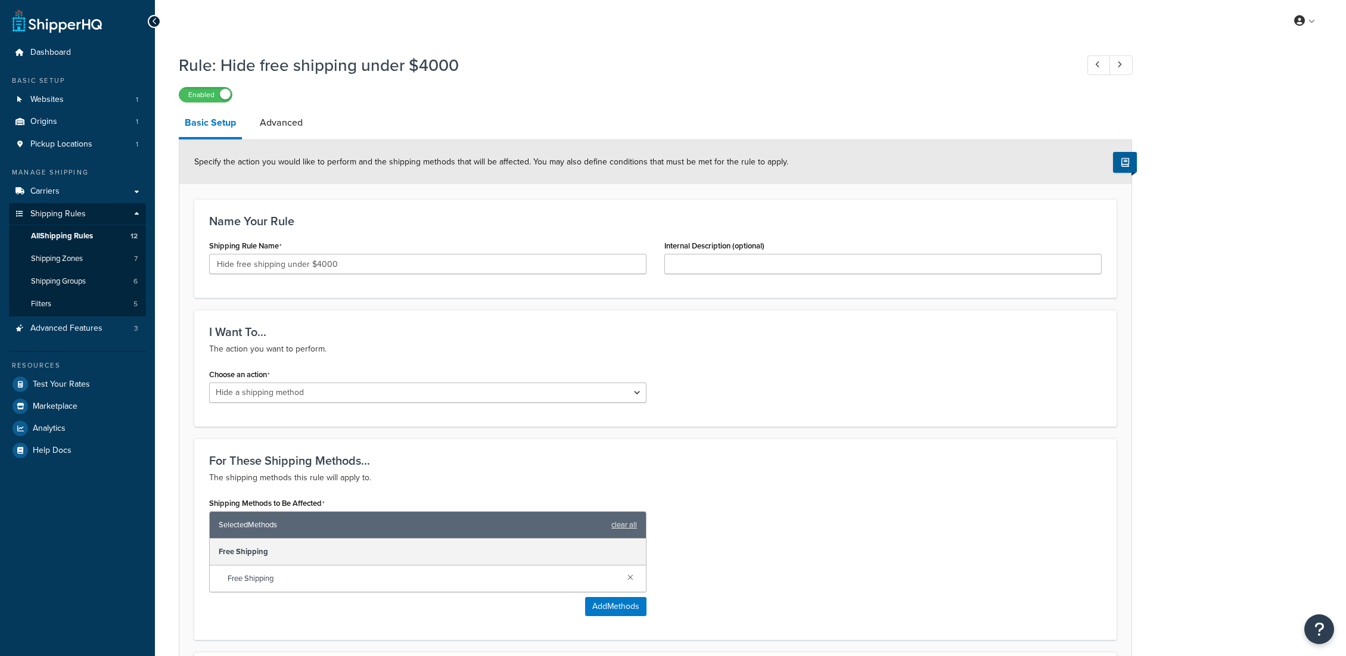
select select "HIDE"
click at [318, 261] on input "Hide free shipping under $4000" at bounding box center [427, 264] width 437 height 20
type input "Hide free shipping under $3000"
click at [352, 226] on h3 "Name Your Rule" at bounding box center [655, 220] width 892 height 13
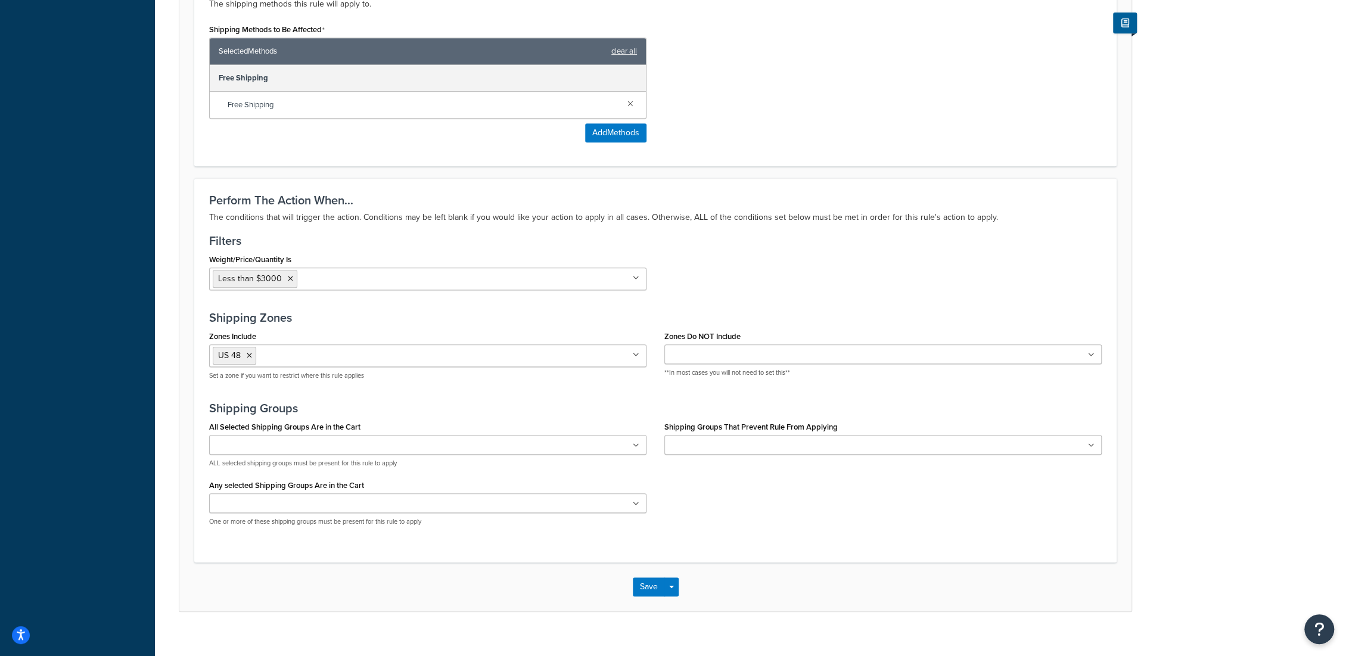
scroll to position [486, 0]
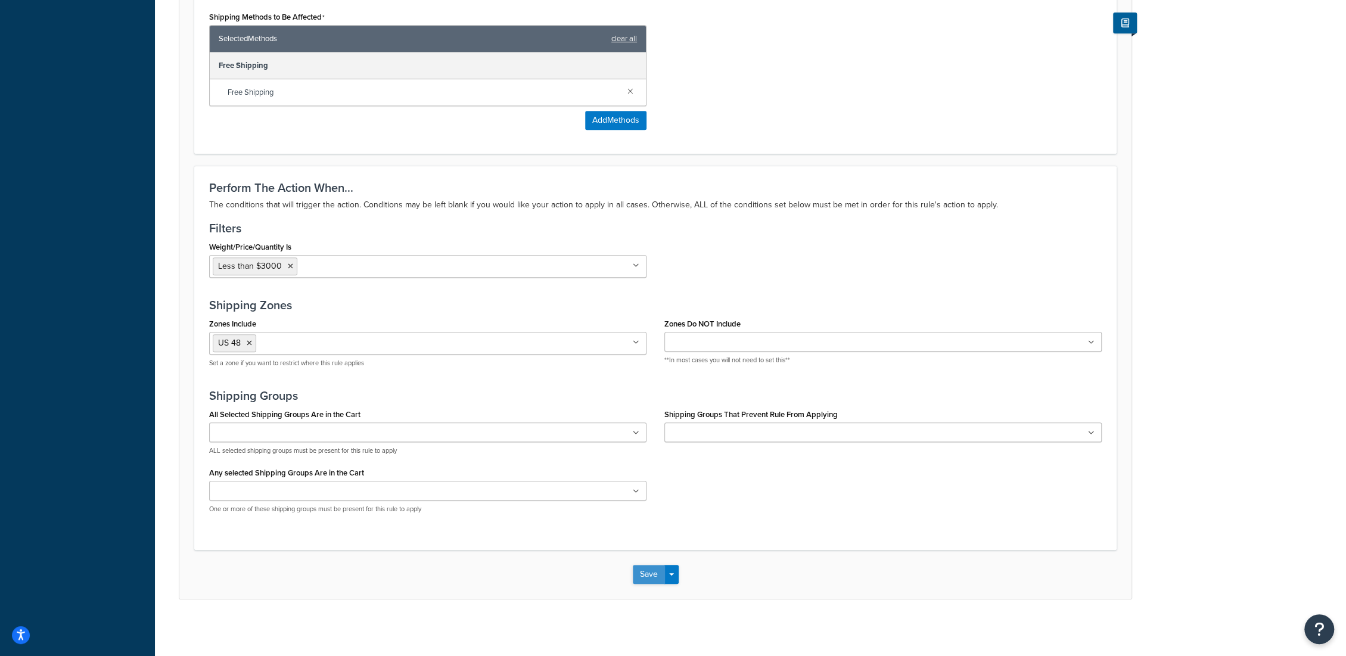
click at [643, 571] on button "Save" at bounding box center [649, 574] width 32 height 19
